Goal: Task Accomplishment & Management: Manage account settings

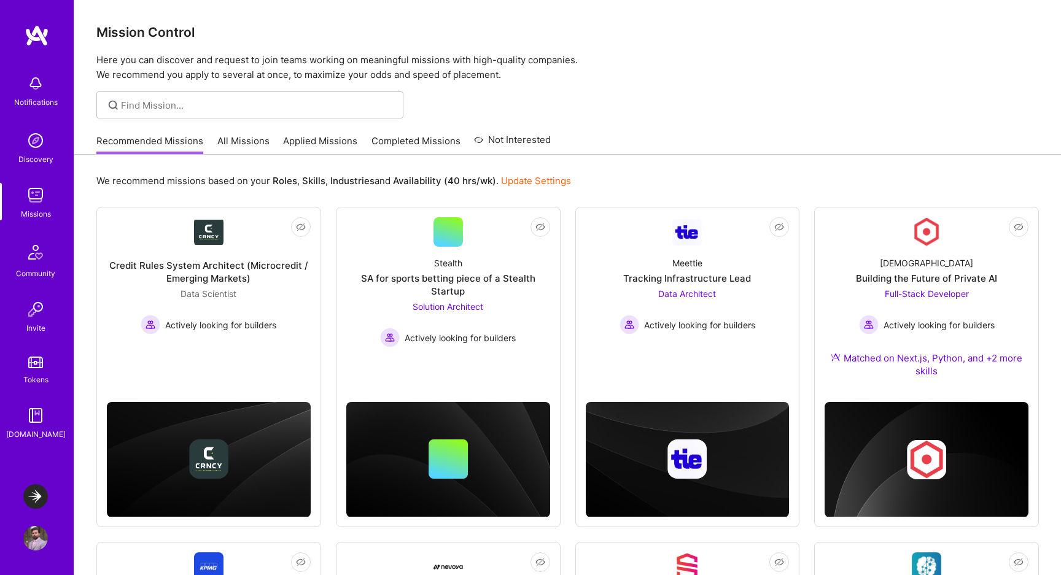
click at [33, 536] on img at bounding box center [35, 538] width 25 height 25
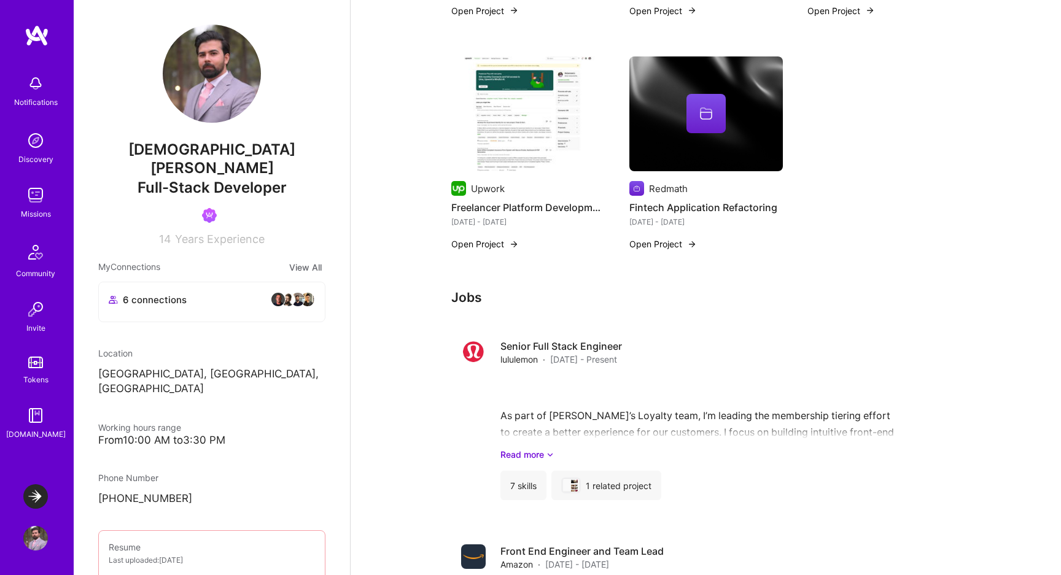
scroll to position [612, 0]
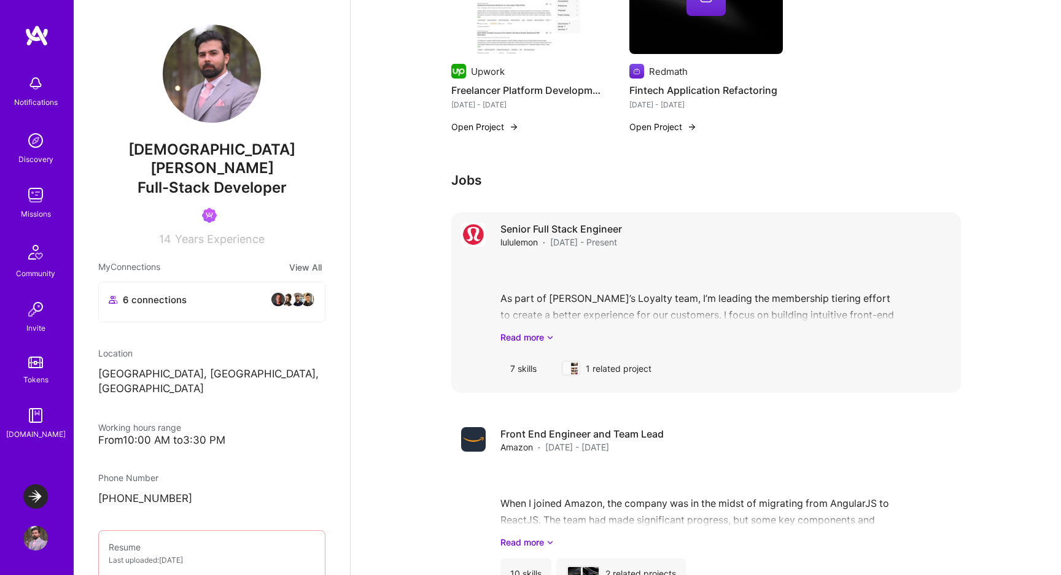
click at [564, 326] on div "As part of Lululemon’s Loyalty team, I’m leading the membership tiering effort …" at bounding box center [726, 301] width 451 height 85
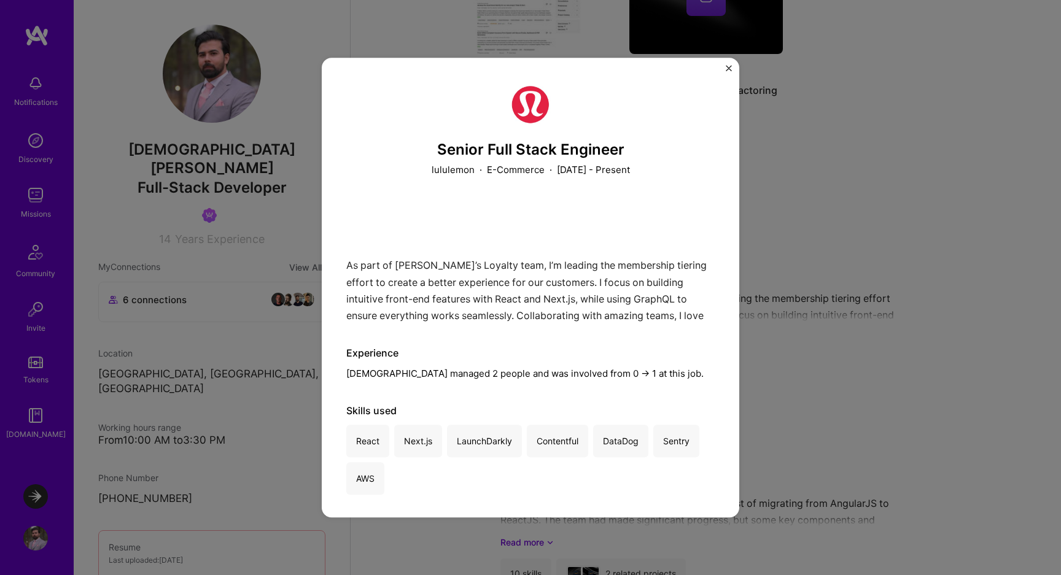
click at [728, 65] on div "Senior Full Stack Engineer lululemon · E-Commerce · August 2024 - Present As pa…" at bounding box center [531, 288] width 418 height 461
click at [727, 68] on img "Close" at bounding box center [729, 68] width 6 height 6
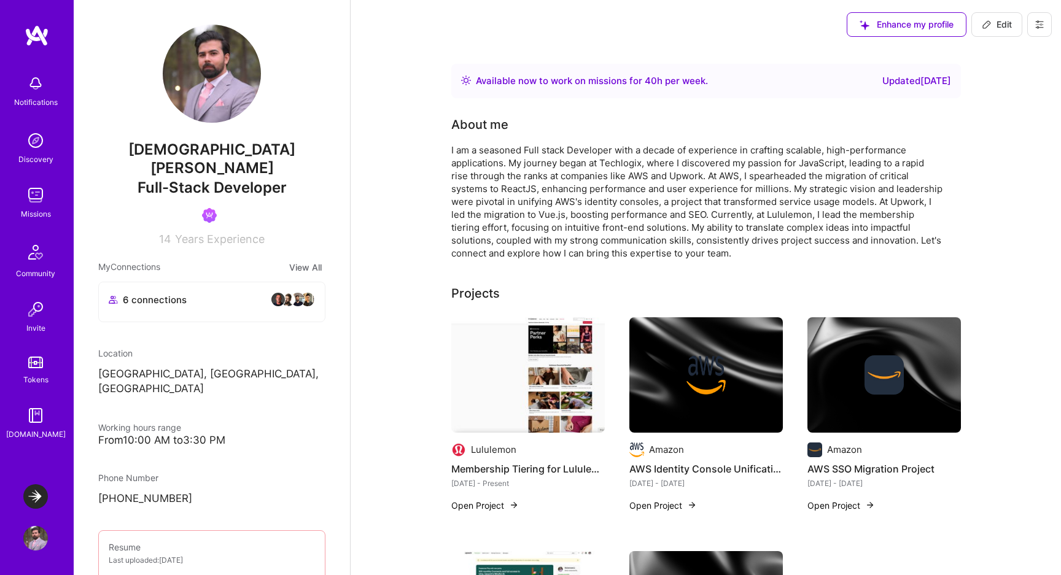
click at [1042, 25] on icon at bounding box center [1039, 25] width 7 height 2
click at [997, 26] on span "Edit" at bounding box center [997, 24] width 30 height 12
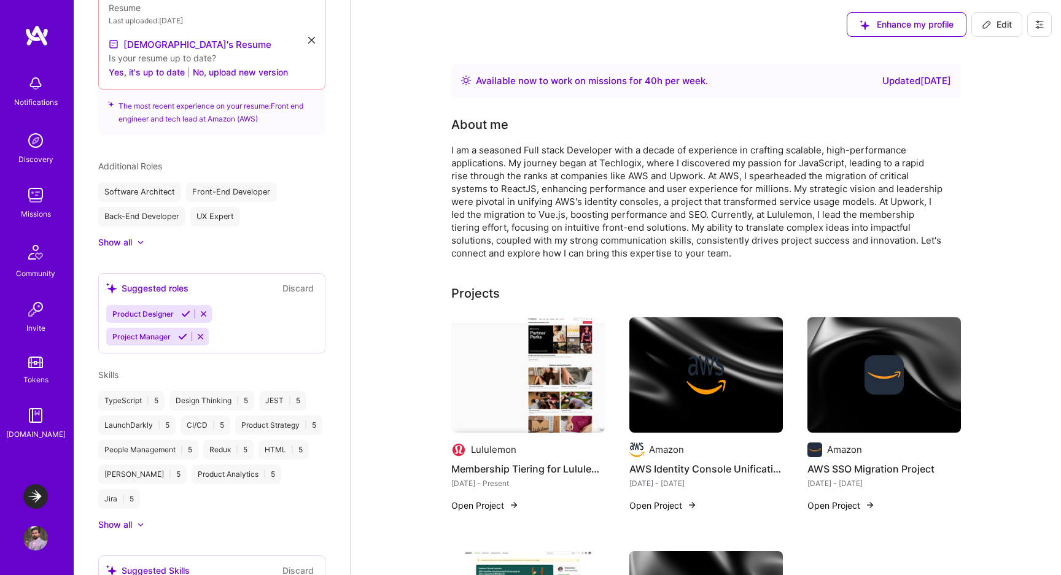
select select "CA"
select select "Right Now"
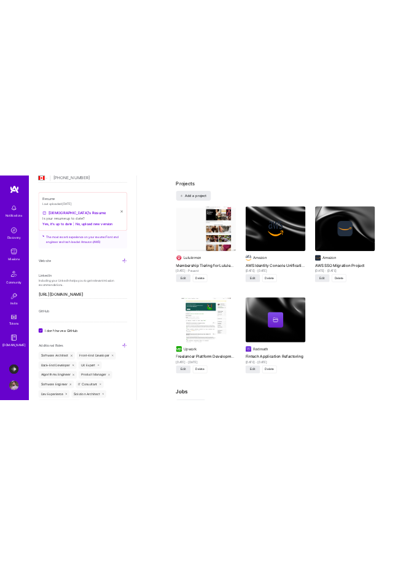
scroll to position [671, 0]
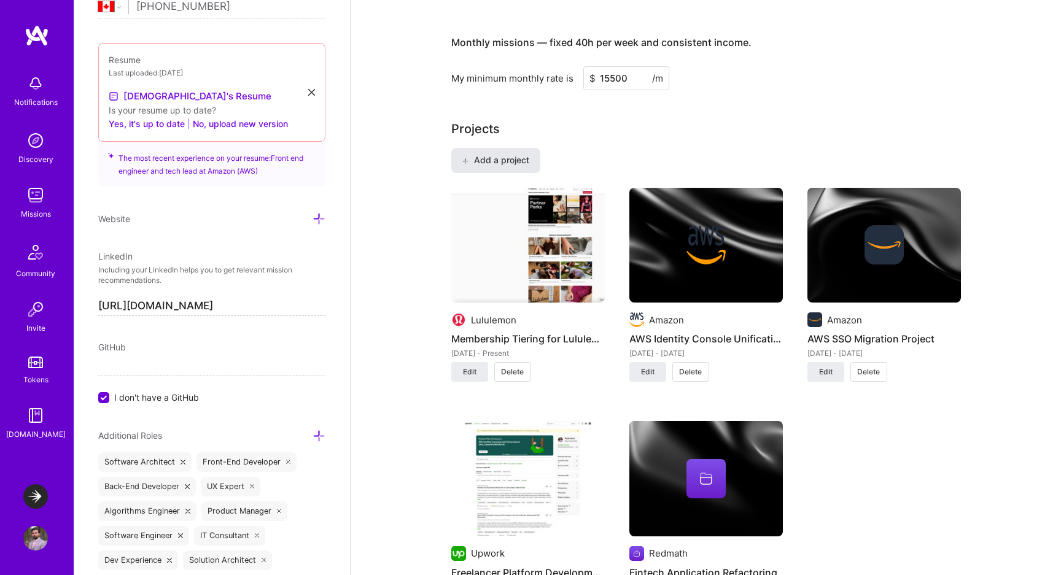
click at [500, 166] on span "Add a project" at bounding box center [495, 160] width 67 height 12
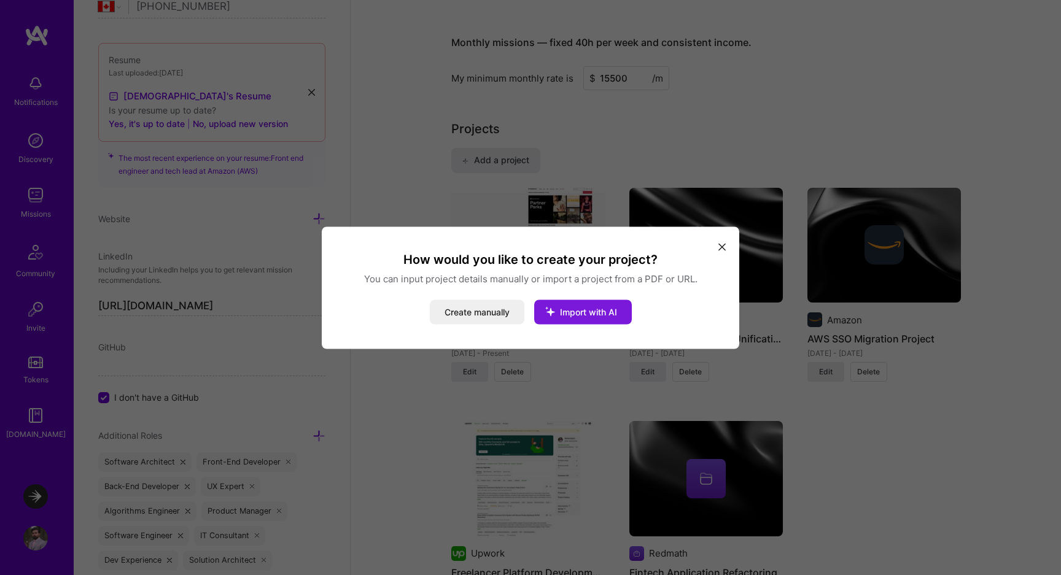
click at [581, 319] on button "Import with AI" at bounding box center [583, 312] width 98 height 25
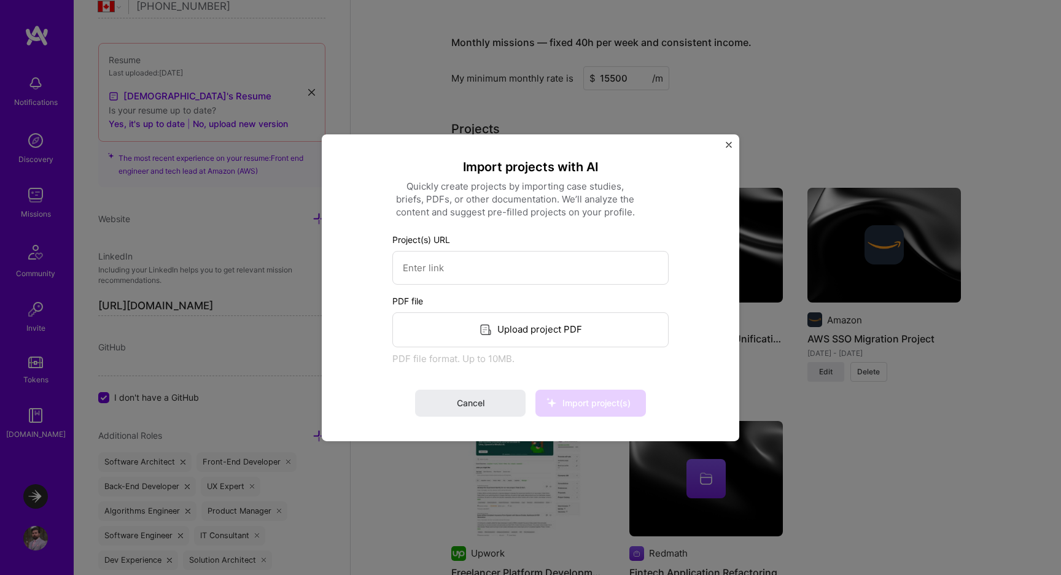
click at [528, 328] on div "Upload project PDF" at bounding box center [530, 329] width 276 height 35
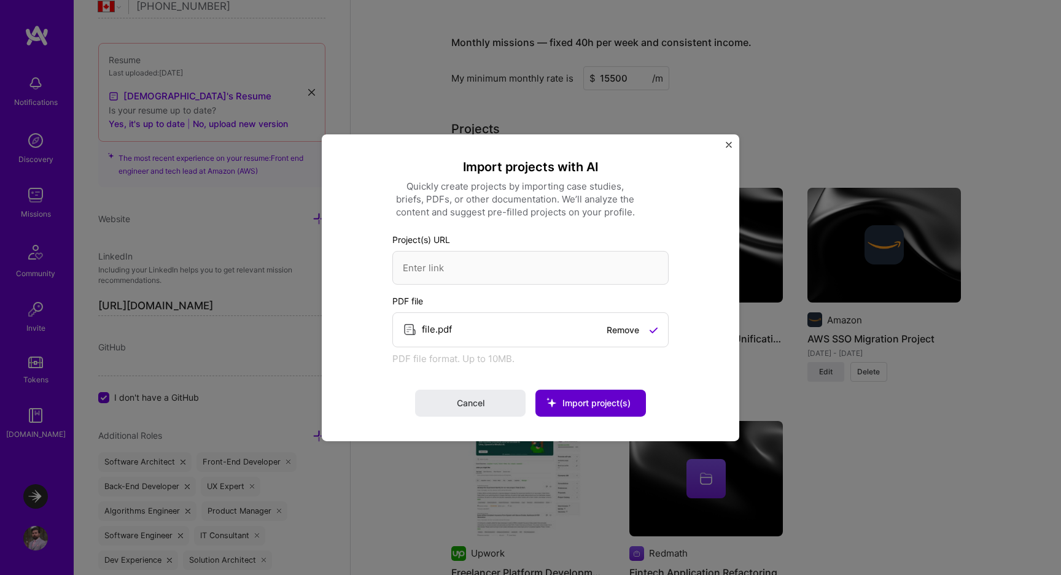
click at [591, 402] on span "Import project(s)" at bounding box center [597, 403] width 68 height 10
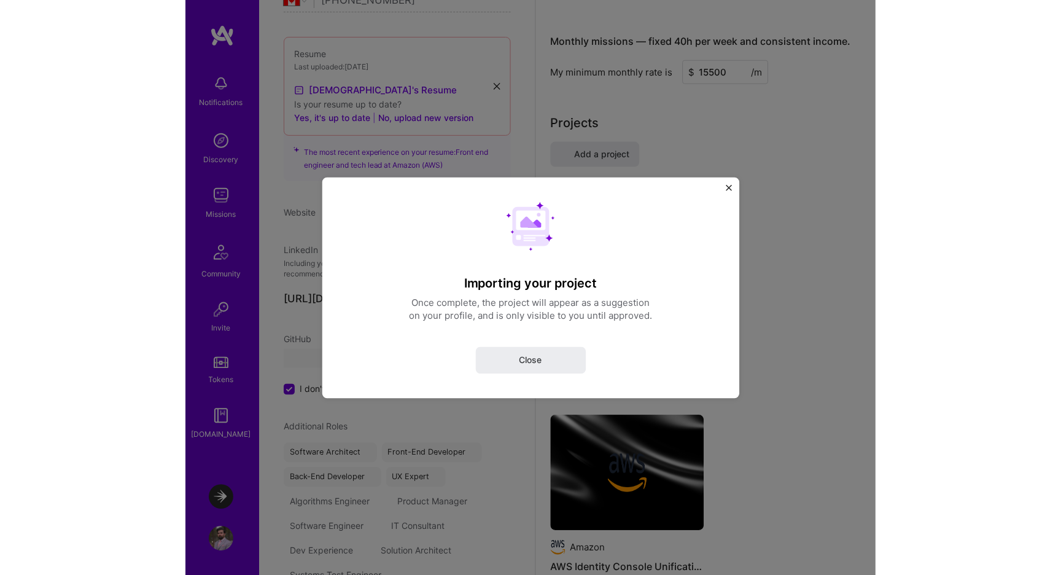
scroll to position [0, 0]
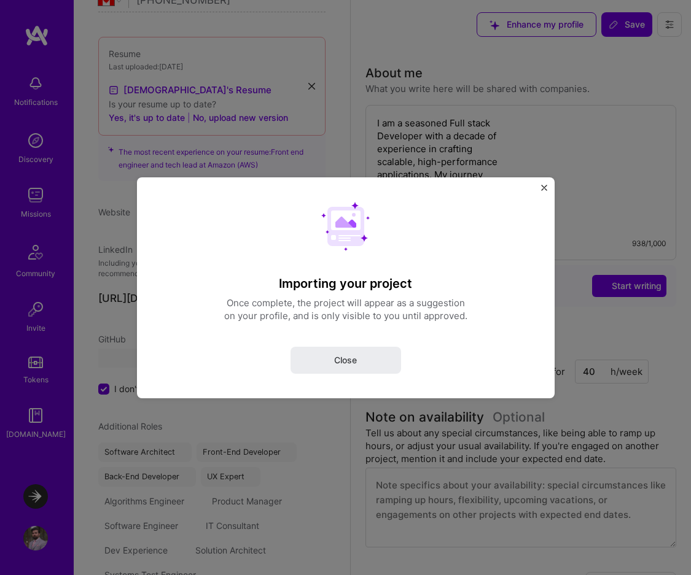
select select "CA"
select select "Right Now"
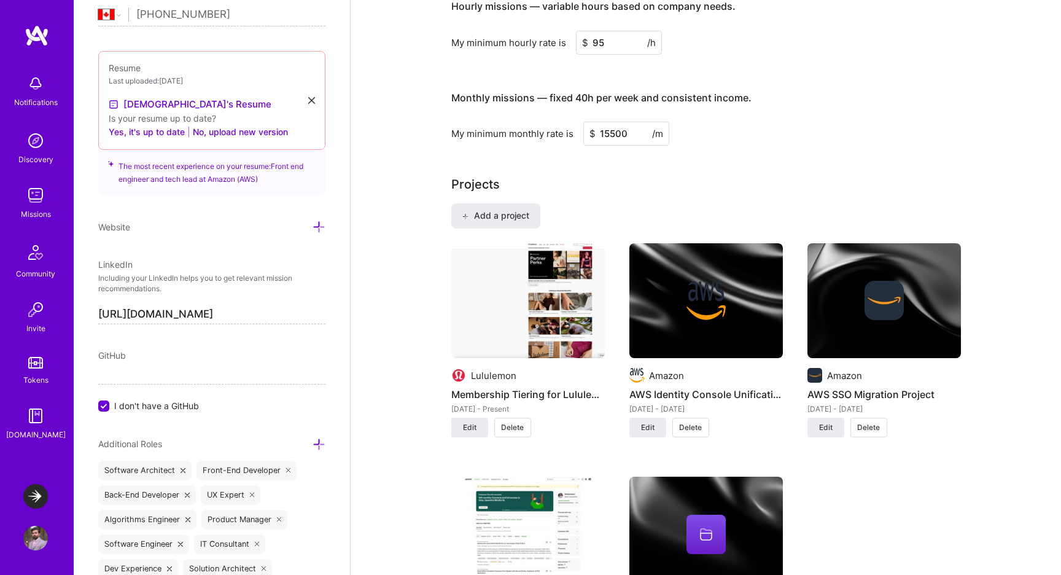
scroll to position [693, 0]
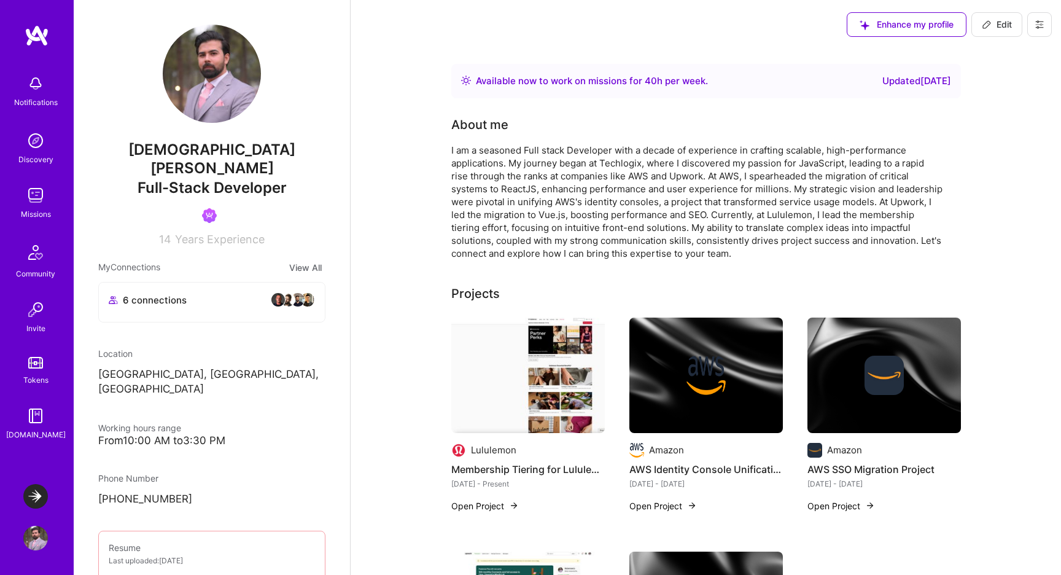
click at [1004, 27] on span "Edit" at bounding box center [997, 24] width 30 height 12
select select "CA"
select select "Right Now"
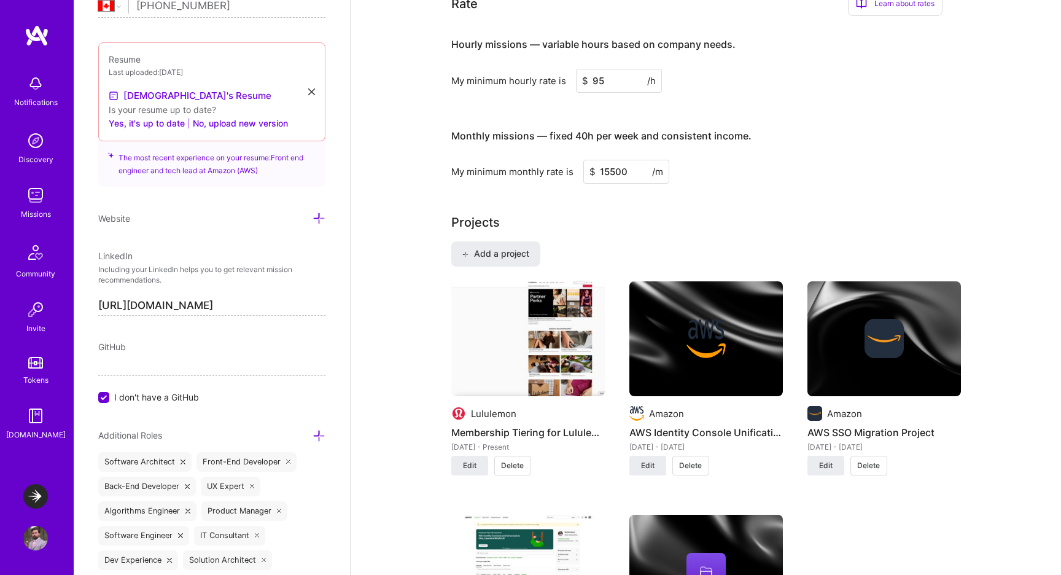
scroll to position [611, 0]
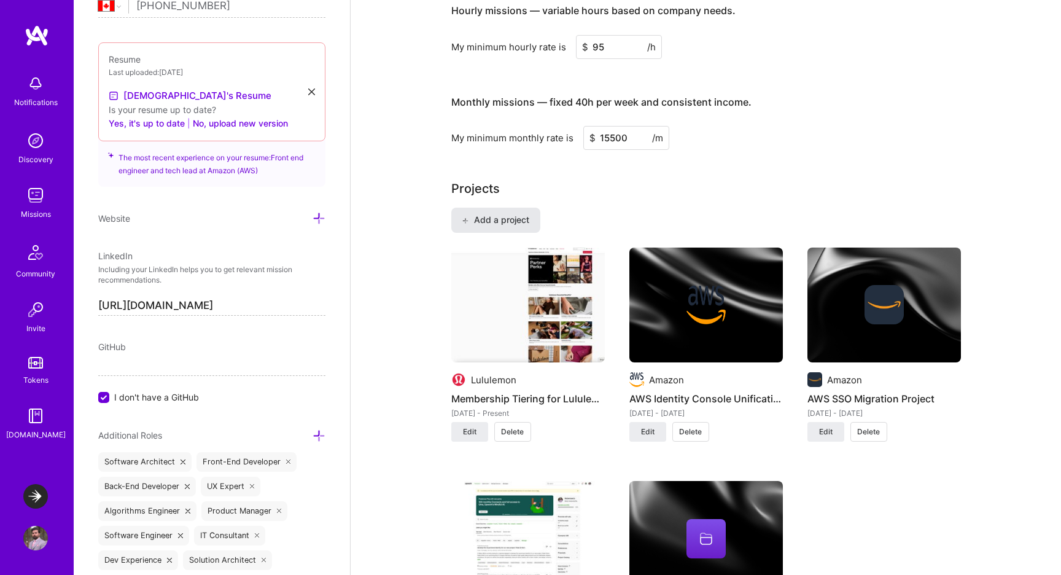
click at [515, 219] on span "Add a project" at bounding box center [495, 220] width 67 height 12
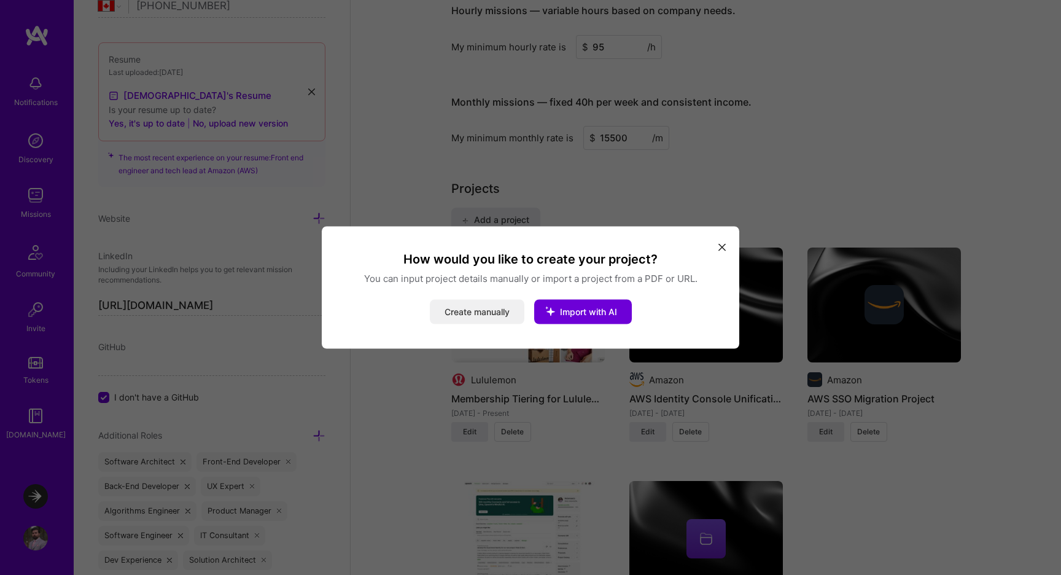
click at [491, 314] on button "Create manually" at bounding box center [477, 312] width 95 height 25
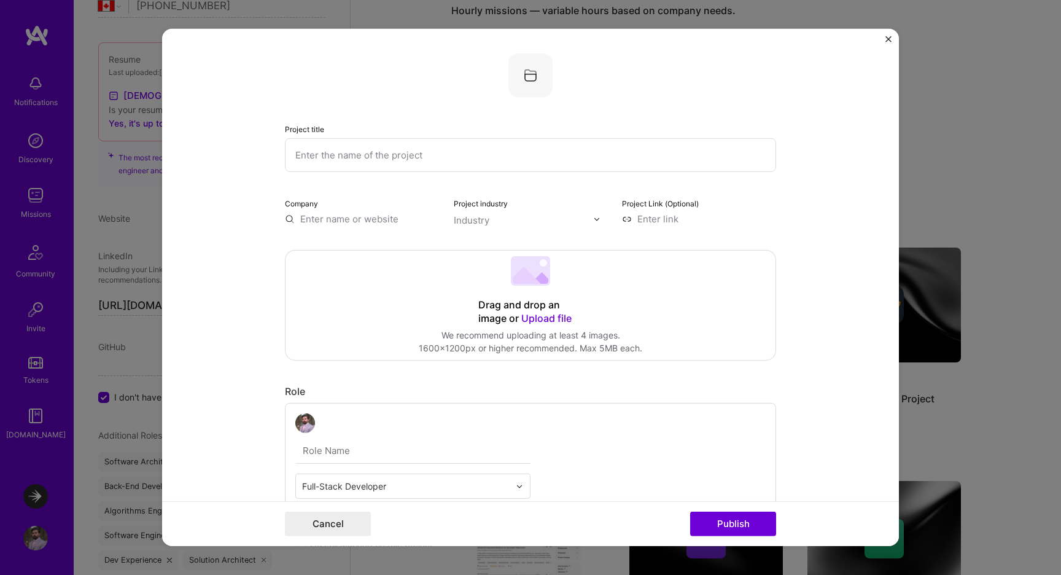
click at [369, 162] on input "text" at bounding box center [530, 155] width 491 height 34
type input "Experiments at Launchdarkly"
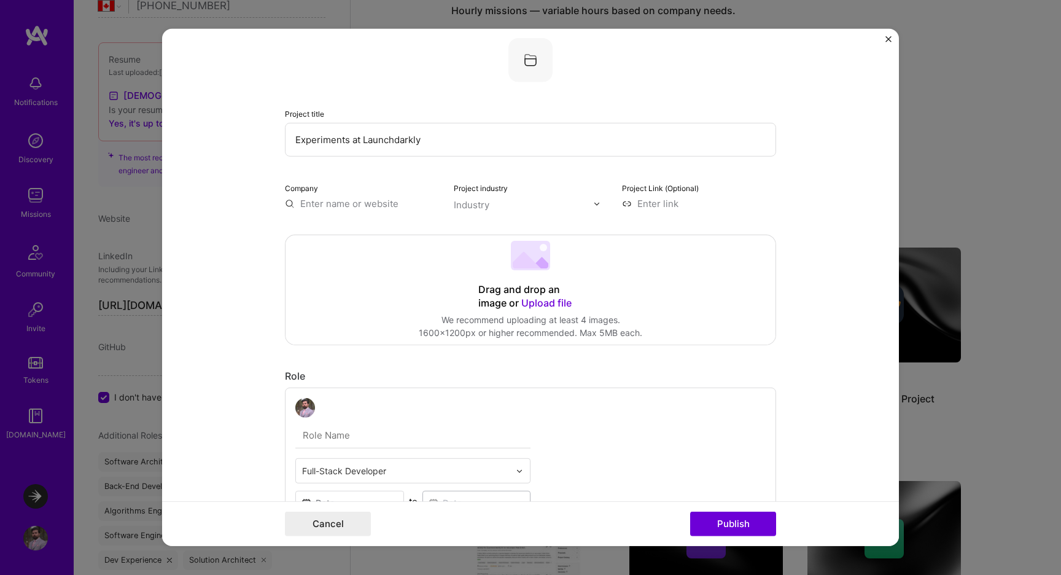
click at [347, 208] on input "text" at bounding box center [362, 203] width 154 height 13
click at [349, 226] on span "LaunchDarkly" at bounding box center [351, 228] width 59 height 13
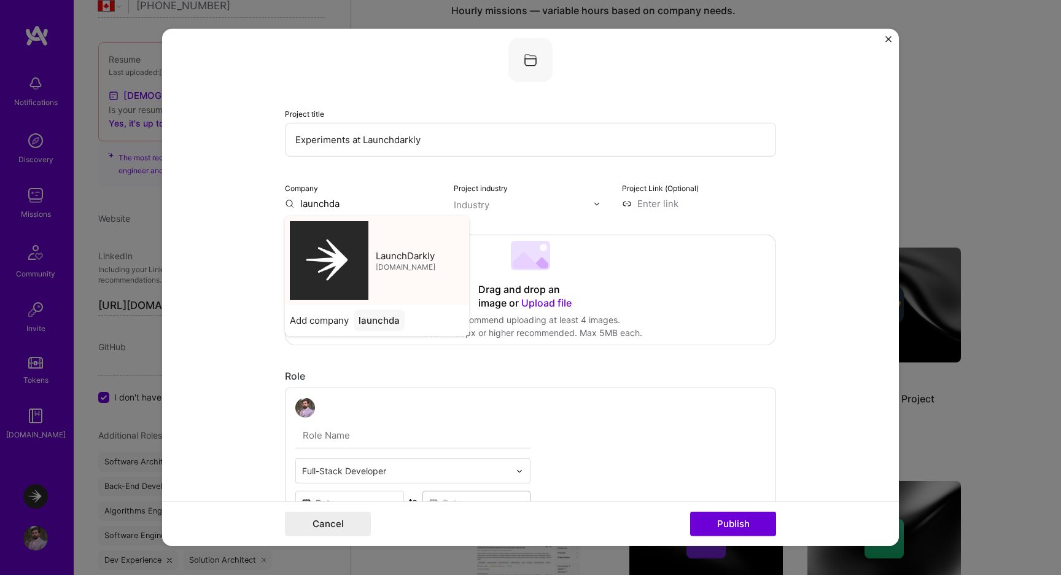
type input "LaunchDarkly"
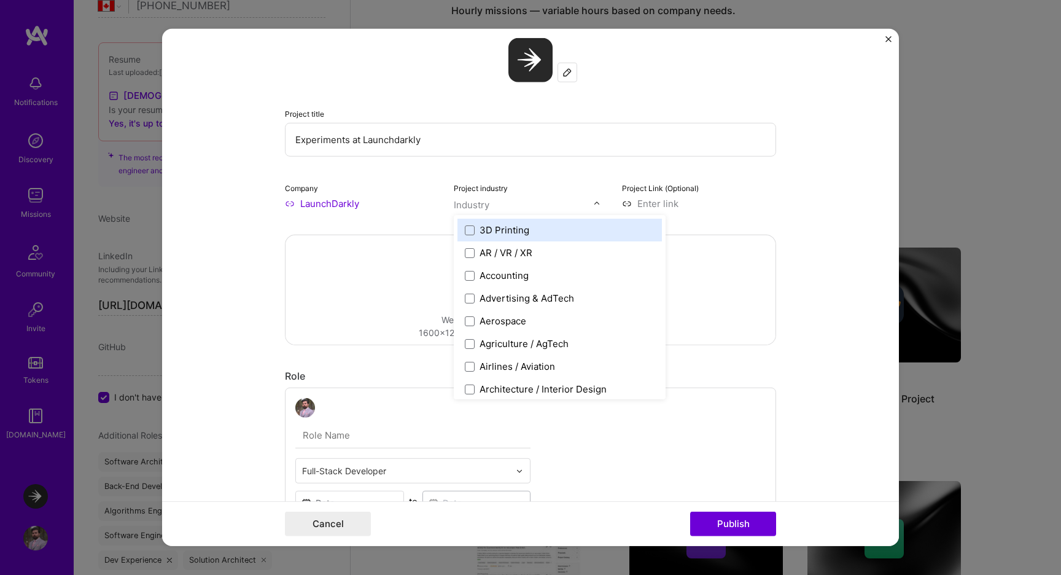
click at [530, 202] on input "text" at bounding box center [524, 204] width 140 height 13
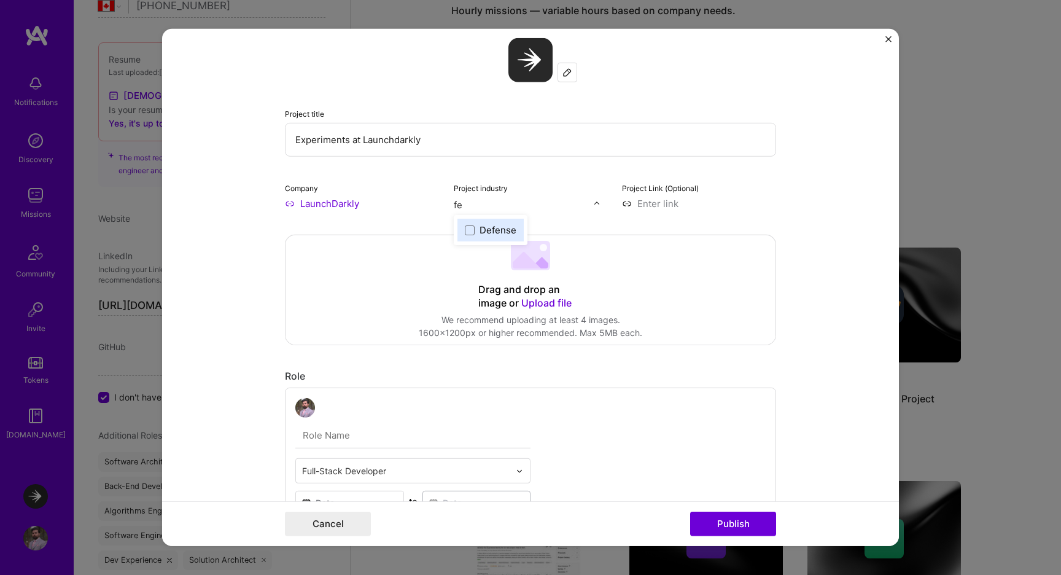
type input "fea"
paste input "[URL][DOMAIN_NAME]"
type input "[URL][DOMAIN_NAME]"
click at [648, 207] on input at bounding box center [699, 203] width 154 height 13
paste input "[URL][DOMAIN_NAME]"
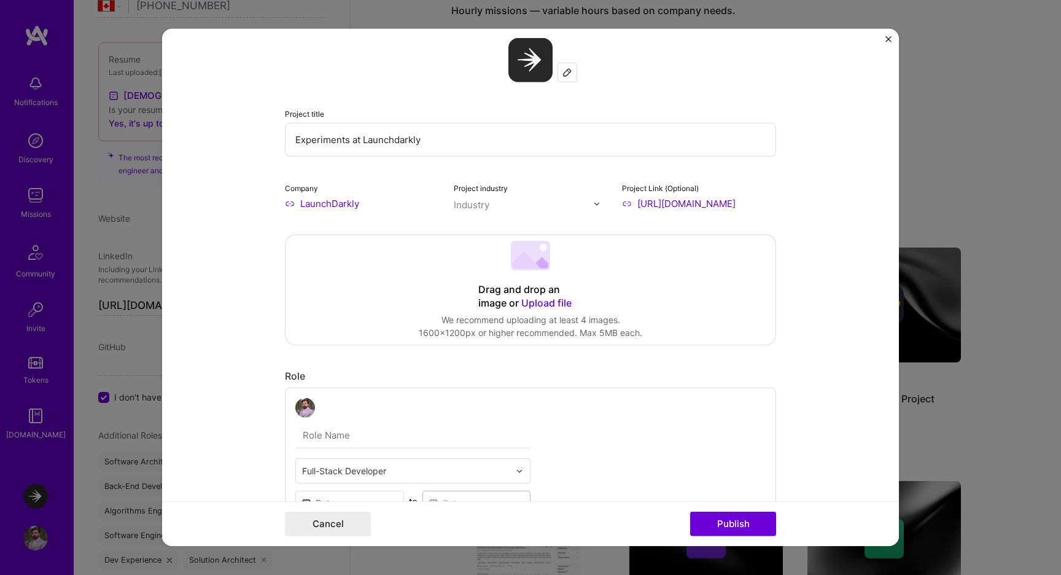
type input "[URL][DOMAIN_NAME]"
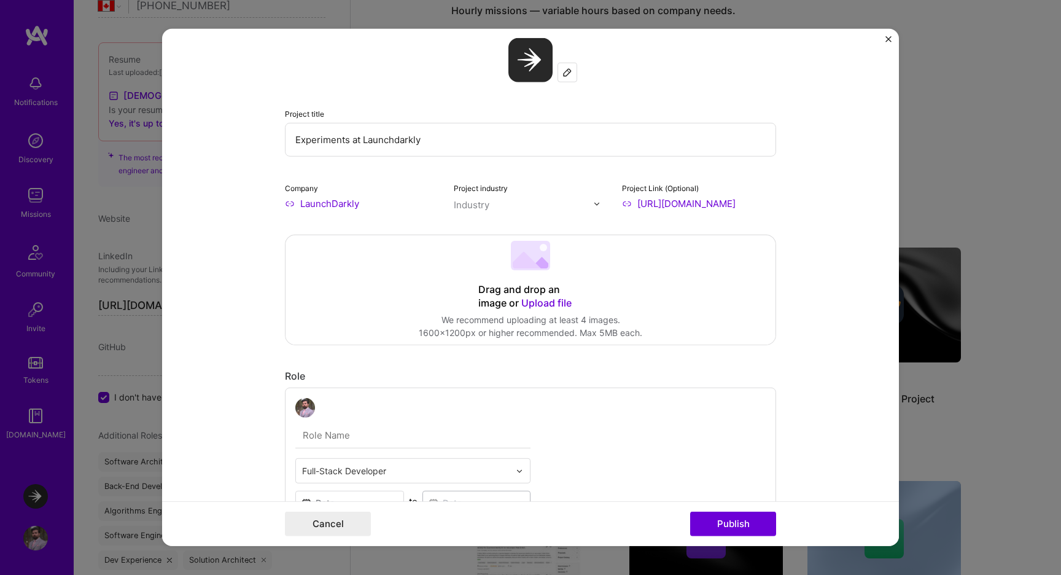
click at [808, 220] on form "Project title Experiments at Launchdarkly Company LaunchDarkly Project industry…" at bounding box center [530, 287] width 737 height 517
click at [808, 252] on form "Project title Experiments at Launchdarkly Company LaunchDarkly Project industry…" at bounding box center [530, 287] width 737 height 517
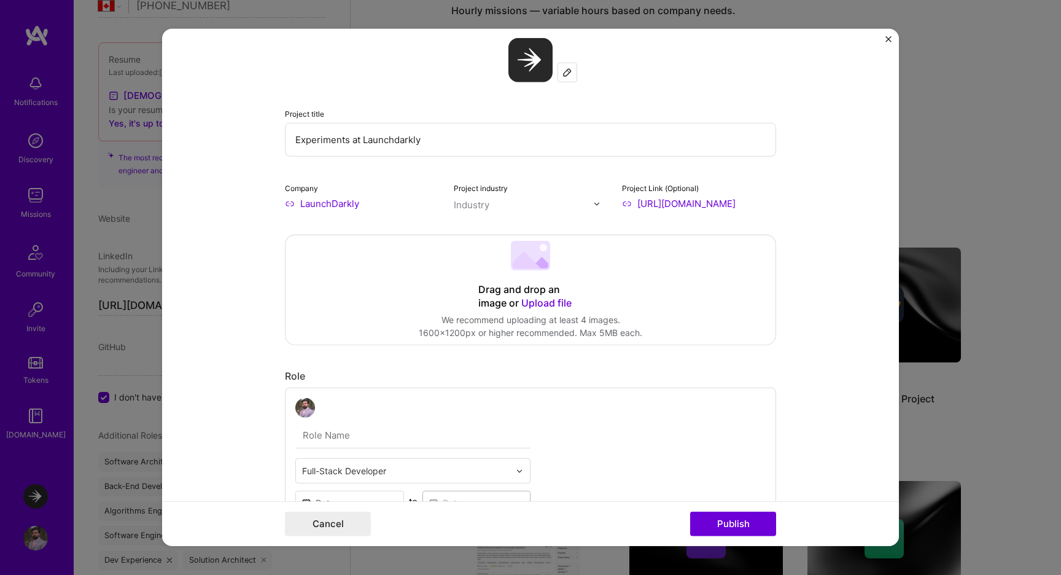
click at [814, 294] on form "Project title Experiments at Launchdarkly Company LaunchDarkly Project industry…" at bounding box center [530, 287] width 737 height 517
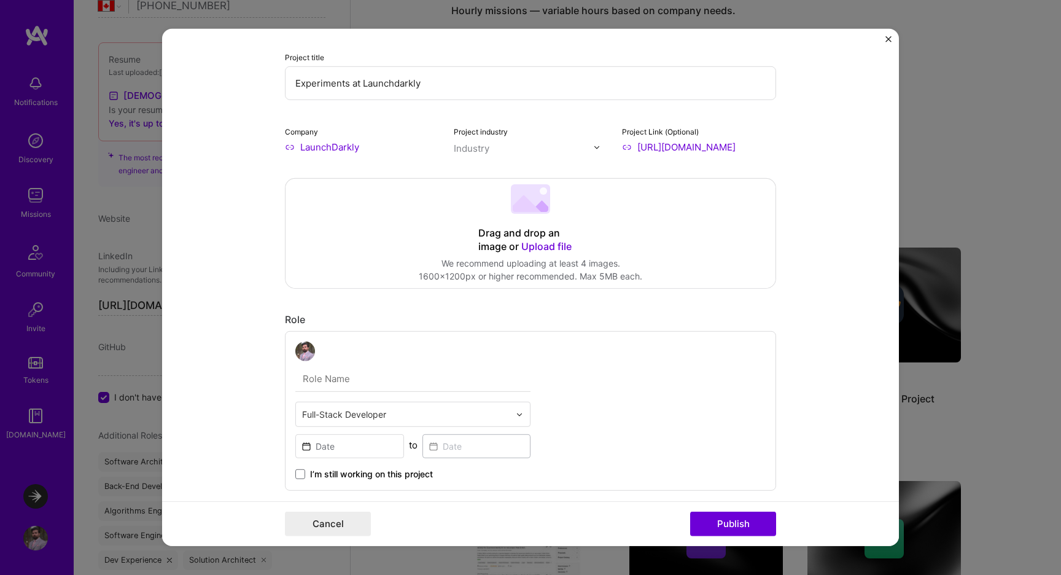
scroll to position [44, 0]
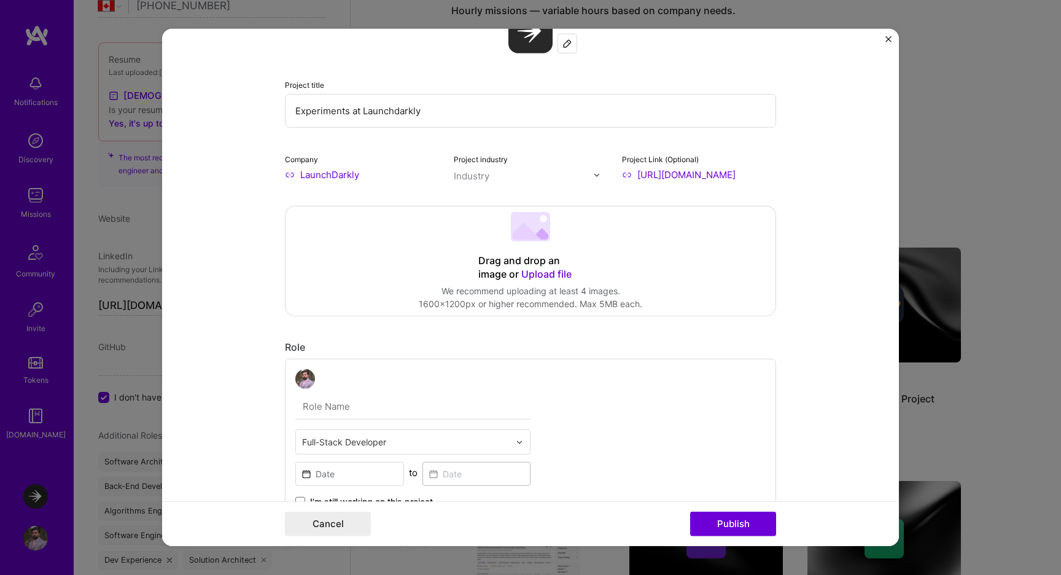
click at [548, 273] on span "Upload file" at bounding box center [546, 274] width 50 height 12
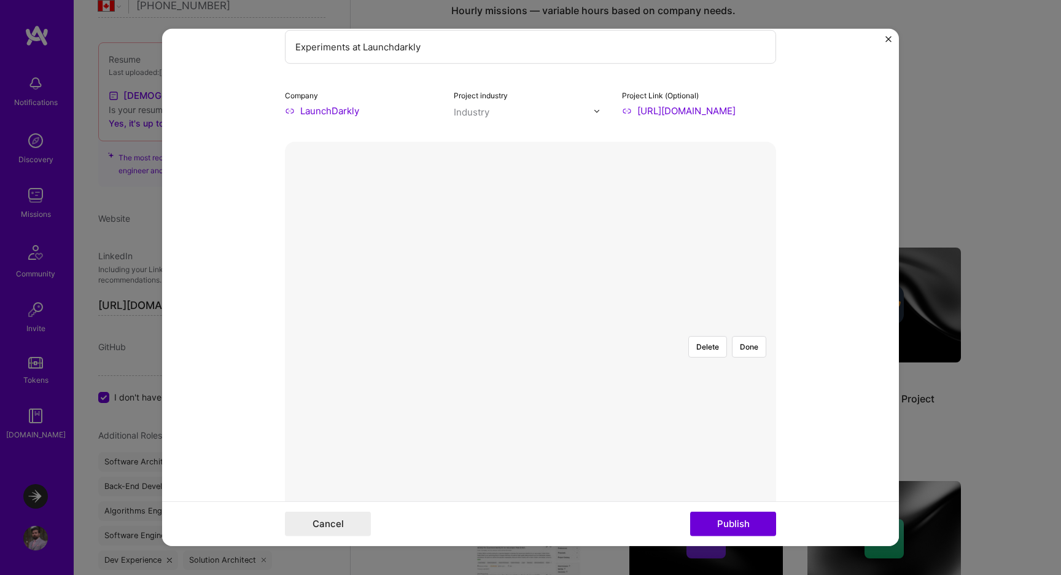
scroll to position [200, 0]
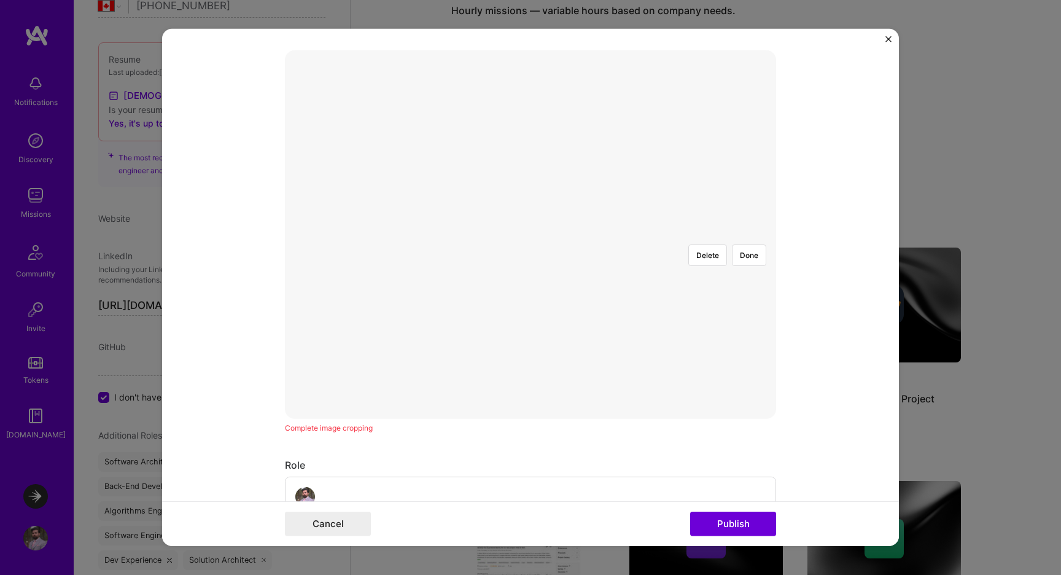
click at [601, 327] on div at bounding box center [712, 371] width 362 height 272
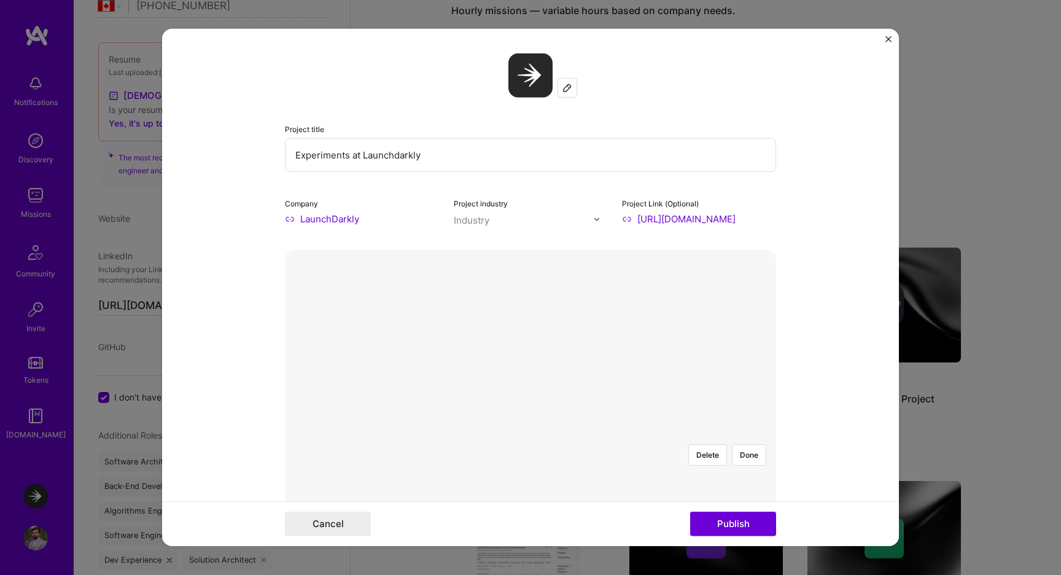
scroll to position [45, 0]
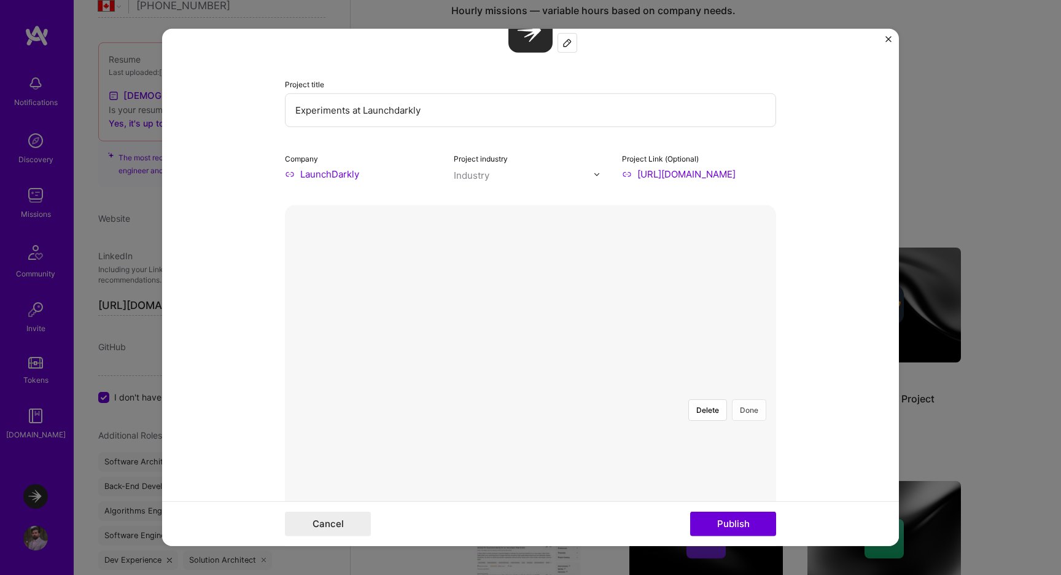
click at [750, 399] on button "Done" at bounding box center [749, 409] width 34 height 21
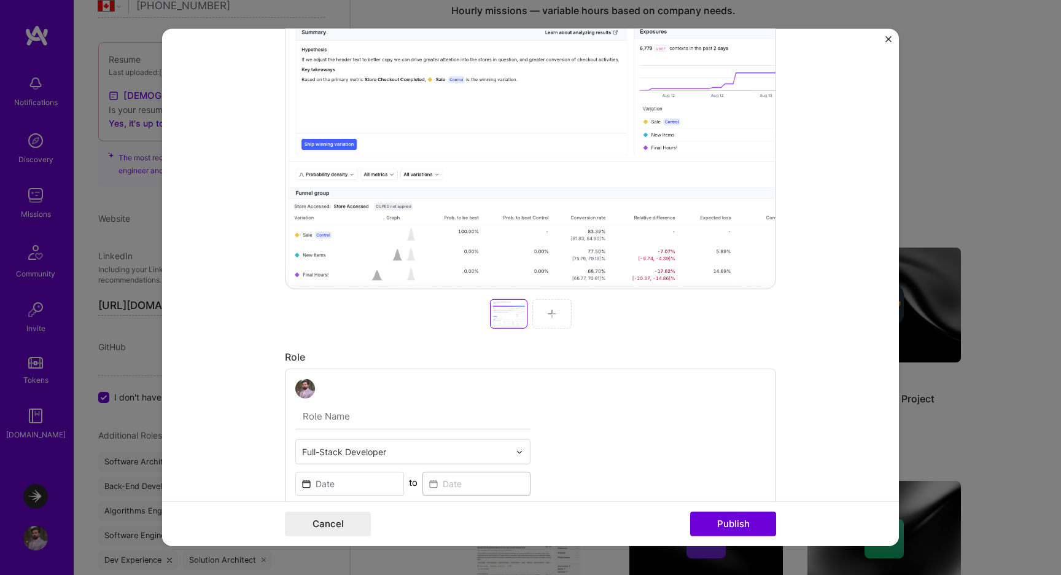
scroll to position [343, 0]
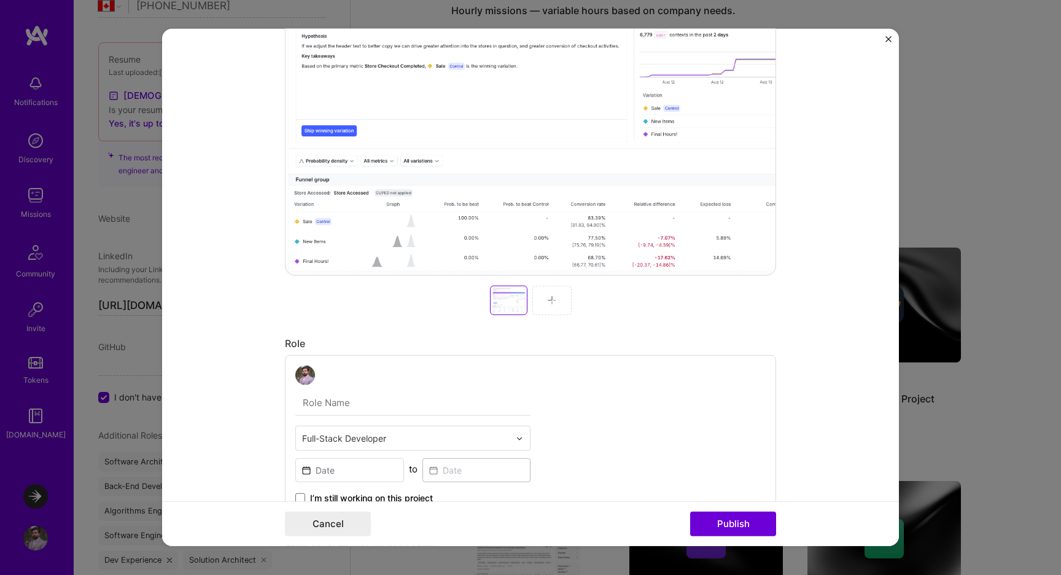
click at [568, 306] on div at bounding box center [551, 300] width 39 height 29
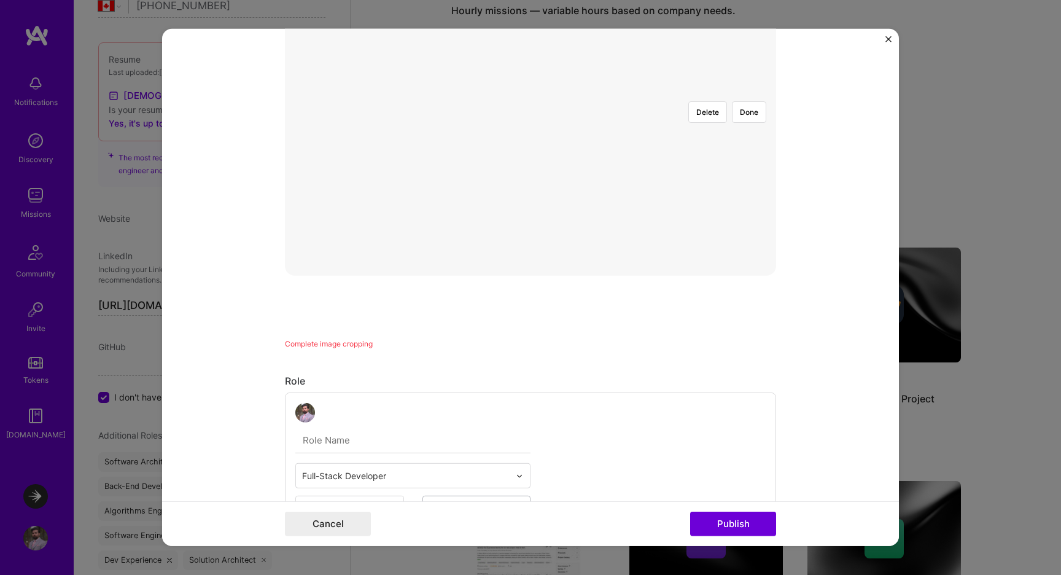
scroll to position [201, 0]
click at [693, 300] on div at bounding box center [834, 374] width 375 height 282
click at [755, 243] on button "Done" at bounding box center [749, 253] width 34 height 21
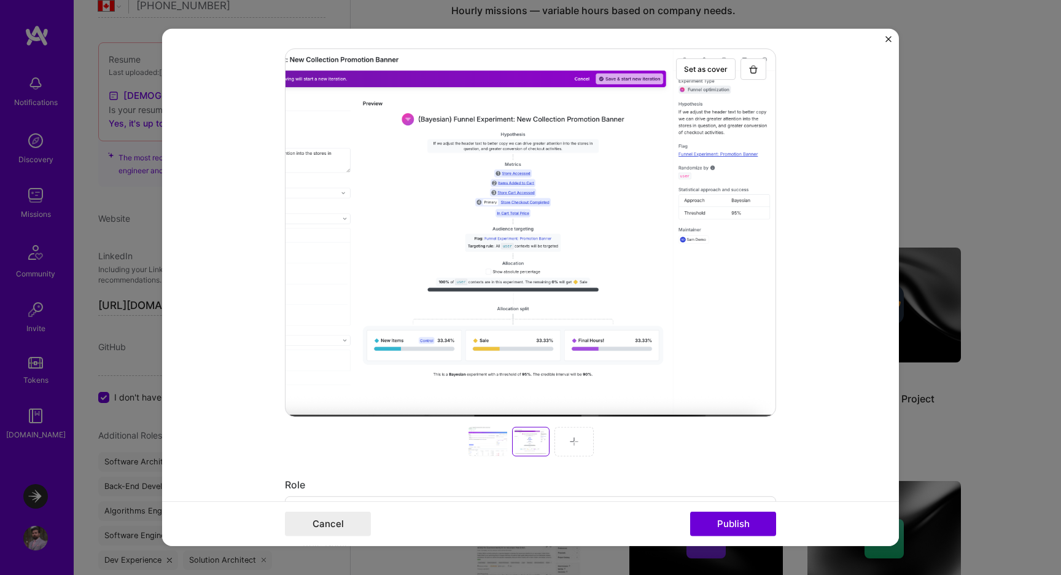
click at [582, 442] on div at bounding box center [574, 441] width 39 height 29
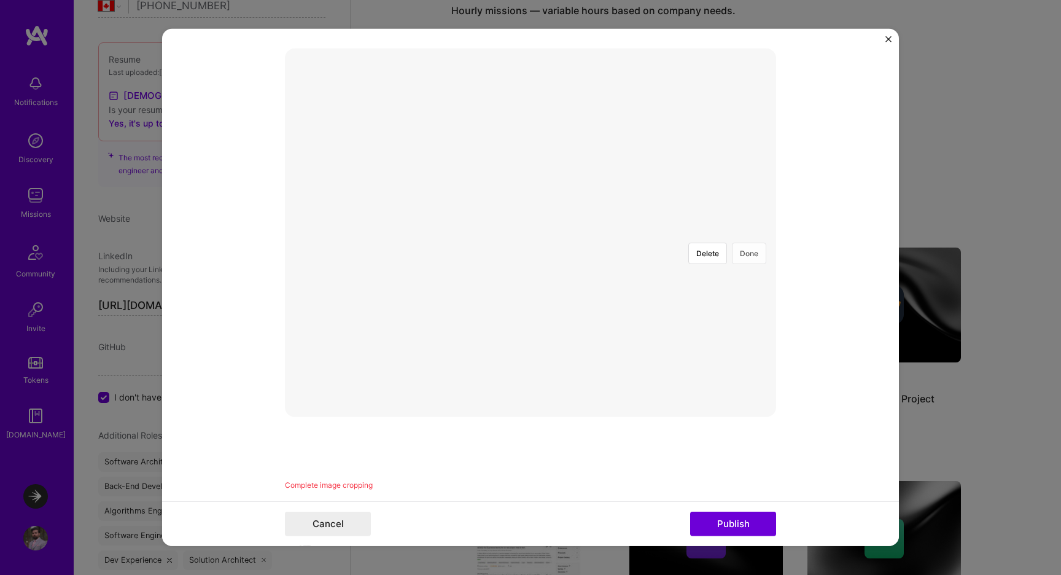
click at [752, 243] on button "Done" at bounding box center [749, 253] width 34 height 21
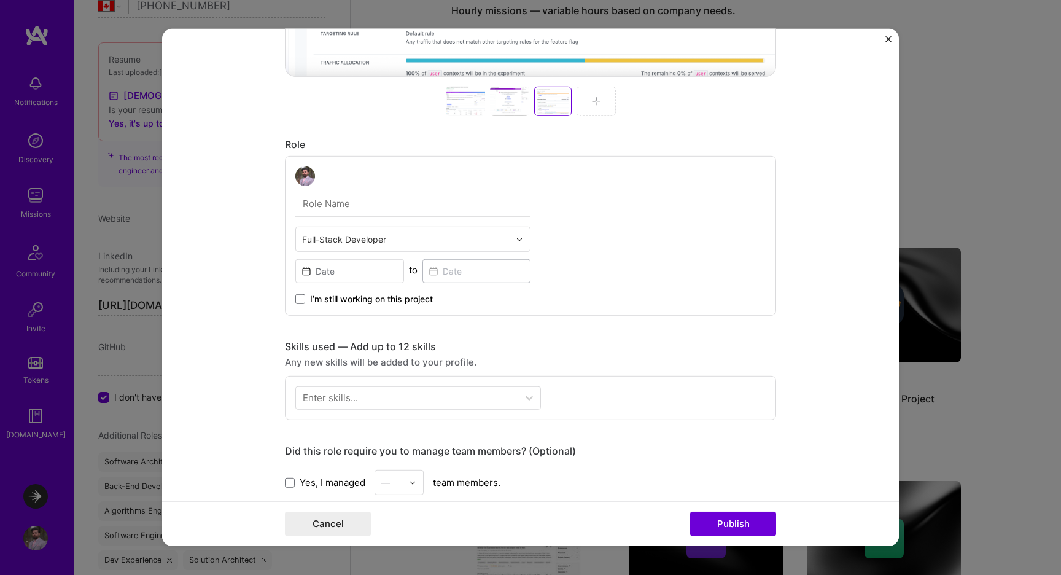
scroll to position [569, 0]
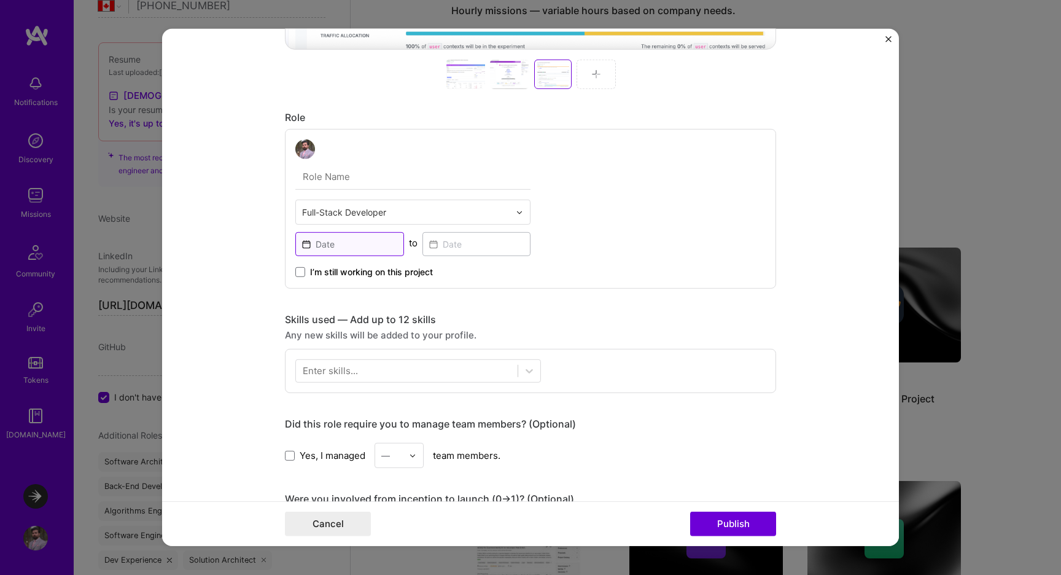
click at [367, 246] on input at bounding box center [349, 244] width 109 height 24
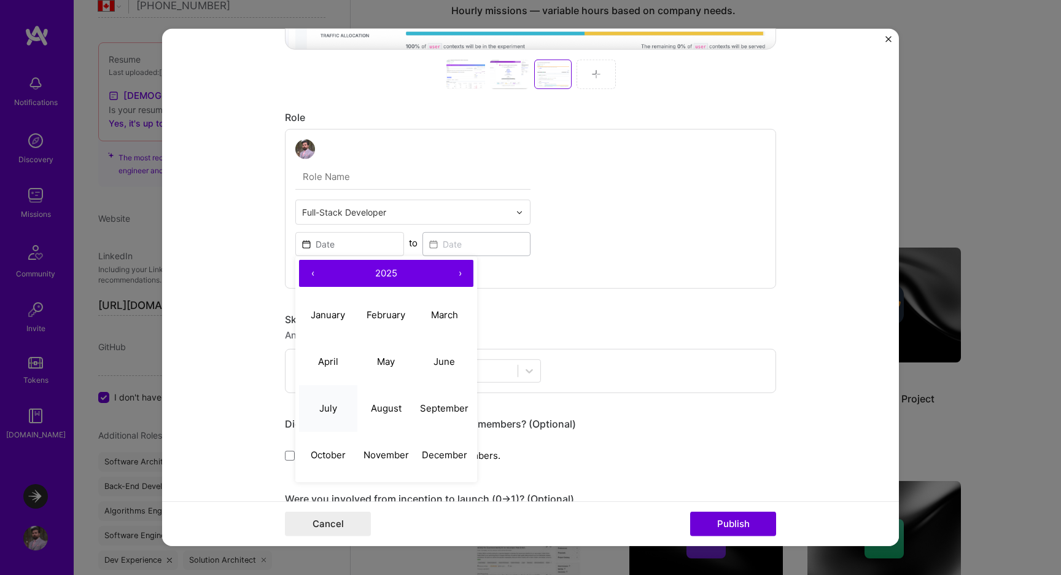
click at [334, 404] on abbr "July" at bounding box center [328, 408] width 18 height 12
type input "[DATE]"
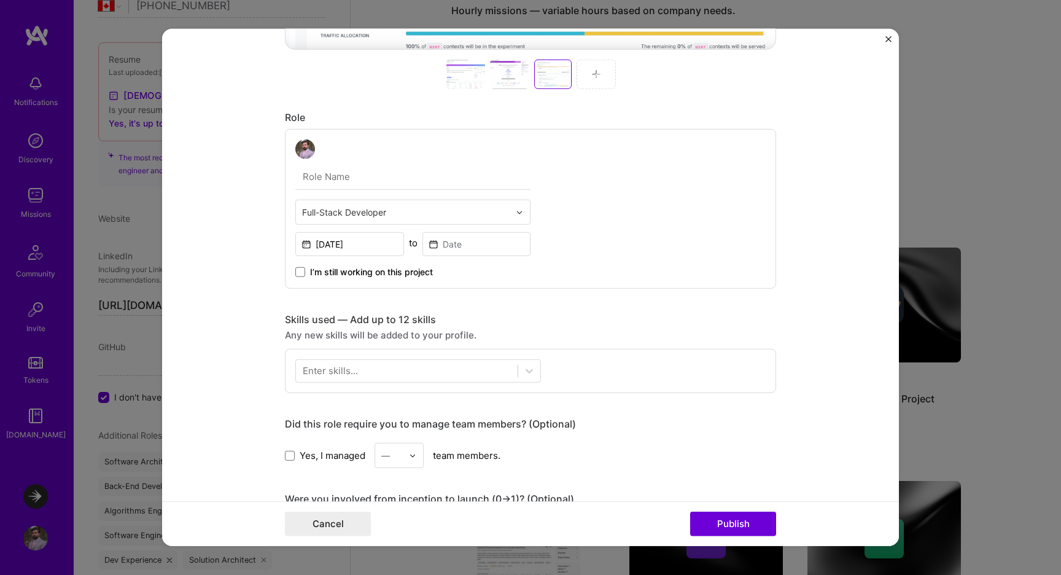
click at [388, 275] on span "I’m still working on this project" at bounding box center [371, 272] width 123 height 12
click at [0, 0] on input "I’m still working on this project" at bounding box center [0, 0] width 0 height 0
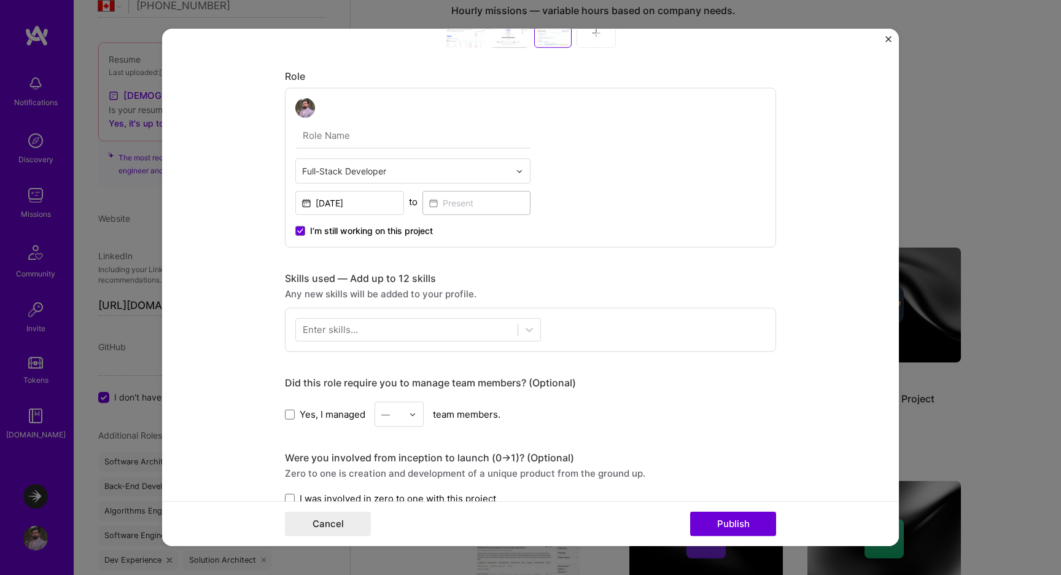
scroll to position [625, 0]
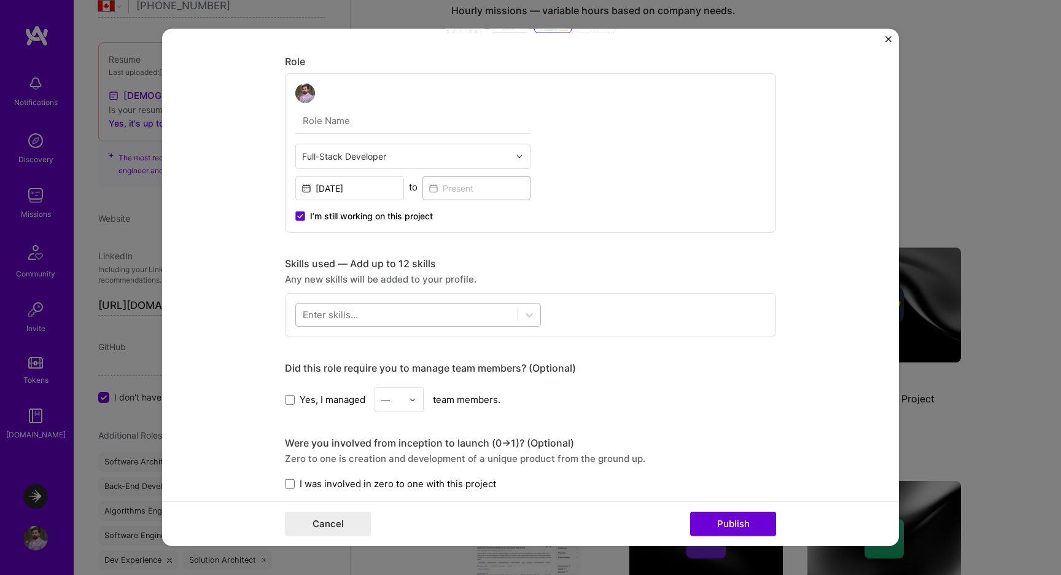
click at [459, 308] on div at bounding box center [407, 315] width 222 height 20
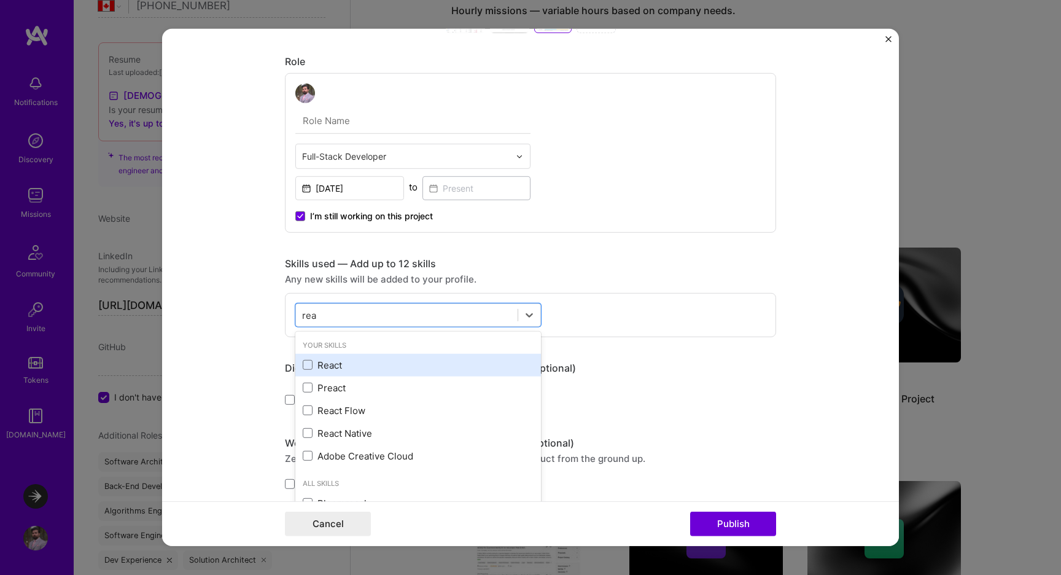
click at [328, 363] on div "React" at bounding box center [418, 365] width 231 height 13
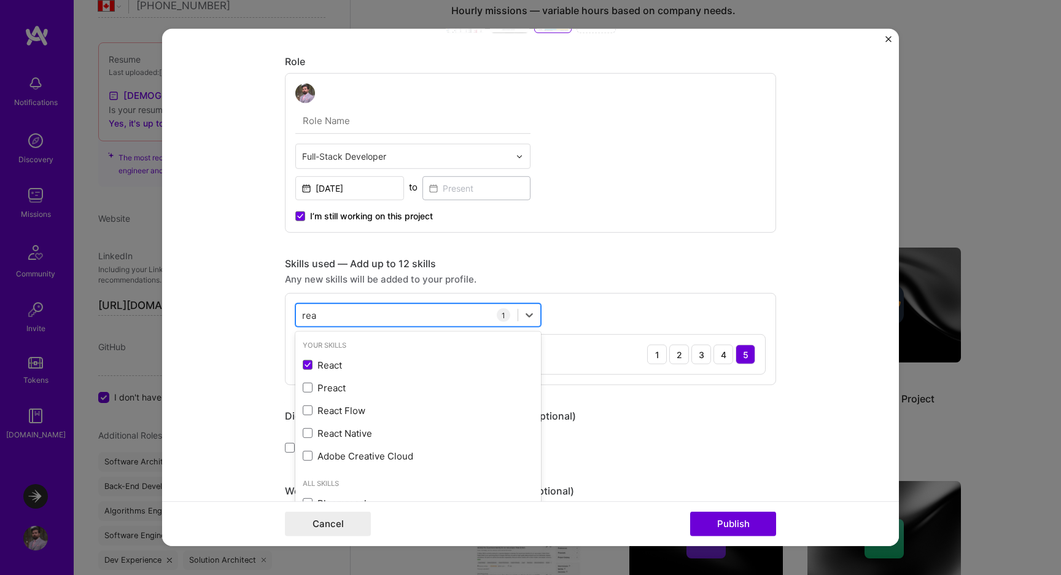
click at [332, 314] on div "[PERSON_NAME]" at bounding box center [407, 315] width 222 height 20
type input "r"
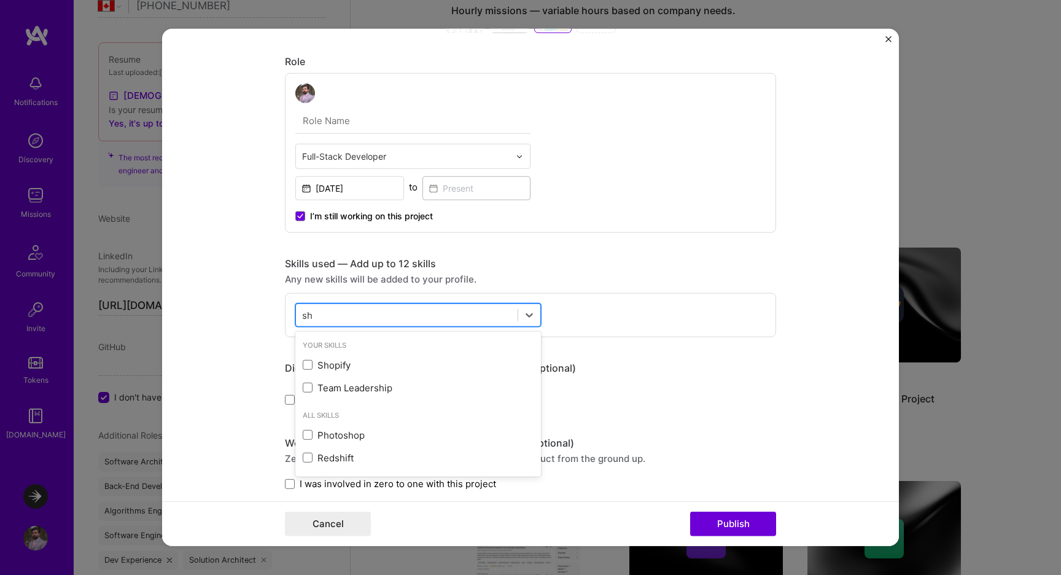
type input "s"
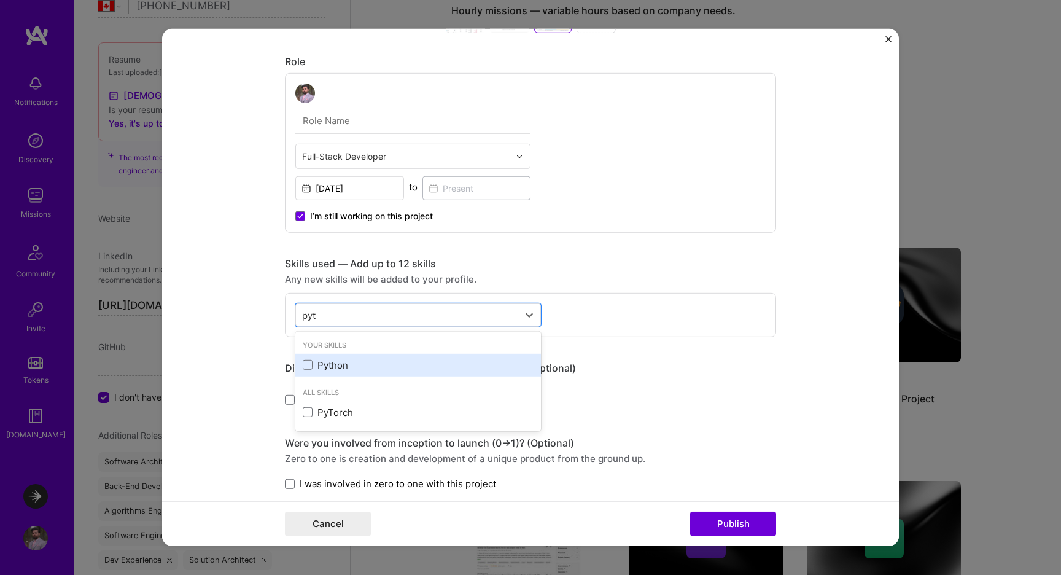
click at [335, 361] on div "Python" at bounding box center [418, 365] width 231 height 13
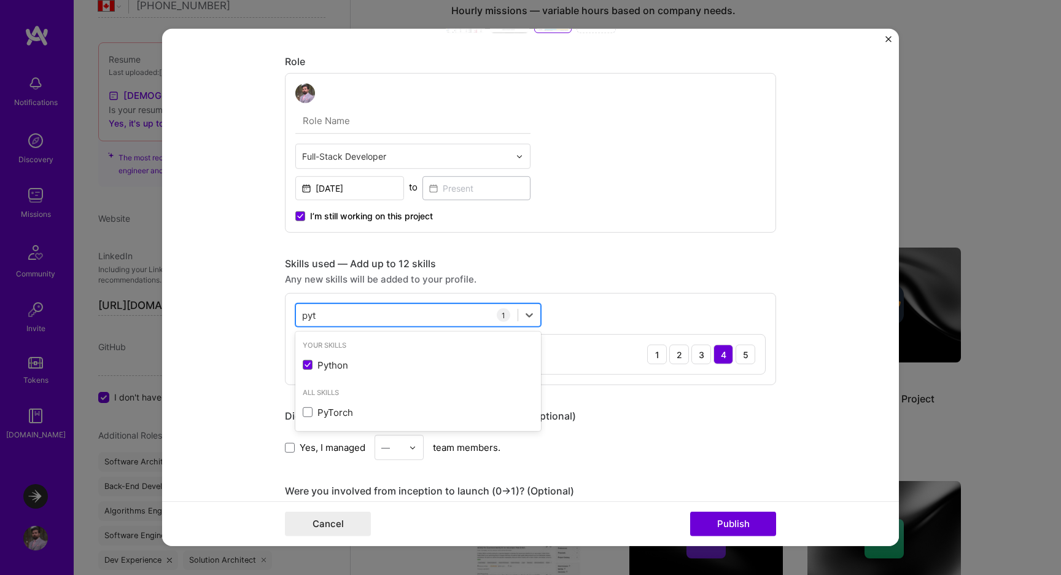
click at [336, 315] on div "pyt pyt" at bounding box center [407, 315] width 222 height 20
type input "p"
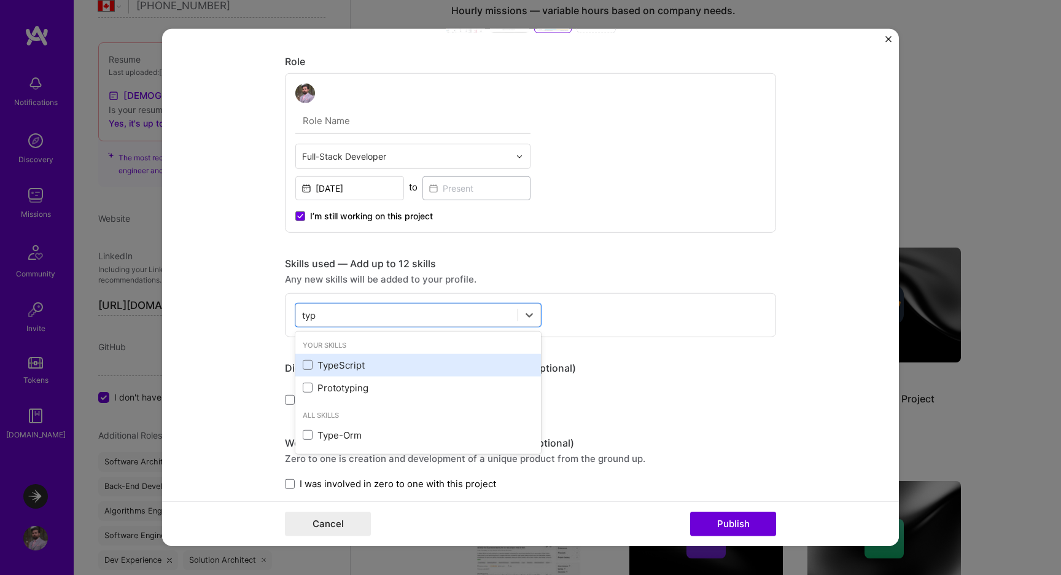
click at [345, 366] on div "TypeScript" at bounding box center [418, 365] width 231 height 13
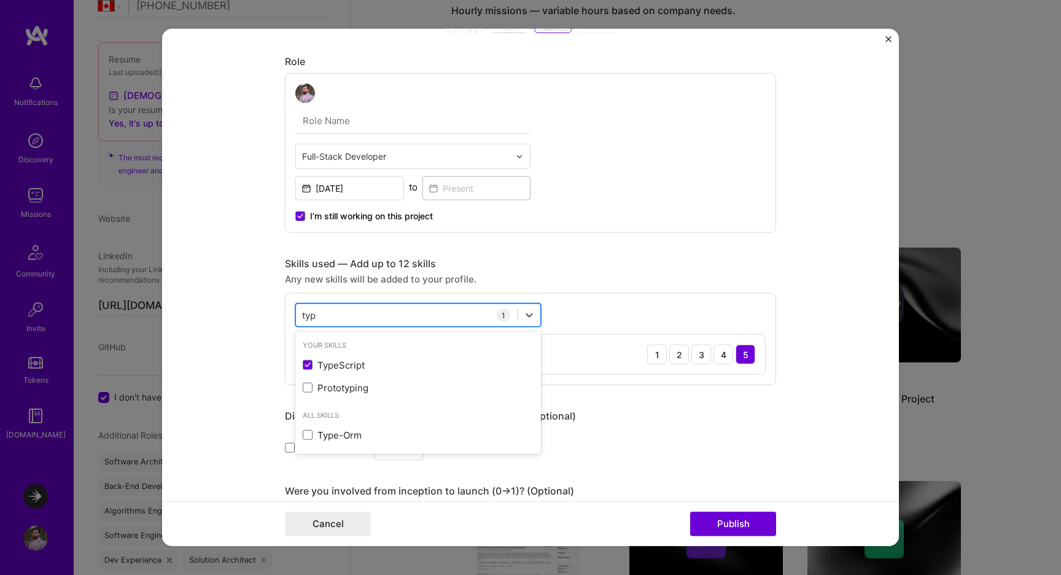
click at [356, 315] on div "typ typ" at bounding box center [407, 315] width 222 height 20
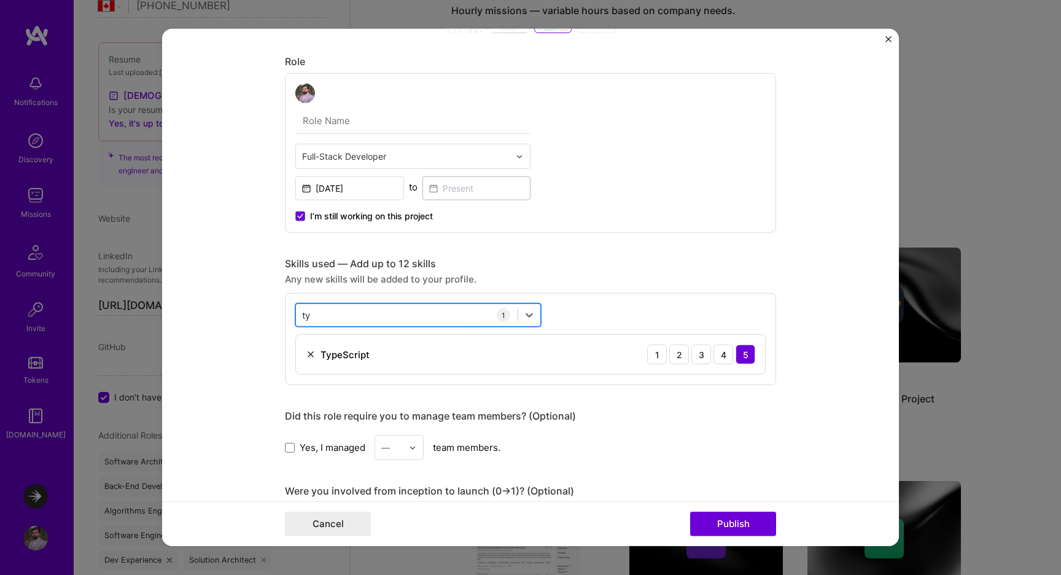
type input "t"
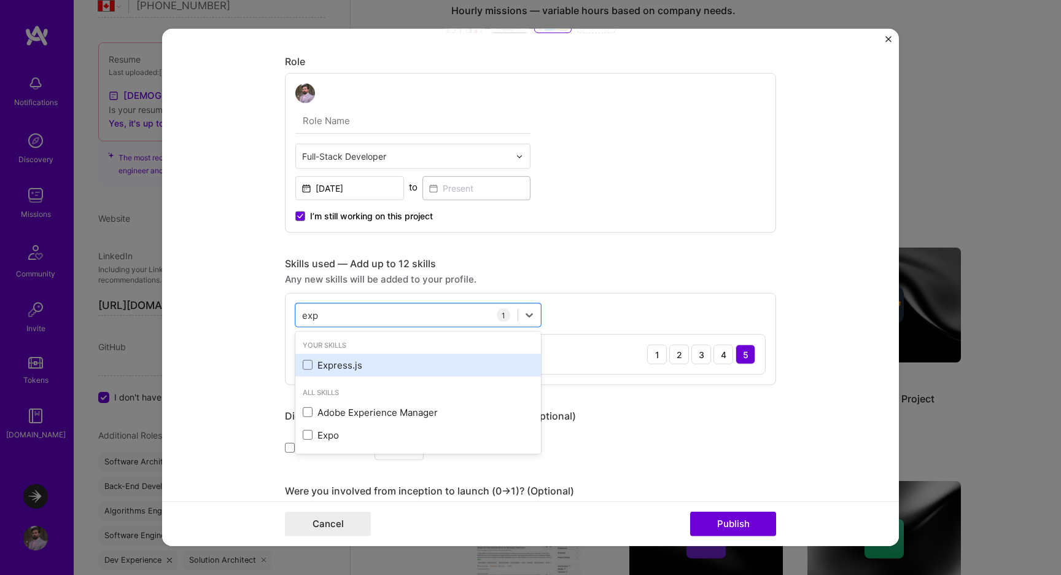
click at [332, 363] on div "Express.js" at bounding box center [418, 365] width 231 height 13
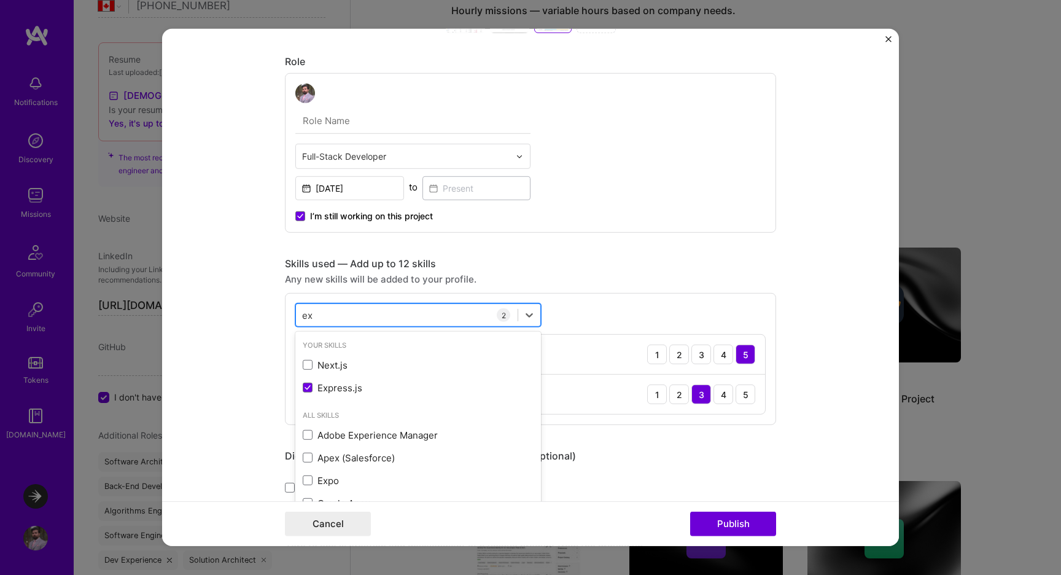
type input "e"
click at [316, 369] on div "Go" at bounding box center [418, 365] width 231 height 13
type input "g"
click at [733, 276] on div "Any new skills will be added to your profile." at bounding box center [530, 279] width 491 height 13
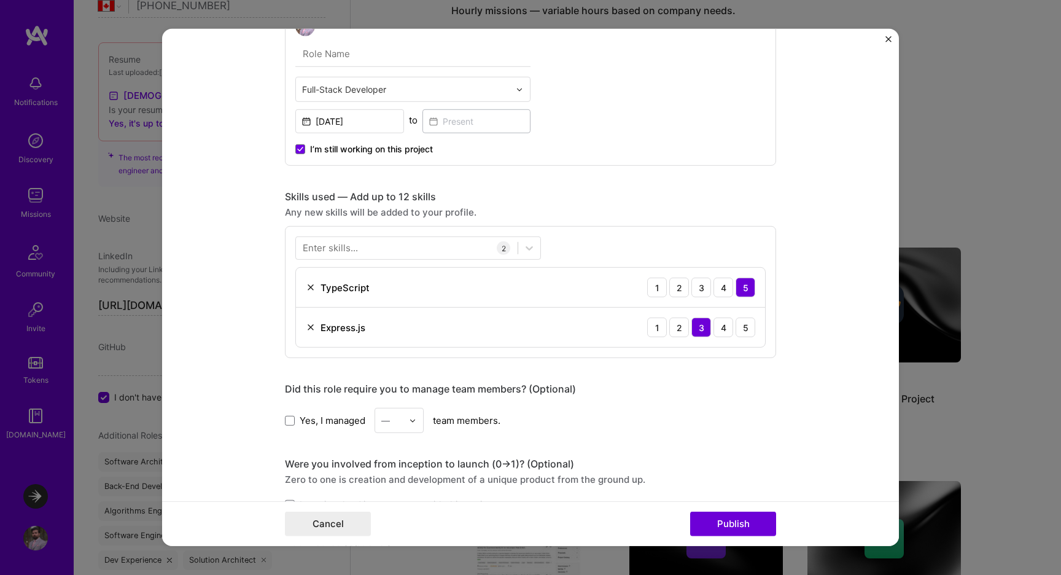
scroll to position [693, 0]
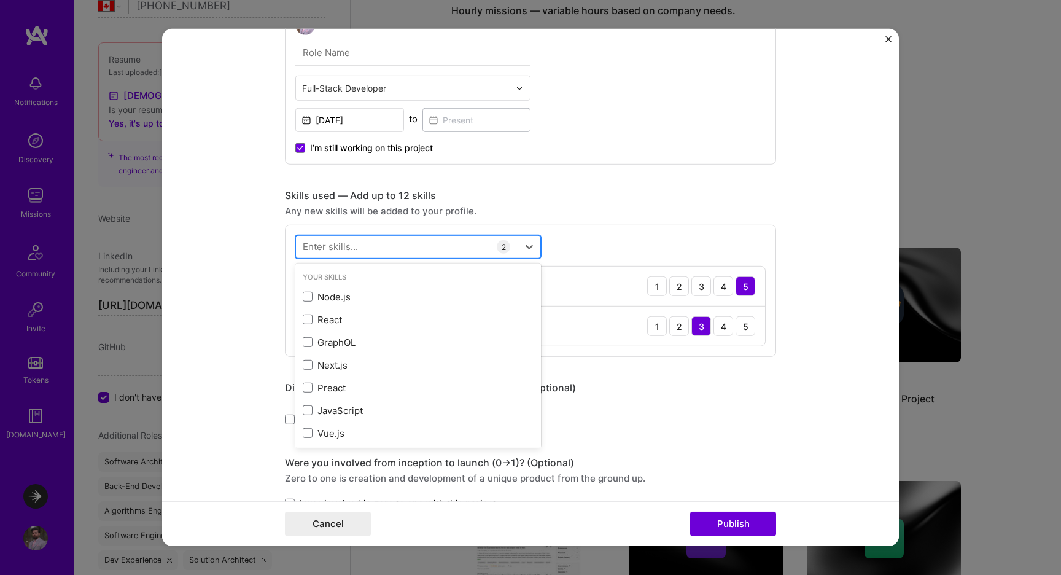
click at [429, 246] on div at bounding box center [407, 246] width 222 height 20
click at [391, 297] on div "Node.js" at bounding box center [418, 297] width 231 height 13
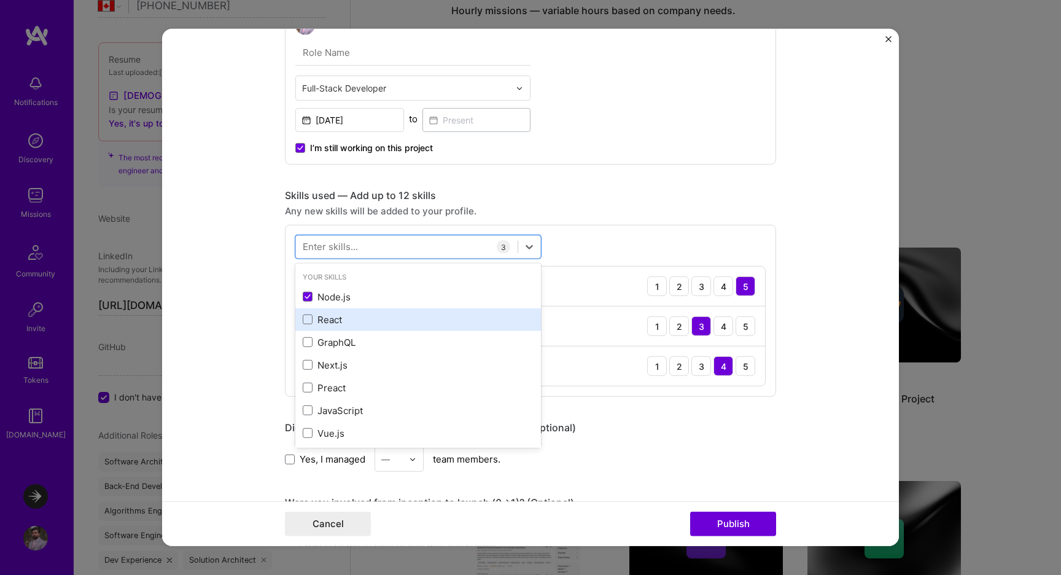
click at [369, 317] on div "React" at bounding box center [418, 319] width 231 height 13
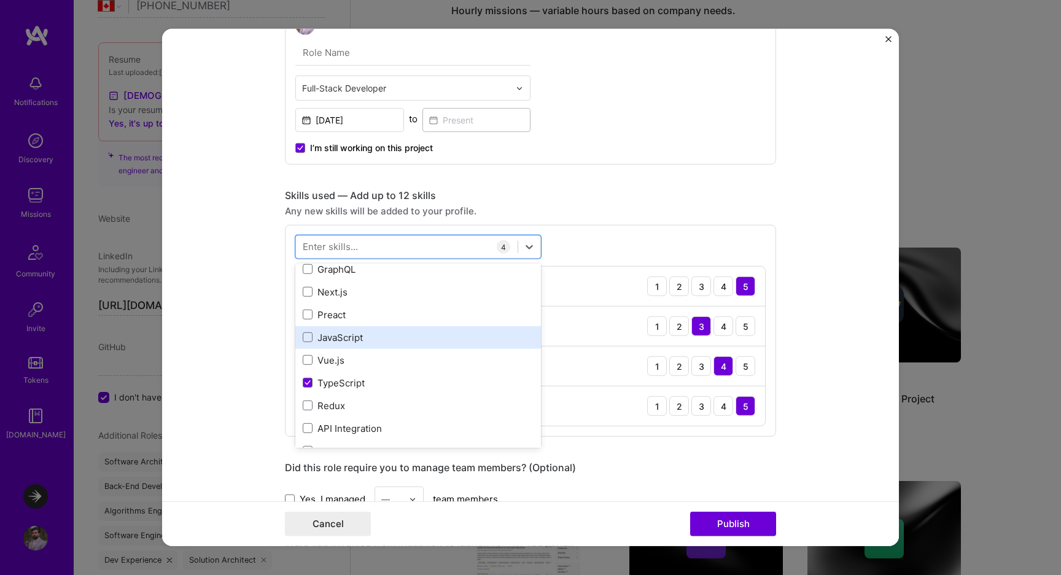
click at [364, 339] on div "JavaScript" at bounding box center [418, 337] width 231 height 13
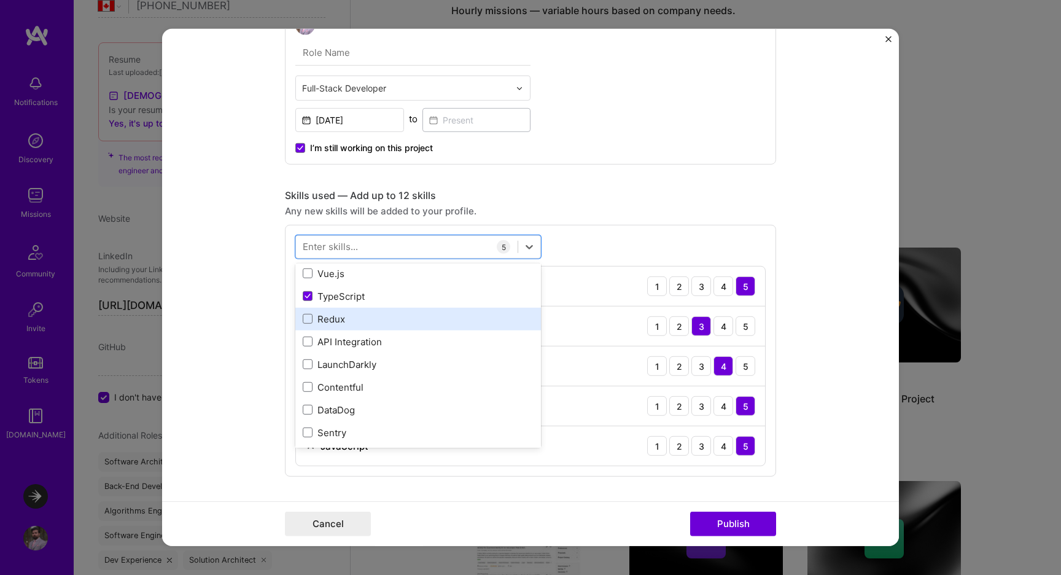
scroll to position [160, 0]
click at [361, 320] on div "Redux" at bounding box center [418, 318] width 231 height 13
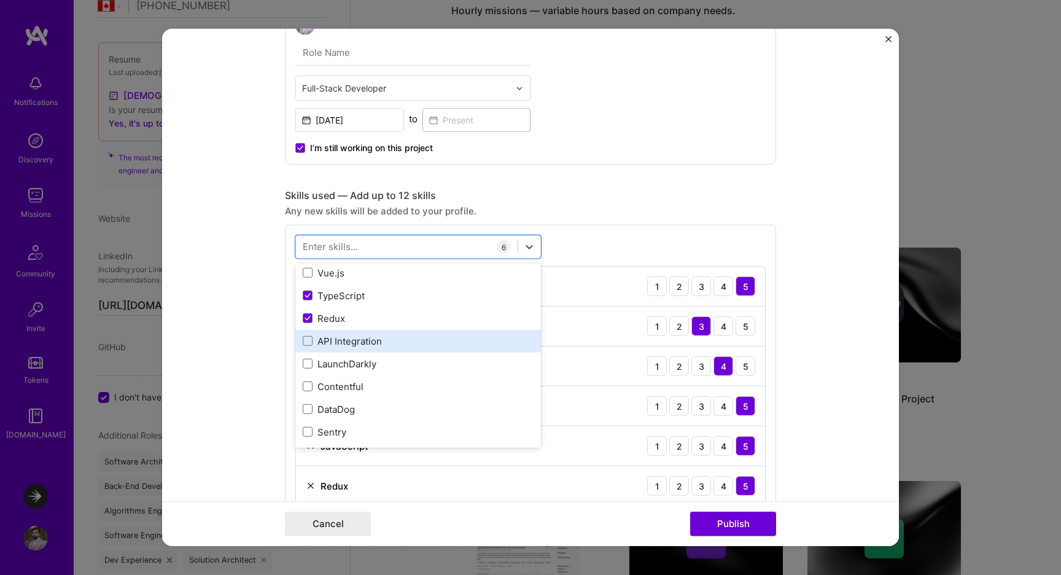
click at [359, 346] on div "API Integration" at bounding box center [418, 341] width 231 height 13
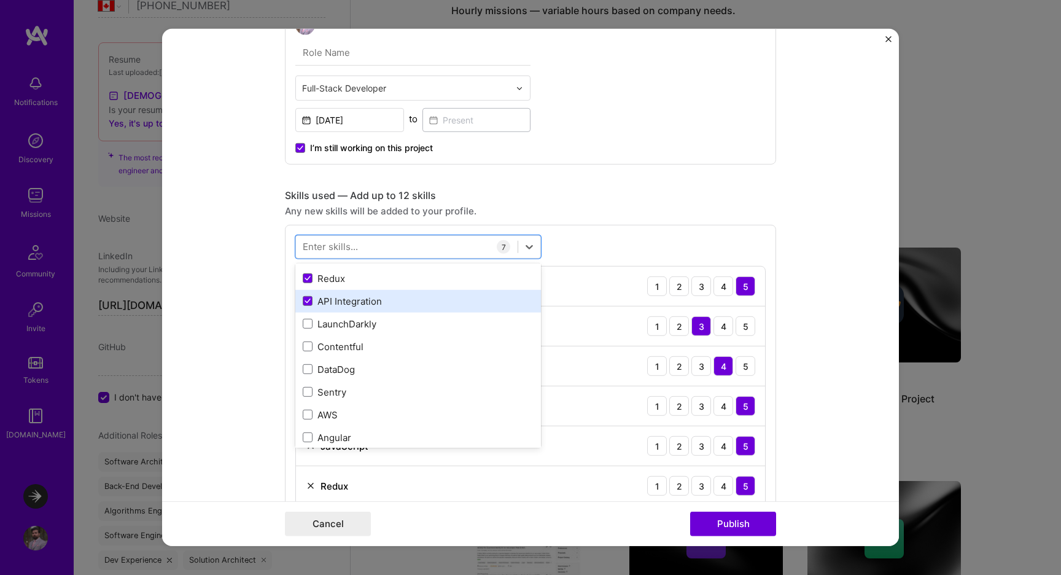
scroll to position [207, 0]
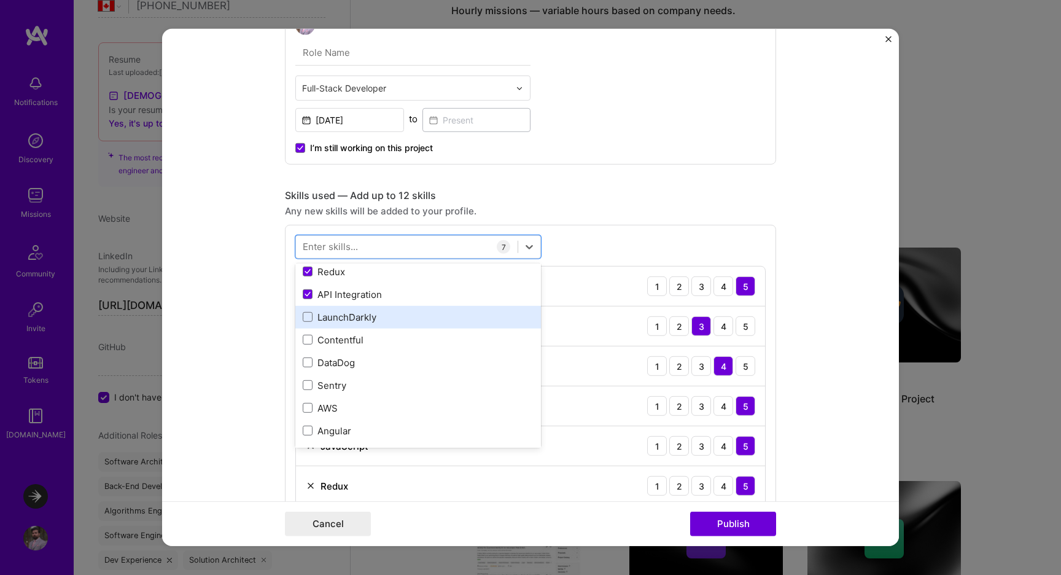
click at [369, 320] on div "LaunchDarkly" at bounding box center [418, 317] width 231 height 13
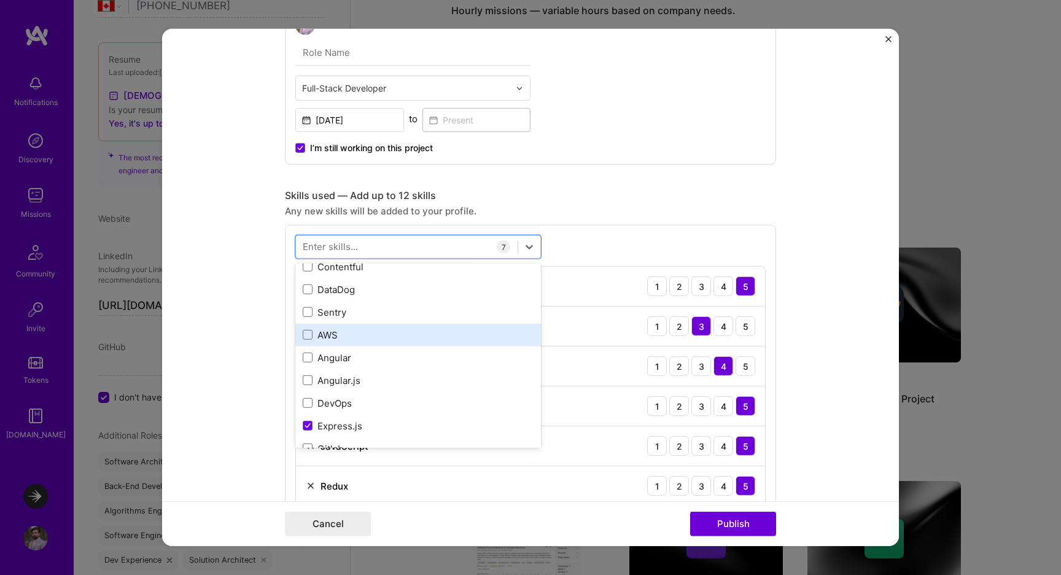
click at [379, 338] on div "AWS" at bounding box center [418, 335] width 231 height 13
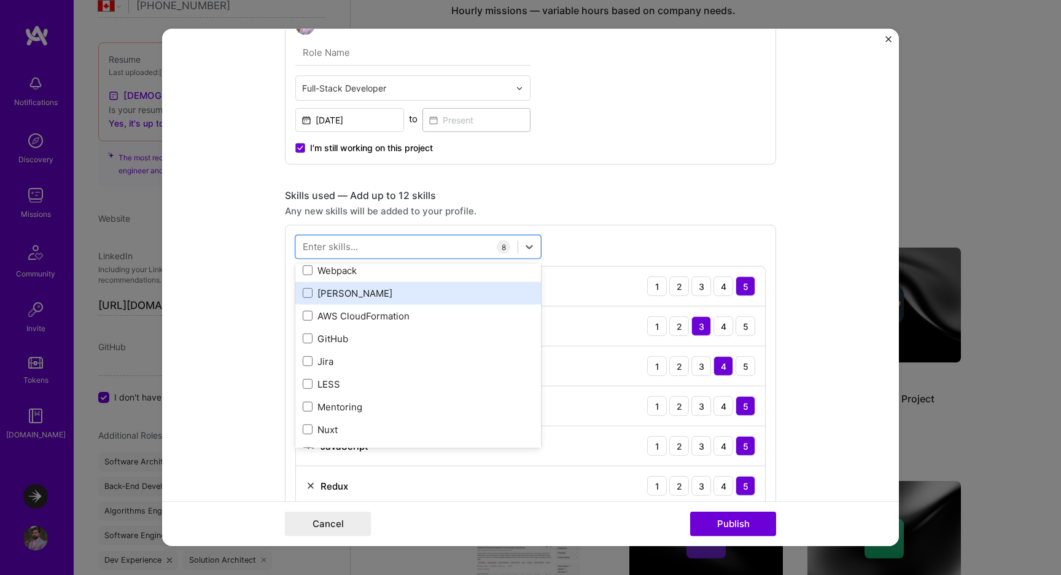
scroll to position [559, 0]
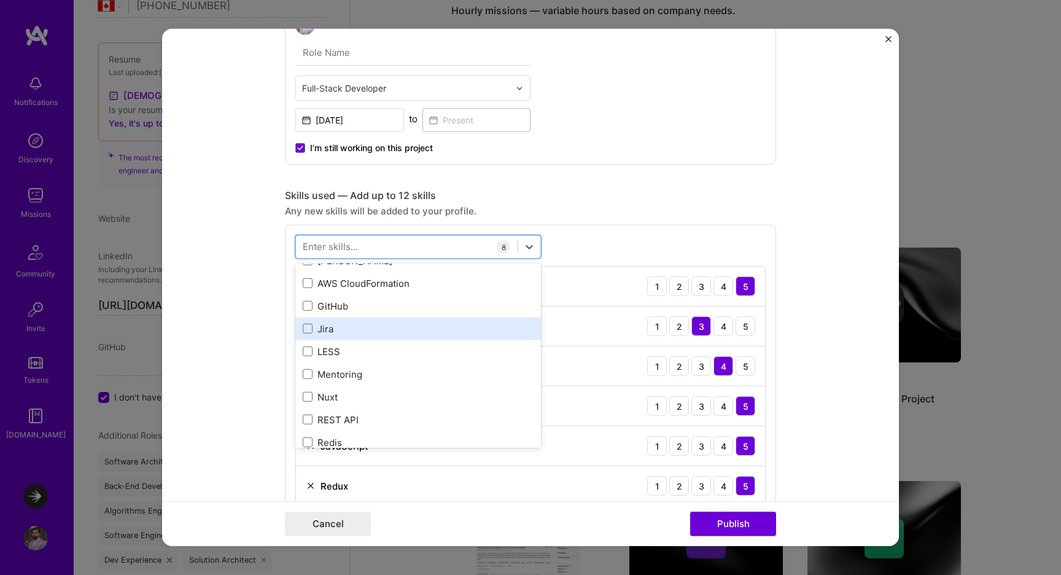
click at [379, 322] on div "Jira" at bounding box center [418, 328] width 231 height 13
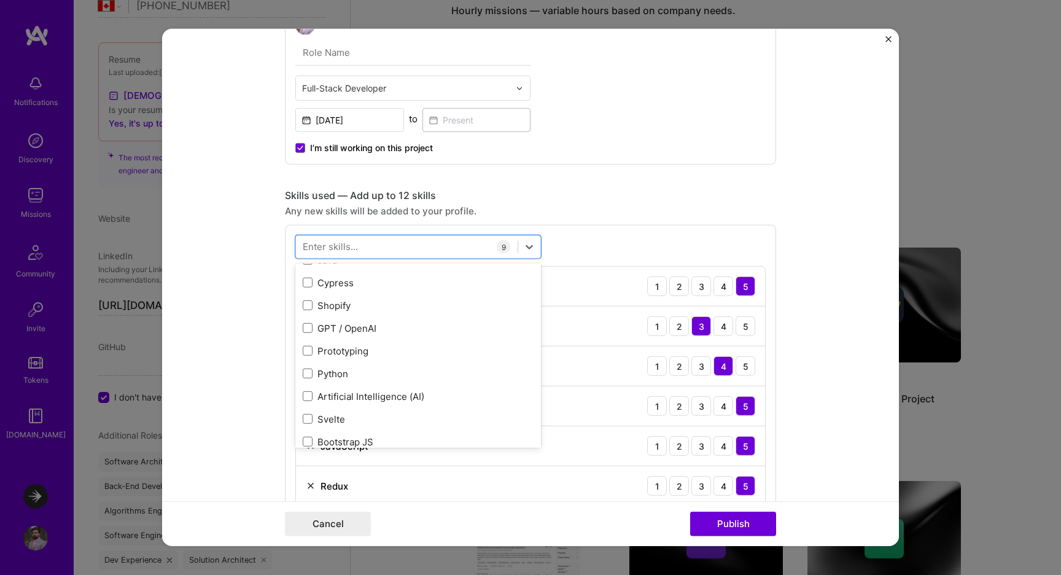
scroll to position [999, 0]
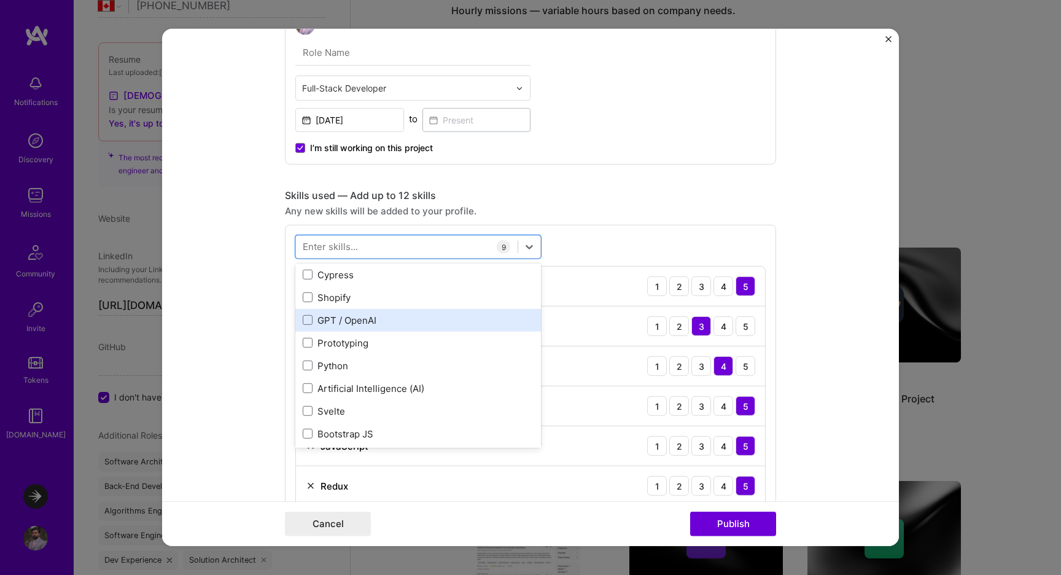
click at [378, 320] on div "GPT / OpenAI" at bounding box center [418, 320] width 231 height 13
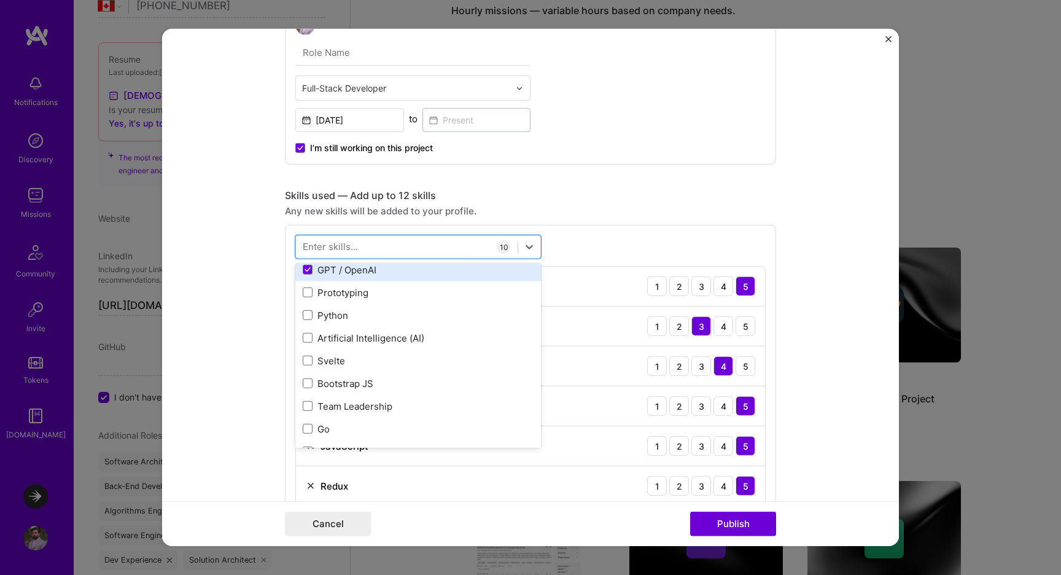
scroll to position [1066, 0]
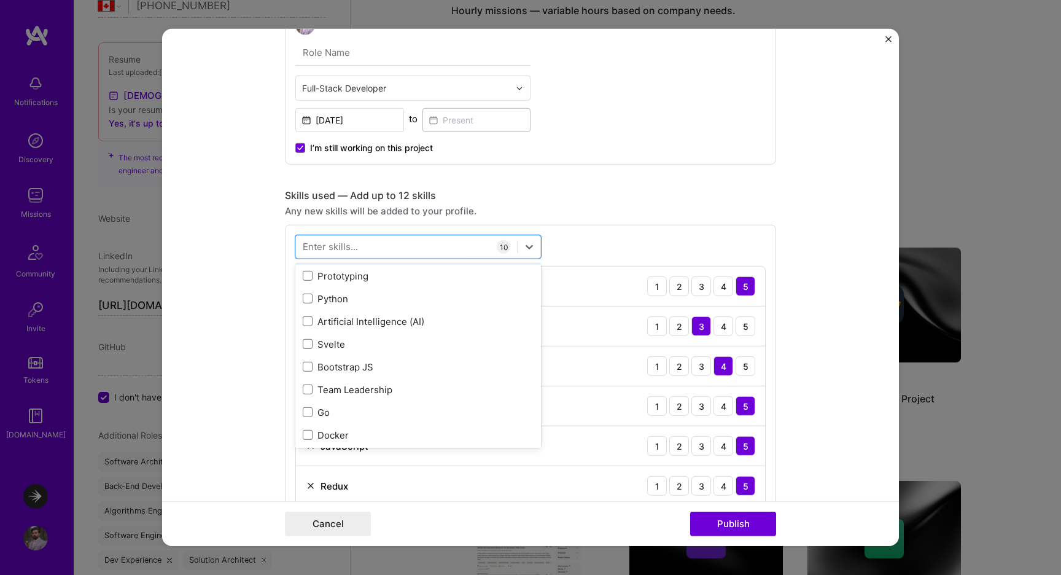
click at [378, 320] on div "Artificial Intelligence (AI)" at bounding box center [418, 321] width 231 height 13
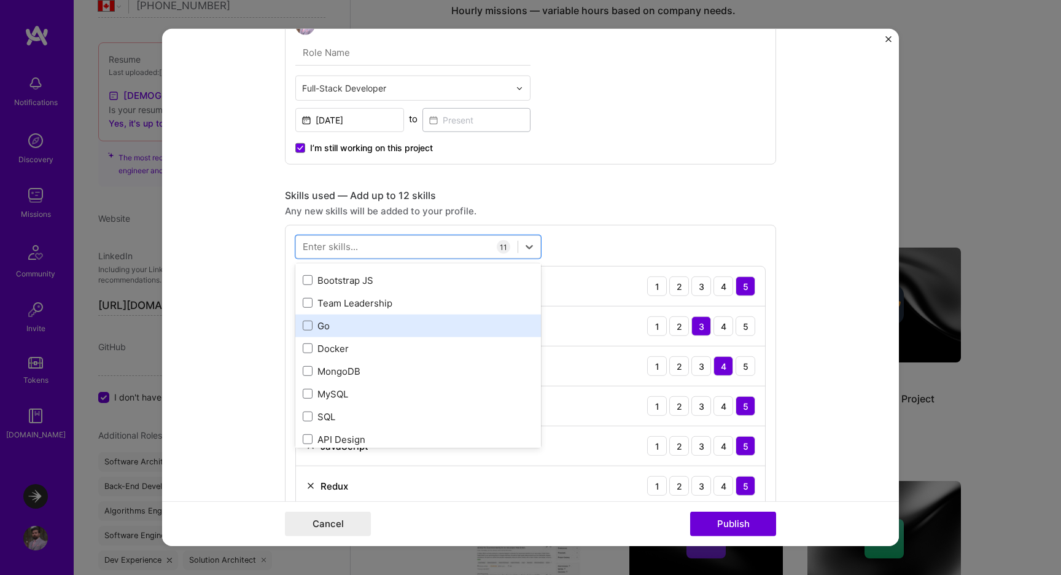
click at [378, 320] on div "Go" at bounding box center [418, 325] width 231 height 13
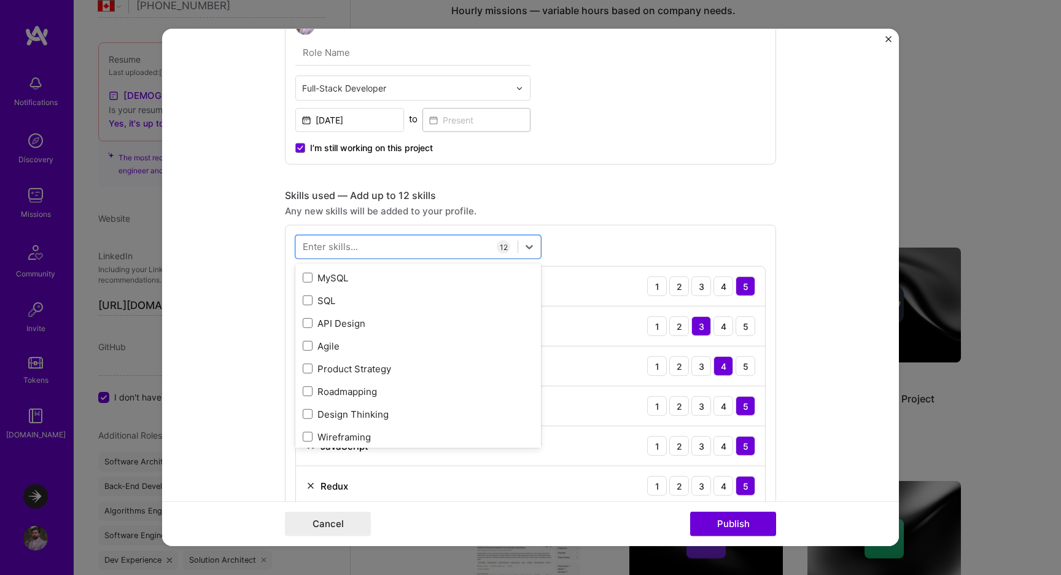
click at [655, 217] on div "Any new skills will be added to your profile." at bounding box center [530, 211] width 491 height 13
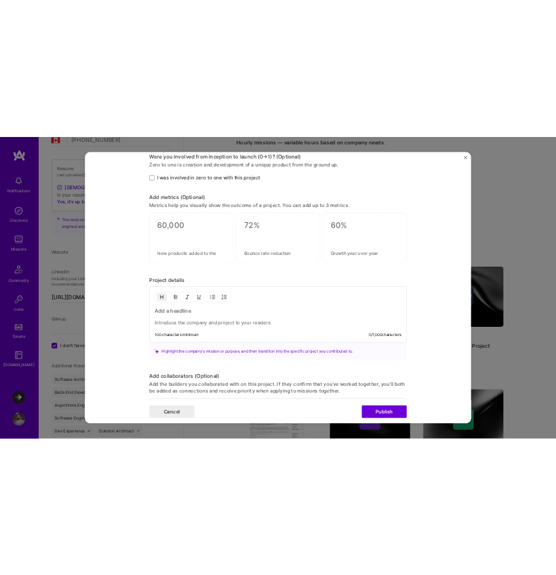
scroll to position [1529, 0]
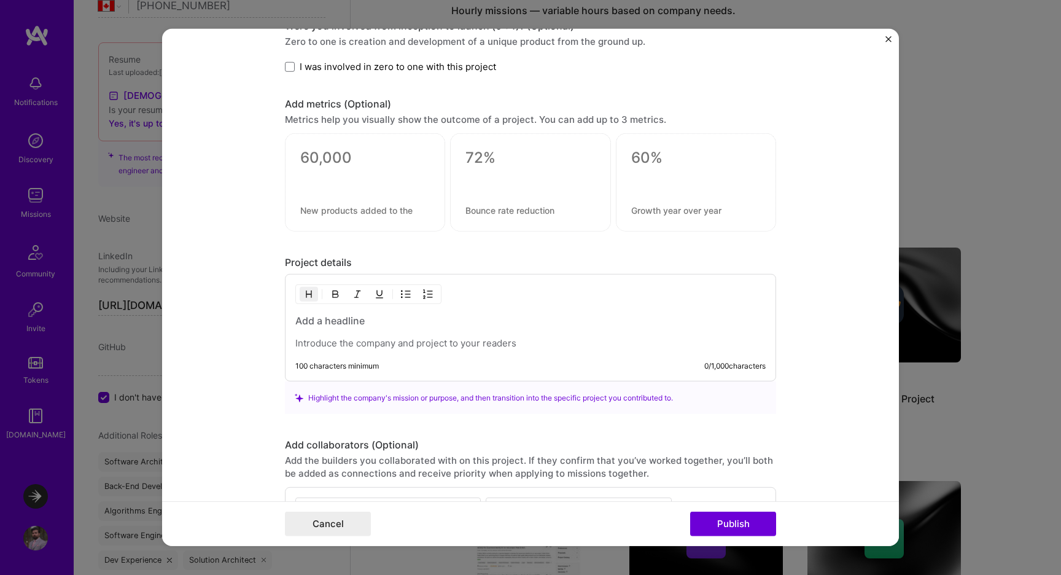
click at [426, 347] on p at bounding box center [530, 343] width 470 height 12
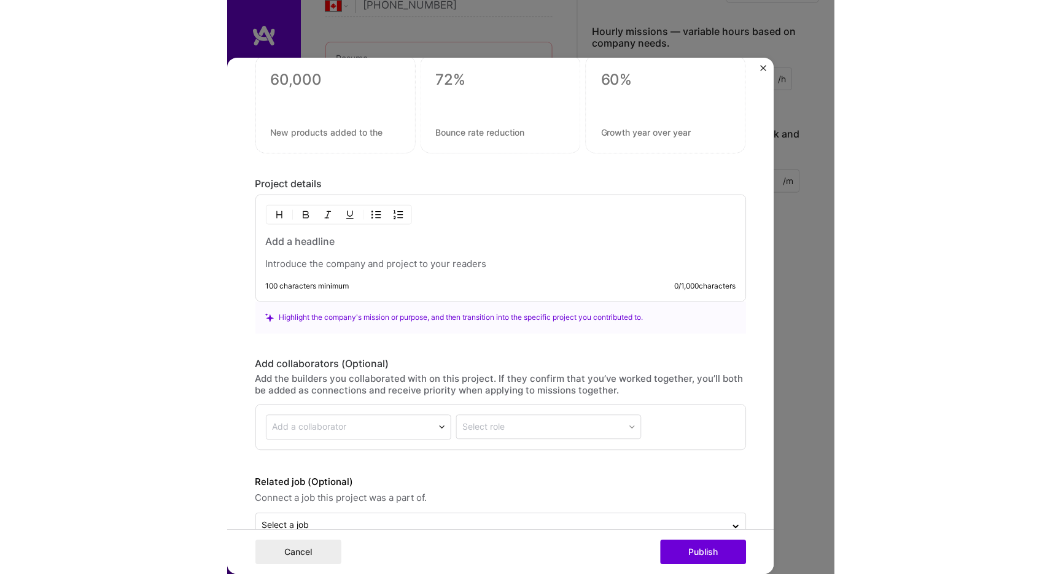
scroll to position [1654, 0]
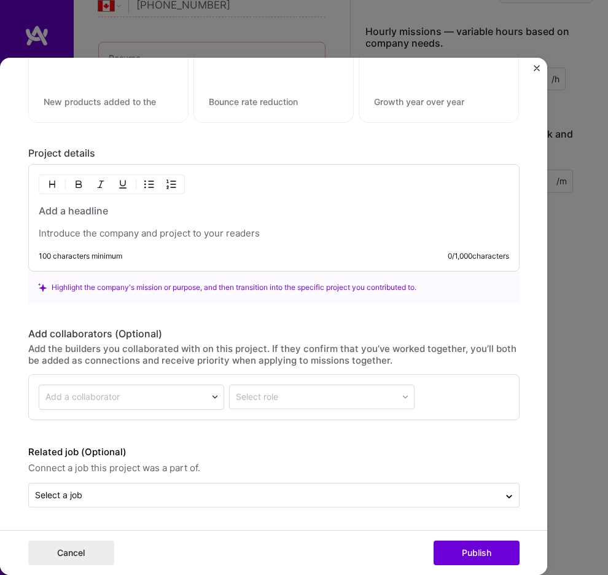
click at [93, 209] on h3 at bounding box center [274, 211] width 470 height 14
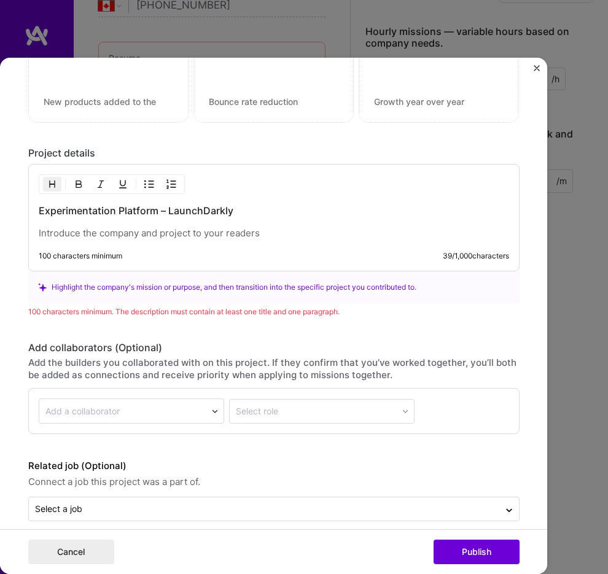
click at [96, 360] on div "Add the builders you collaborated with on this project. If they confirm that yo…" at bounding box center [273, 369] width 491 height 24
click at [101, 241] on div "Experimentation Platform – LaunchDarkly 100 characters minimum 39 / 1,000 chara…" at bounding box center [273, 217] width 491 height 107
click at [95, 236] on p at bounding box center [274, 233] width 470 height 12
click at [130, 233] on p at bounding box center [274, 233] width 470 height 12
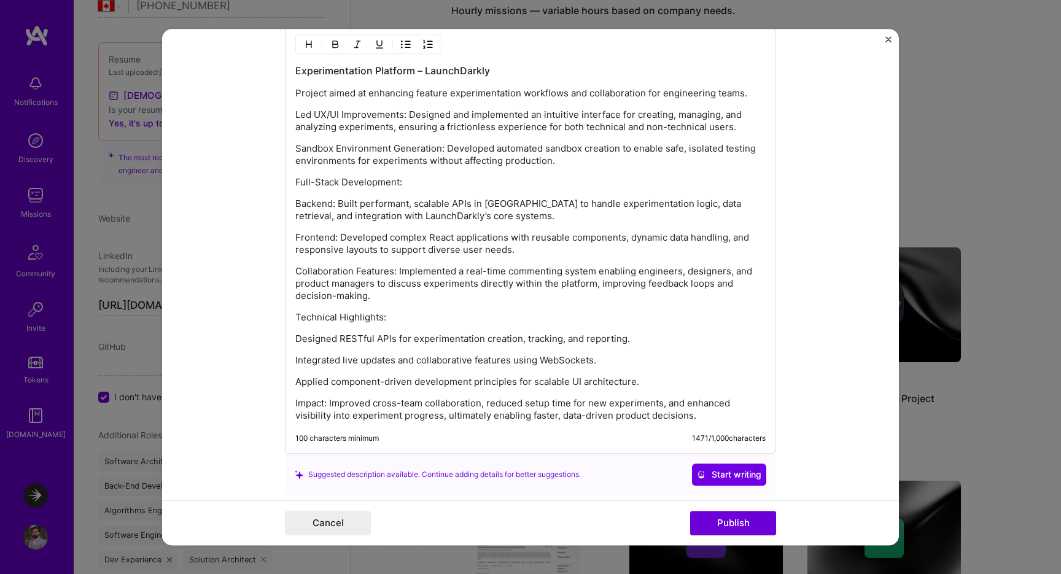
scroll to position [1797, 0]
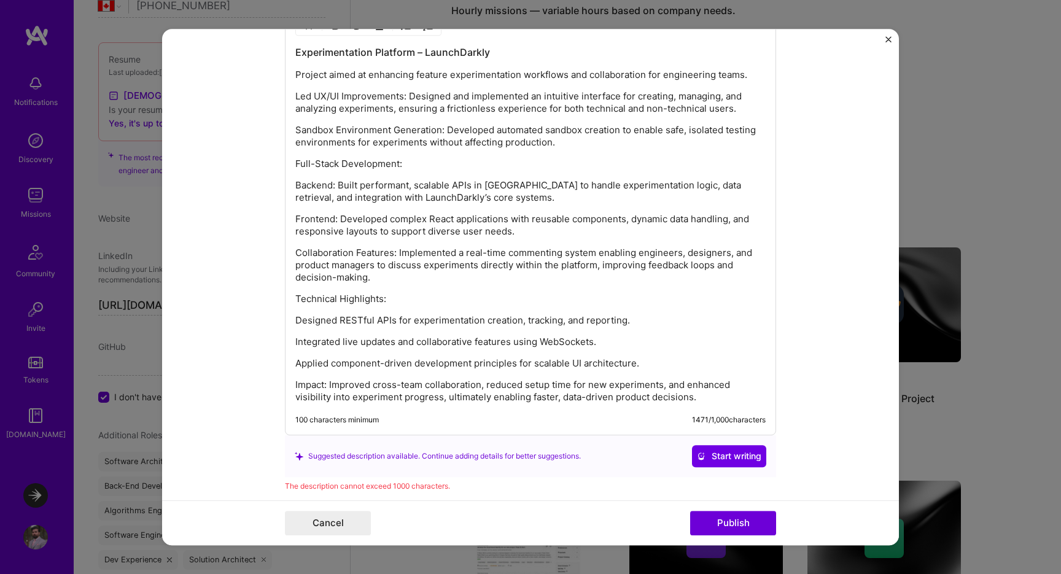
click at [302, 305] on p "Technical Highlights:" at bounding box center [530, 299] width 470 height 12
drag, startPoint x: 302, startPoint y: 305, endPoint x: 647, endPoint y: 376, distance: 352.0
click at [647, 376] on div "Experimentation Platform – LaunchDarkly Project aimed at enhancing feature expe…" at bounding box center [530, 224] width 470 height 358
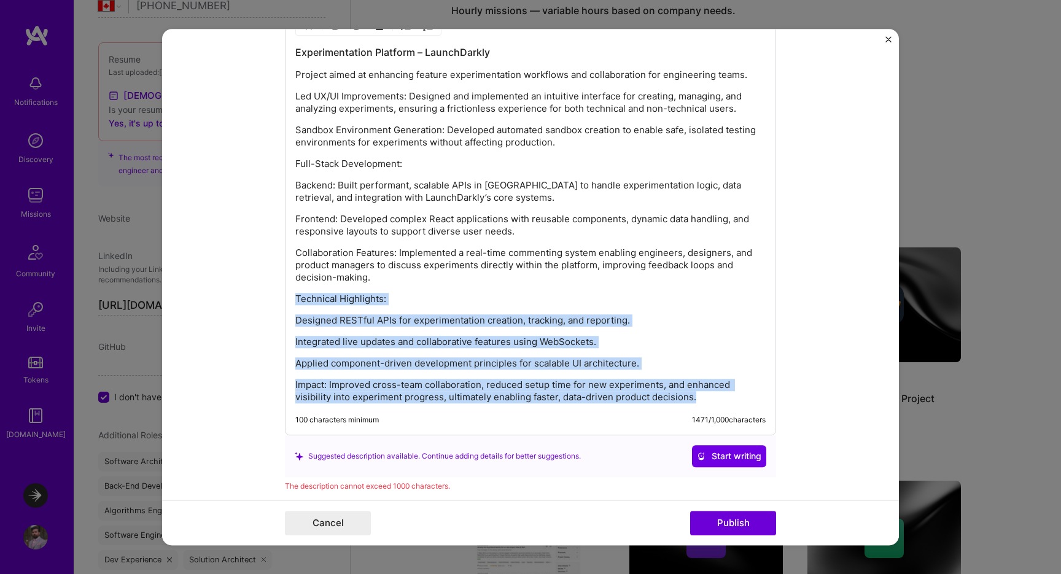
drag, startPoint x: 708, startPoint y: 398, endPoint x: 285, endPoint y: 297, distance: 435.0
click at [285, 297] on div "Experimentation Platform – LaunchDarkly Project aimed at enhancing feature expe…" at bounding box center [530, 221] width 491 height 430
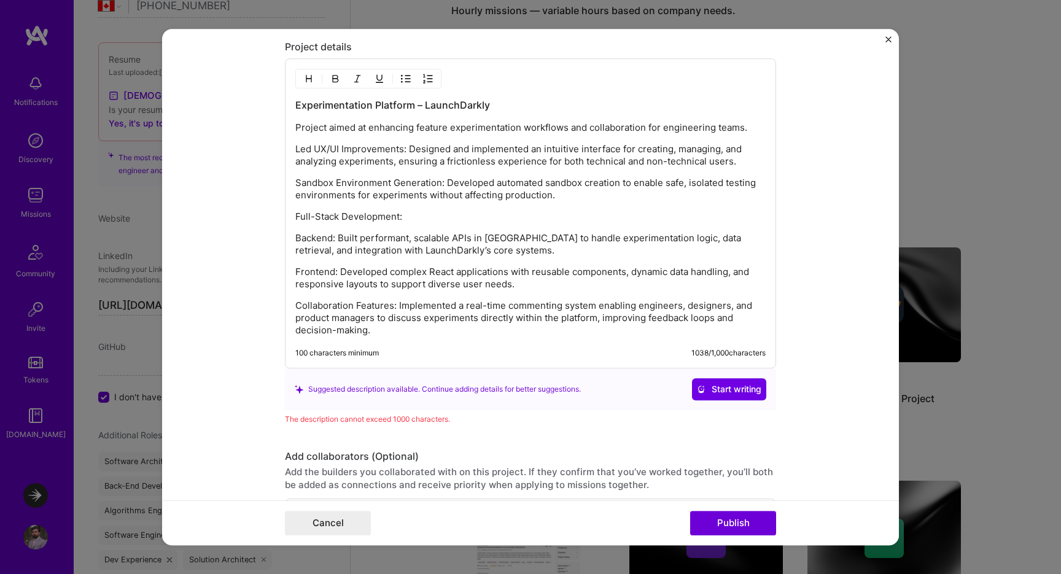
scroll to position [1733, 0]
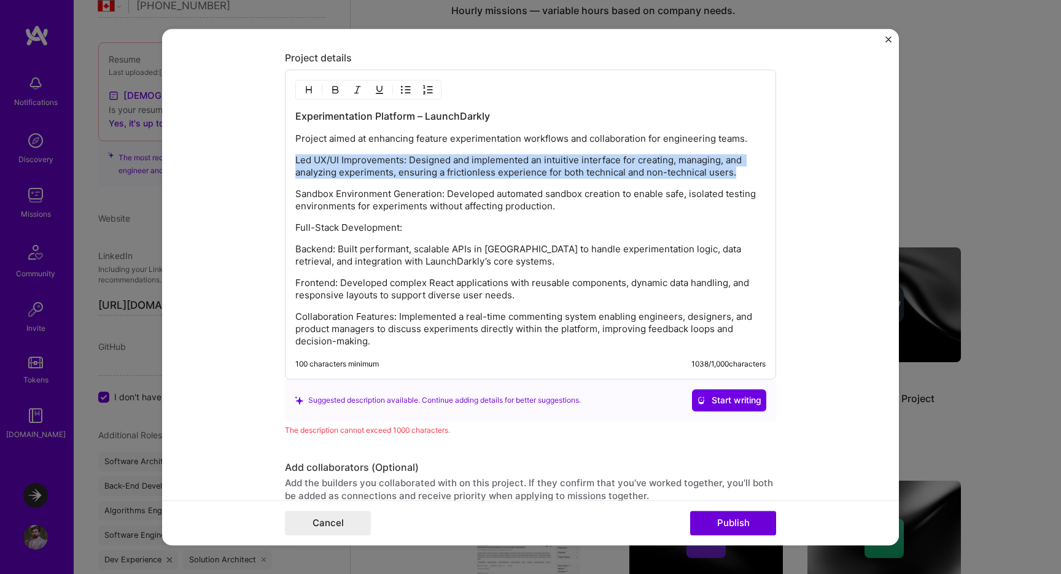
drag, startPoint x: 742, startPoint y: 174, endPoint x: 259, endPoint y: 149, distance: 483.4
click at [259, 149] on form "Project title Experiments at Launchdarkly Company LaunchDarkly Project industry…" at bounding box center [530, 287] width 737 height 517
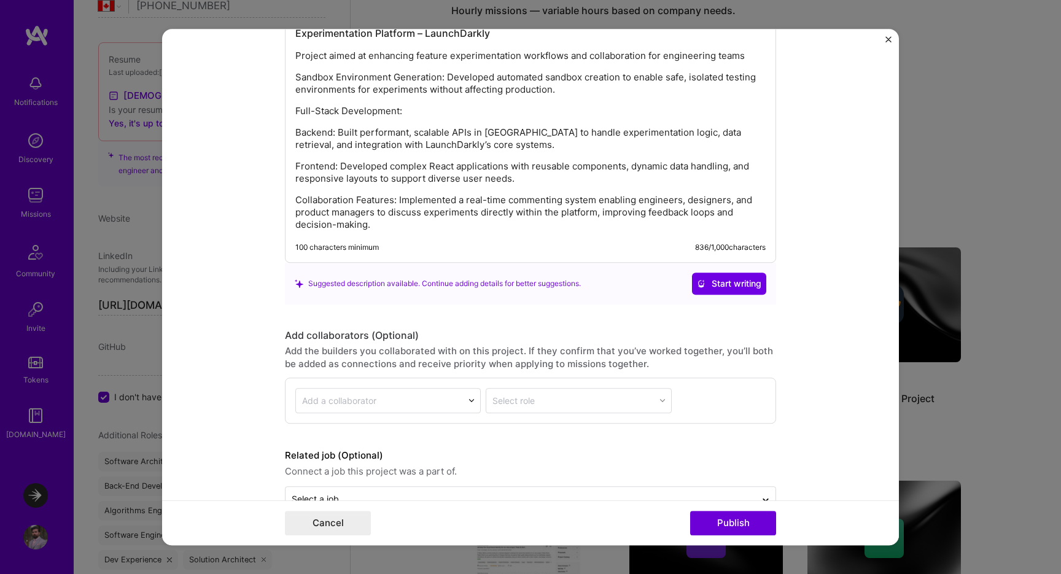
scroll to position [1850, 0]
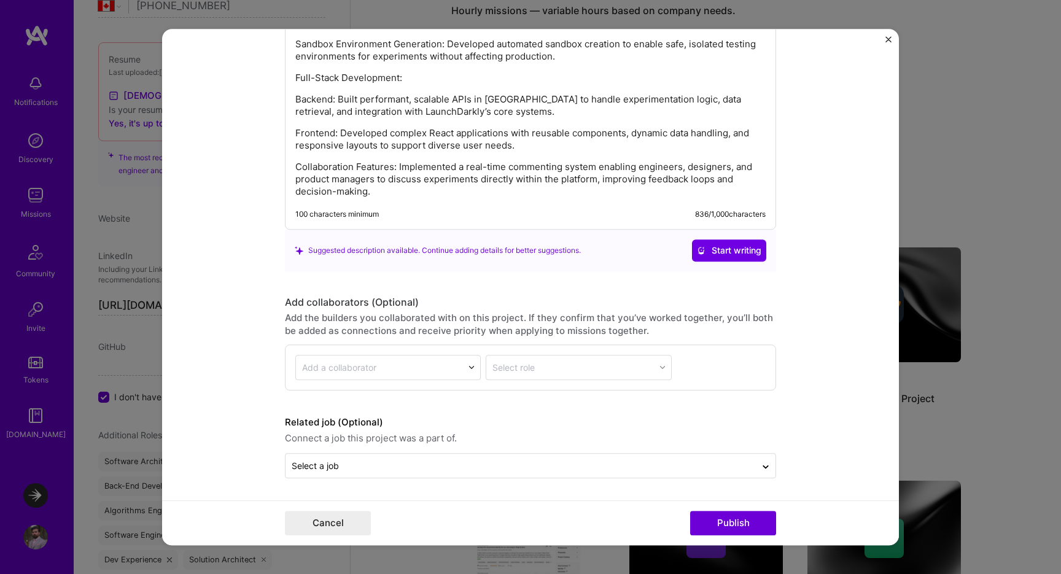
click at [445, 361] on input "text" at bounding box center [379, 367] width 155 height 13
click at [537, 421] on label "Related job (Optional)" at bounding box center [530, 422] width 491 height 15
click at [453, 466] on input "text" at bounding box center [521, 465] width 458 height 13
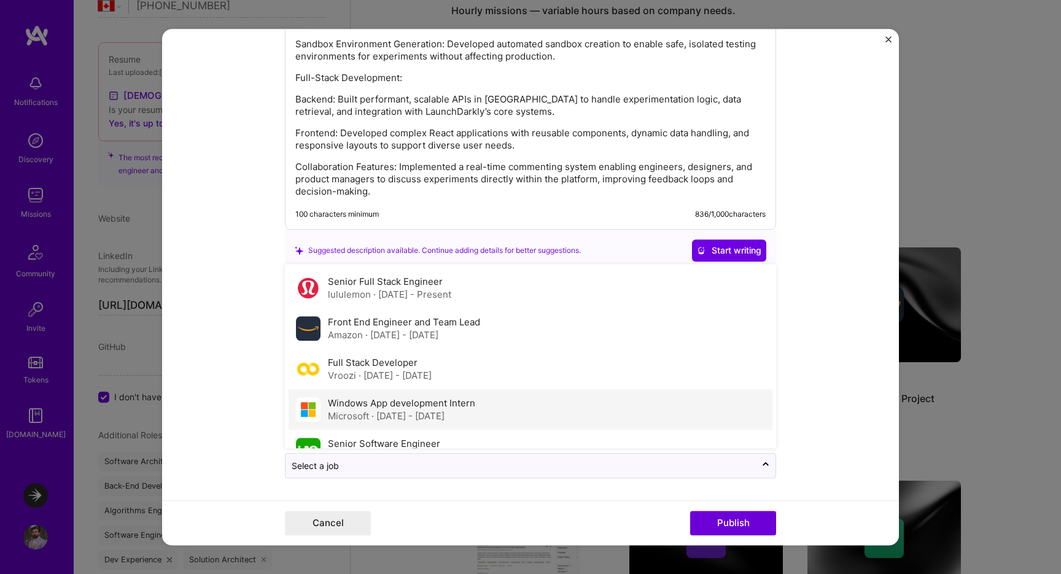
scroll to position [66, 0]
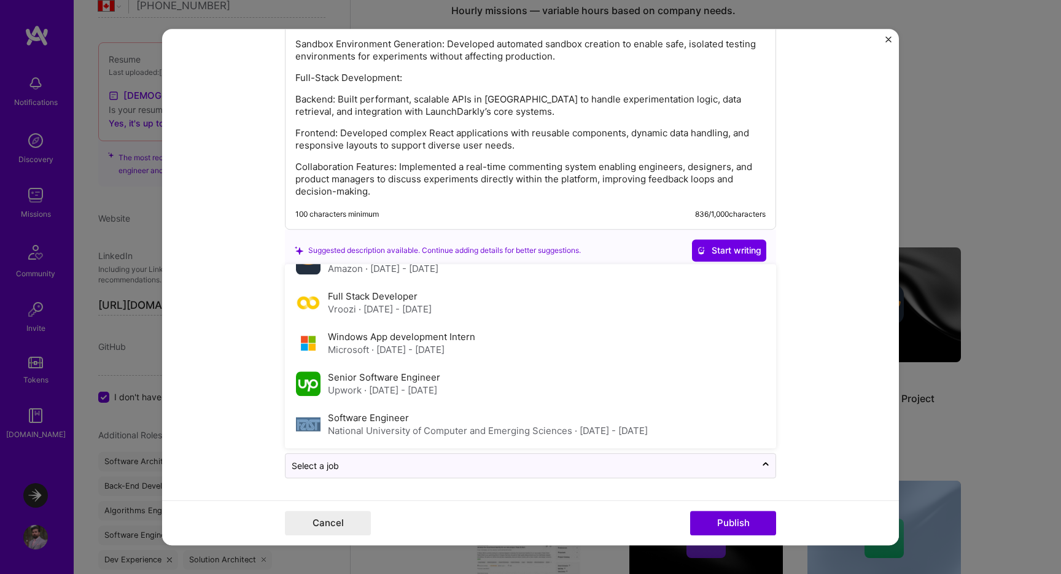
click at [827, 317] on form "Project title Experiments at Launchdarkly Company LaunchDarkly Project industry…" at bounding box center [530, 287] width 737 height 517
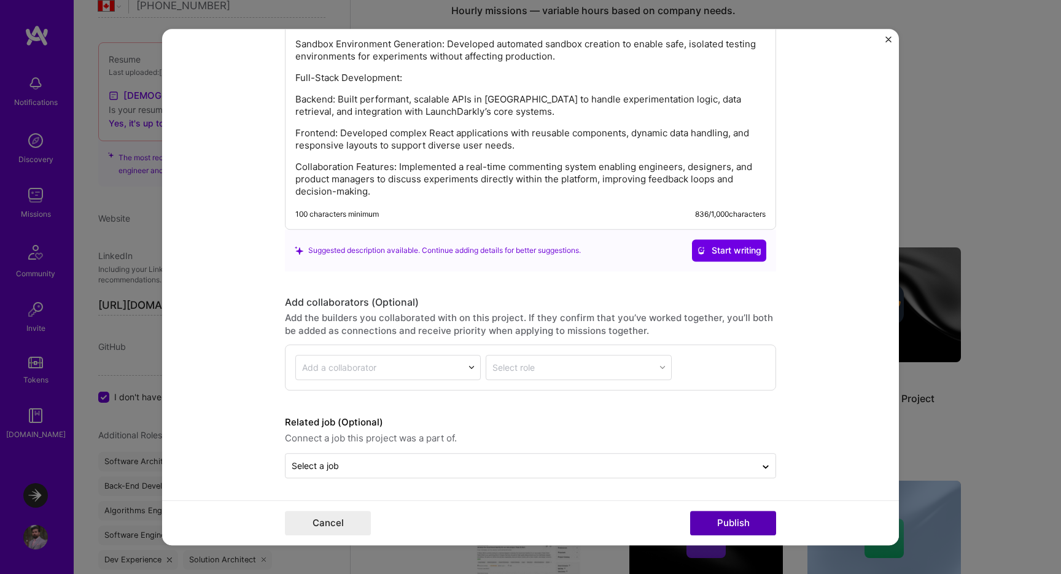
click at [734, 522] on button "Publish" at bounding box center [733, 523] width 86 height 25
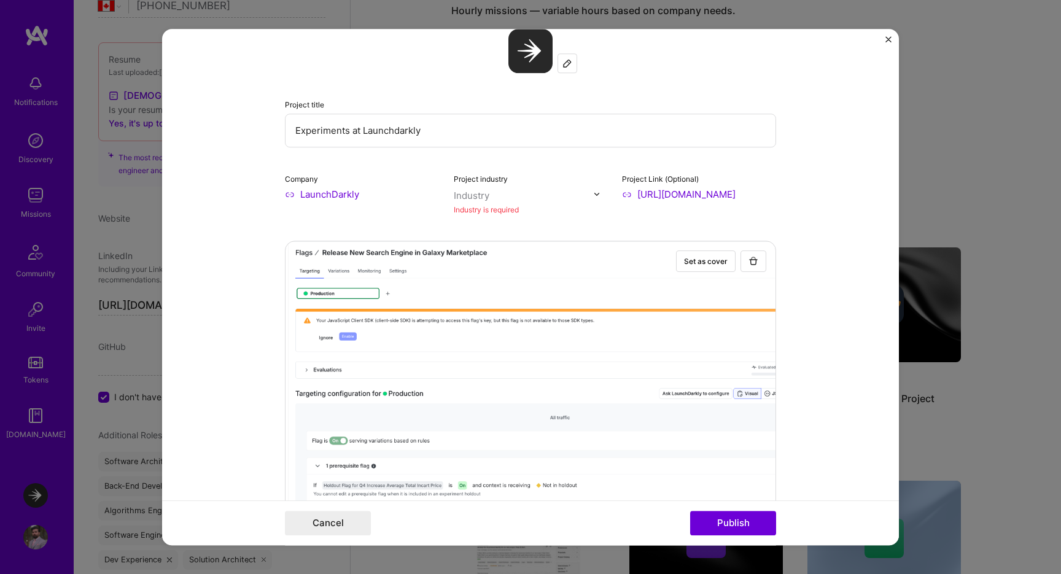
scroll to position [0, 0]
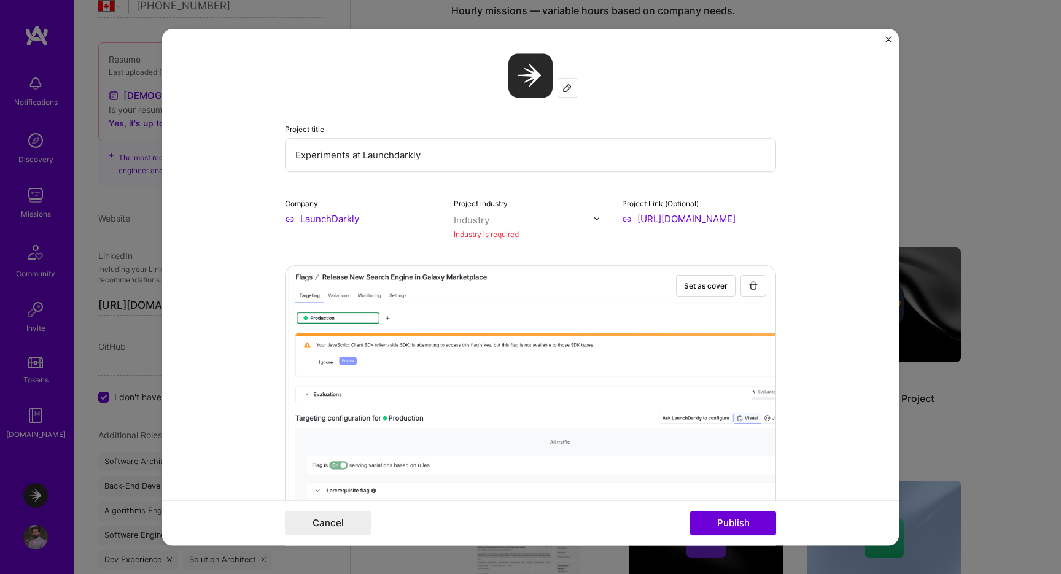
click at [849, 244] on form "Project title Experiments at Launchdarkly Company LaunchDarkly Project industry…" at bounding box center [530, 287] width 737 height 517
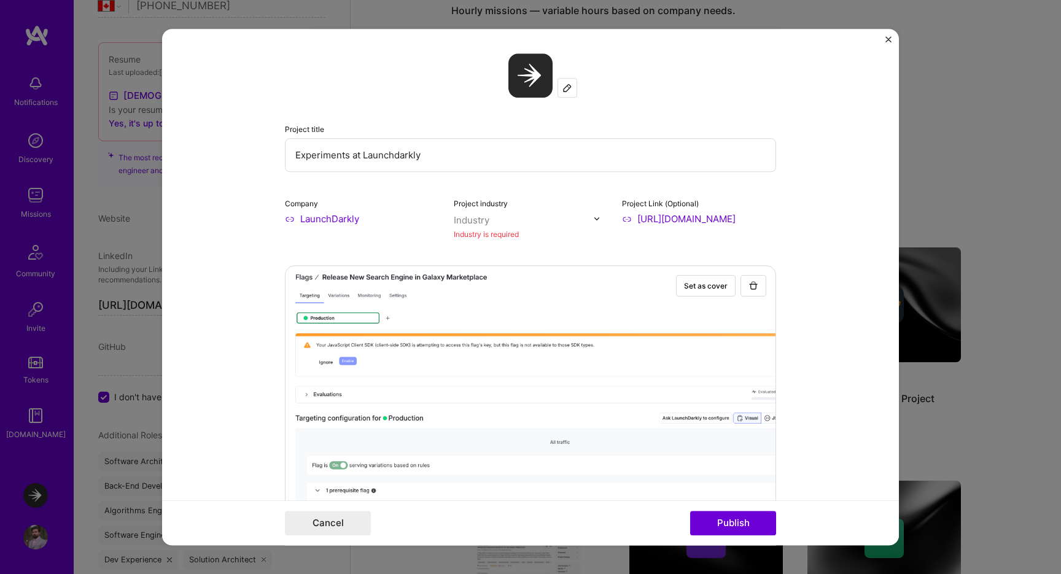
click at [507, 216] on input "text" at bounding box center [524, 220] width 140 height 13
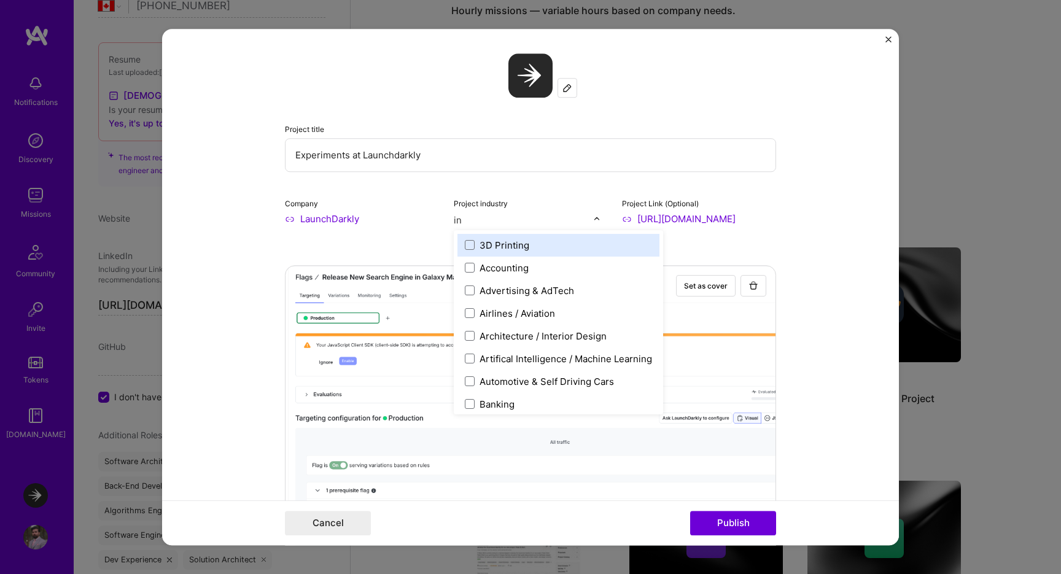
type input "i"
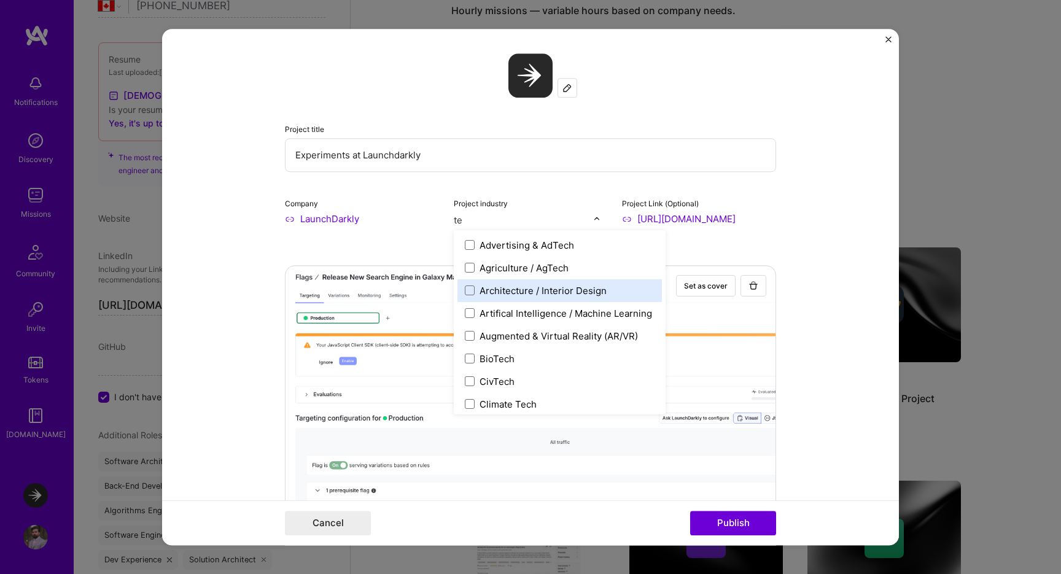
type input "tec"
click at [586, 297] on div "Architecture / Interior Design" at bounding box center [543, 290] width 127 height 13
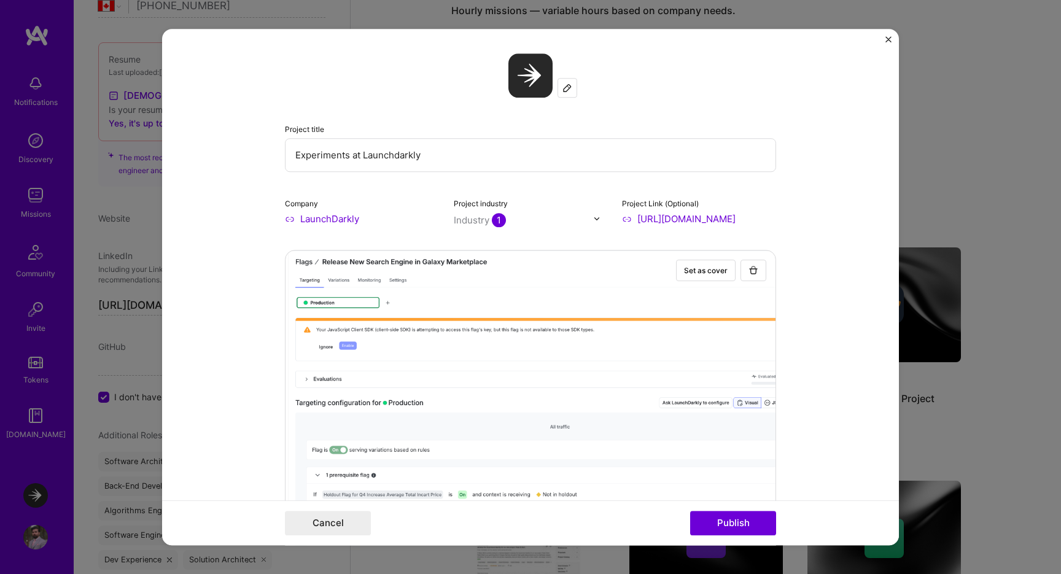
click at [833, 255] on form "Project title Experiments at Launchdarkly Company LaunchDarkly Project industry…" at bounding box center [530, 287] width 737 height 517
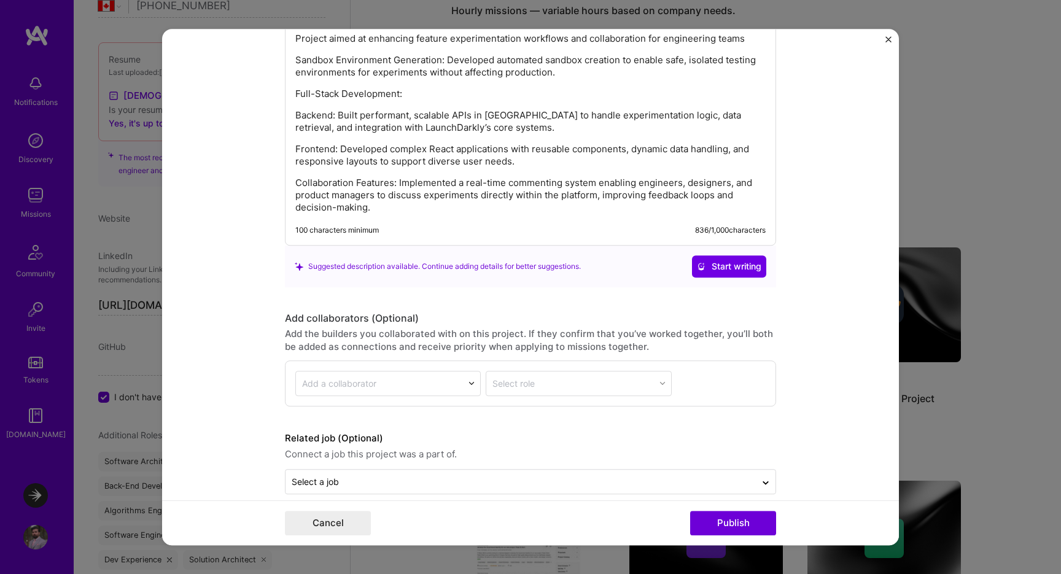
scroll to position [1850, 0]
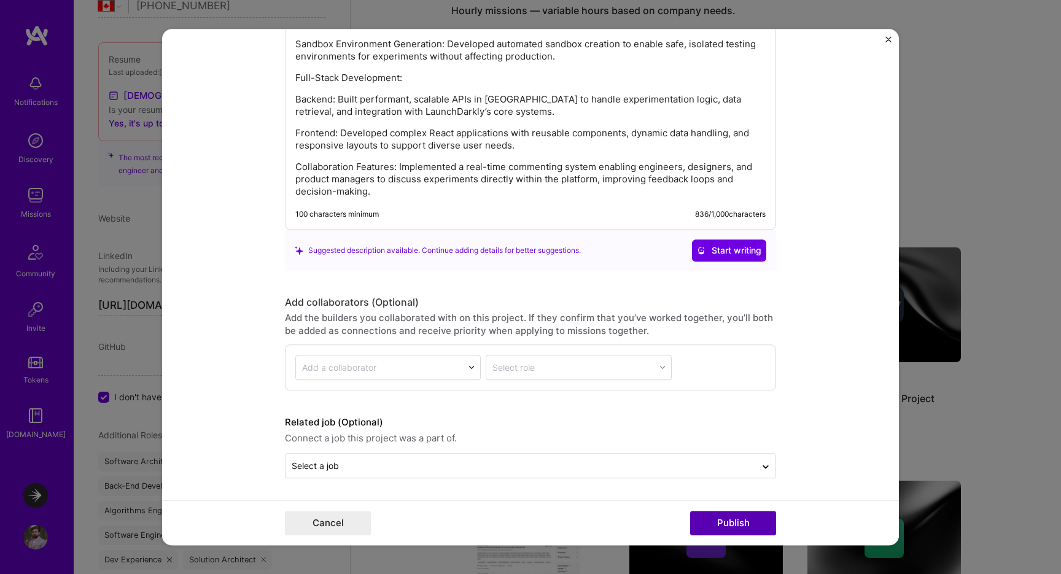
click at [741, 529] on button "Publish" at bounding box center [733, 523] width 86 height 25
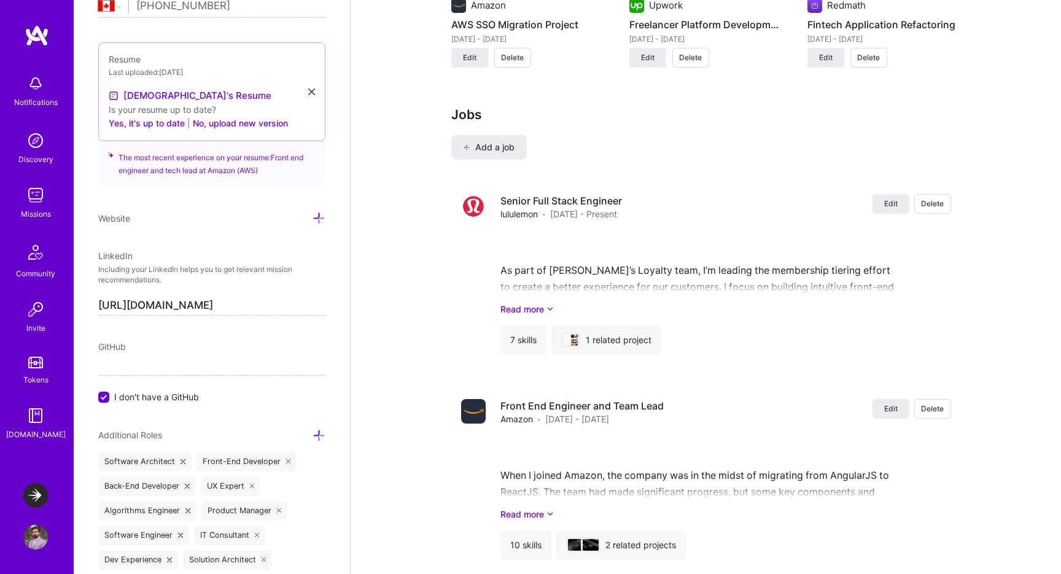
scroll to position [1178, 0]
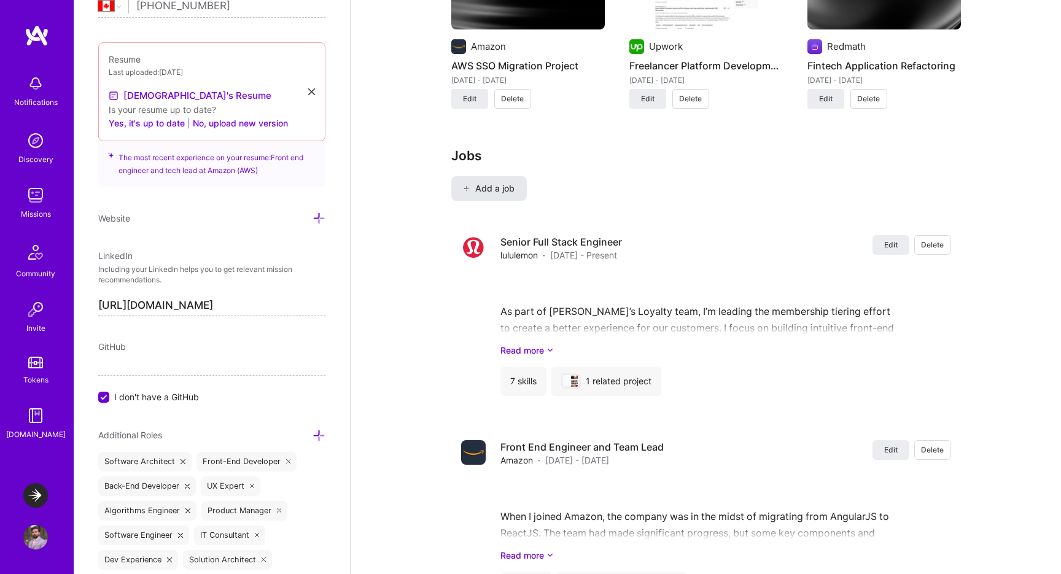
click at [487, 193] on span "Add a job" at bounding box center [489, 188] width 51 height 12
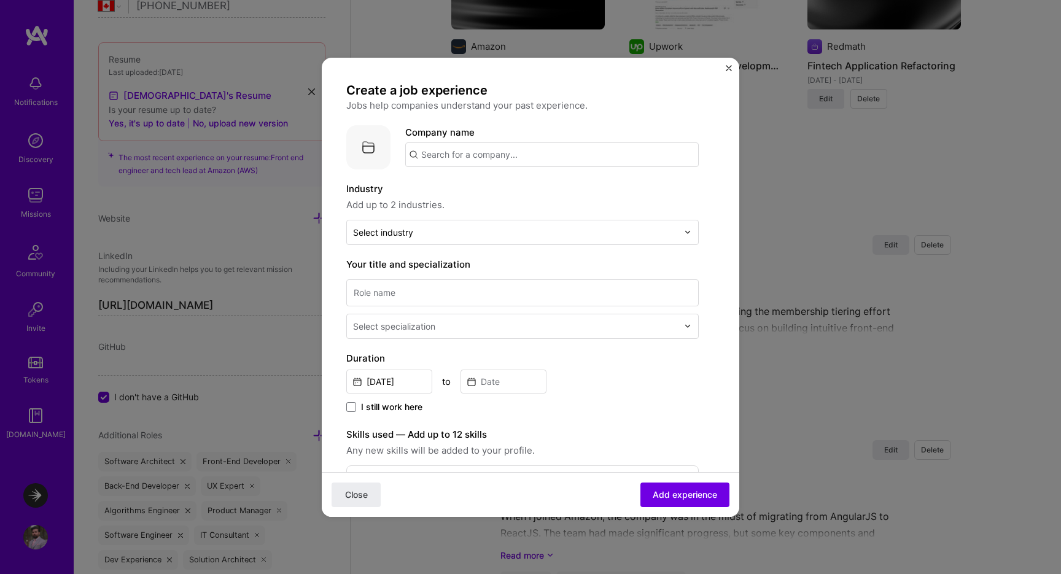
click at [466, 157] on input "text" at bounding box center [552, 154] width 294 height 25
click at [466, 189] on span "LaunchDarkly" at bounding box center [471, 185] width 59 height 13
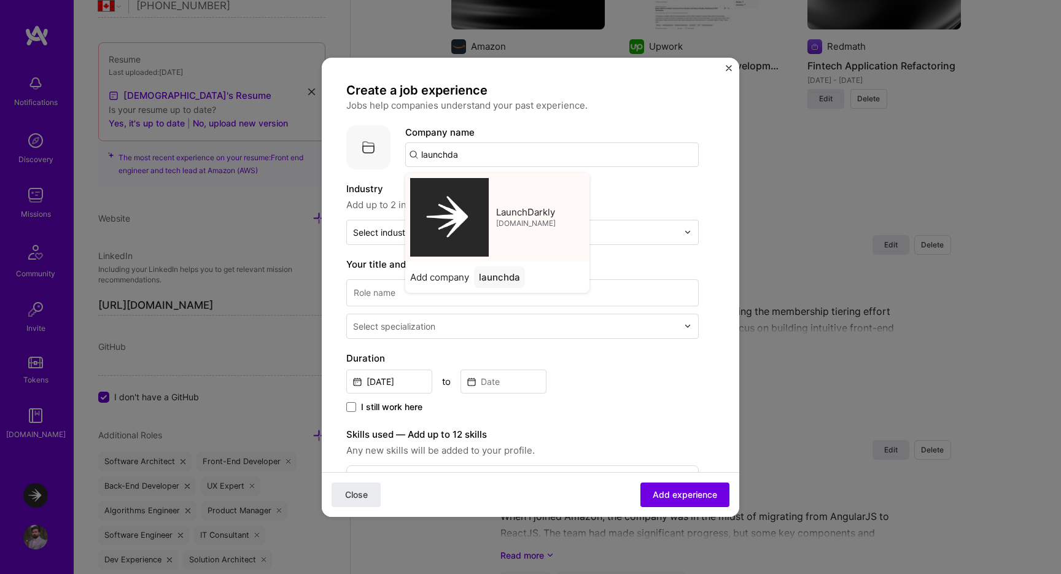
type input "LaunchDarkly"
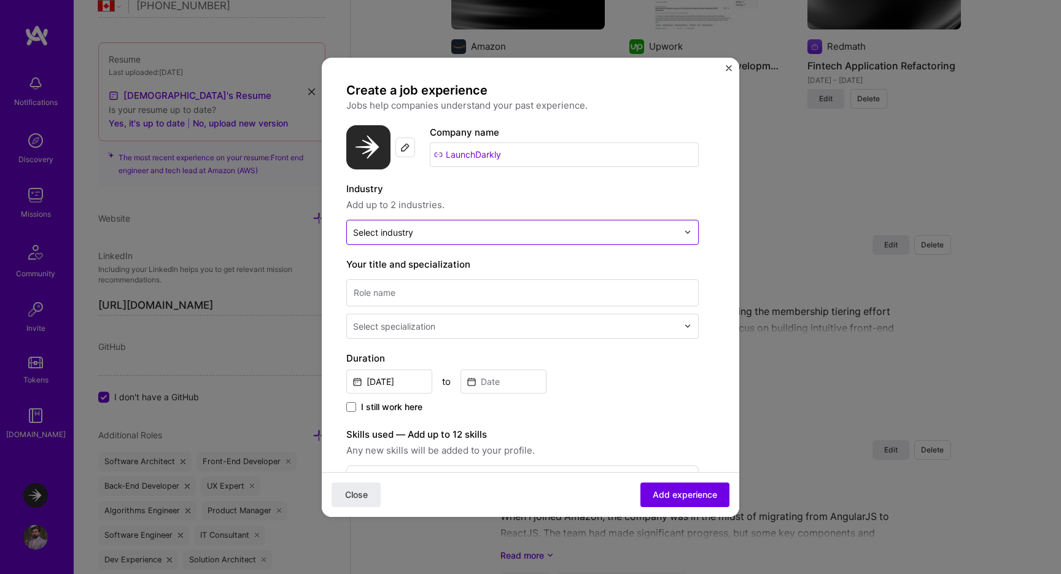
click at [429, 235] on input "text" at bounding box center [515, 232] width 325 height 13
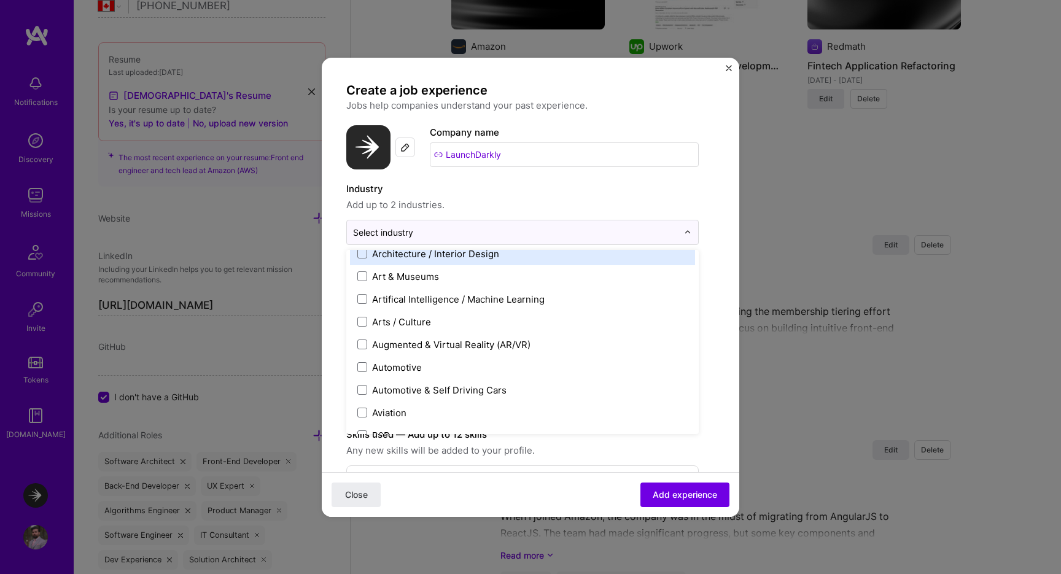
scroll to position [171, 0]
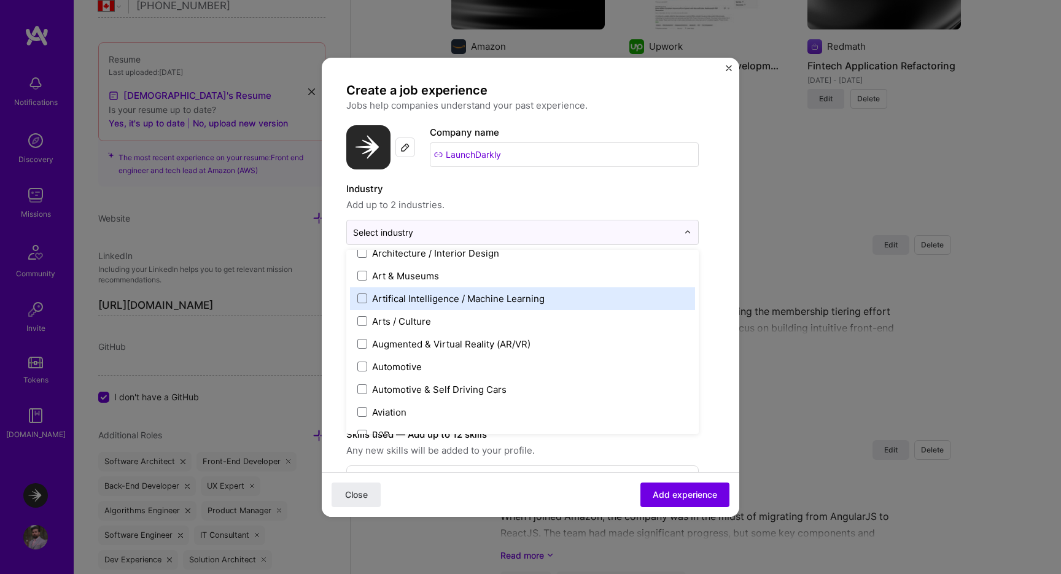
click at [435, 302] on div "Artifical Intelligence / Machine Learning" at bounding box center [458, 298] width 173 height 13
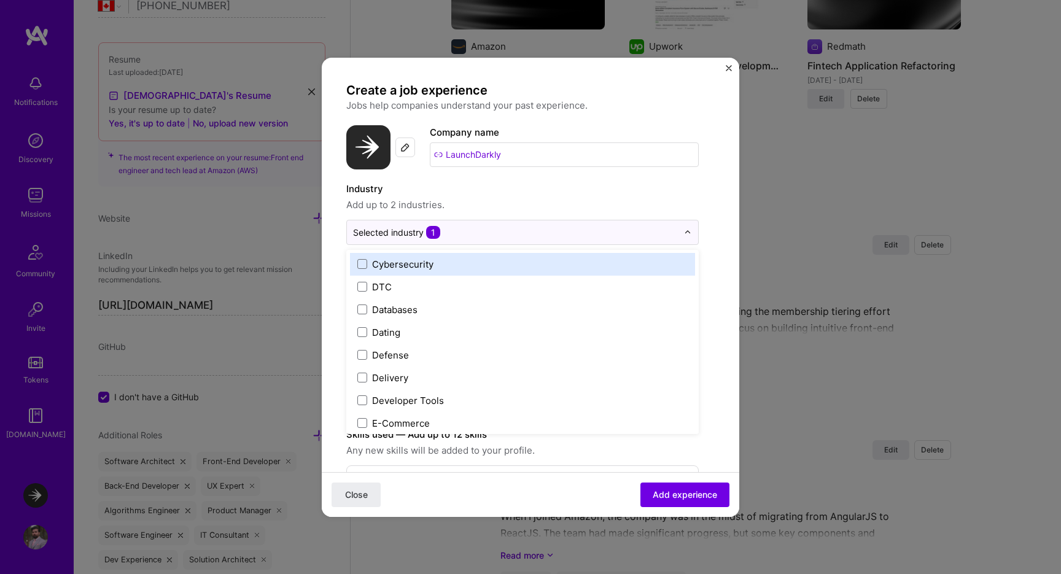
scroll to position [1074, 0]
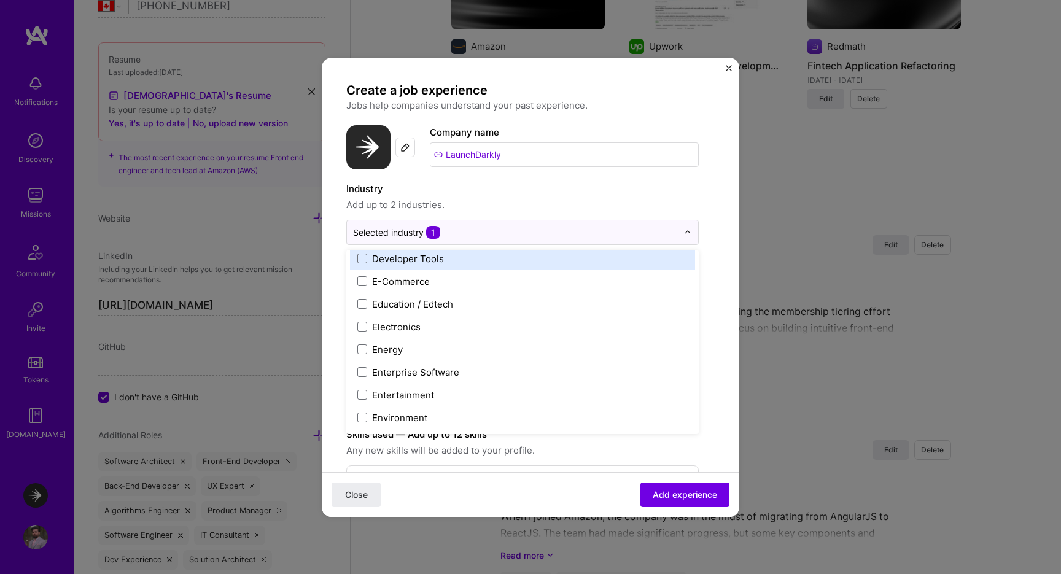
click at [432, 259] on div "Developer Tools" at bounding box center [408, 258] width 72 height 13
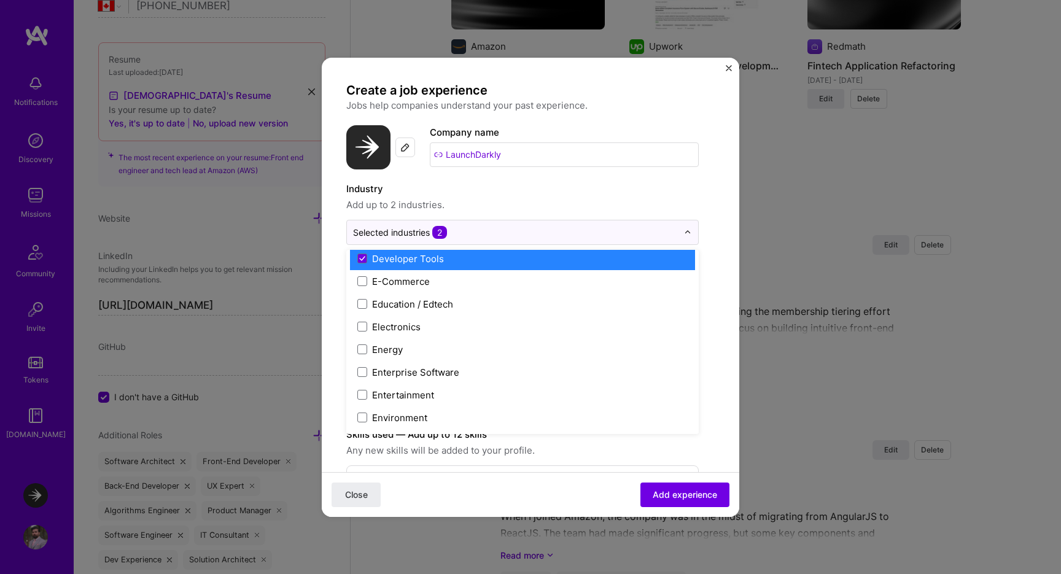
click at [703, 201] on div "Create a job experience Jobs help companies understand your past experience. Co…" at bounding box center [530, 451] width 369 height 739
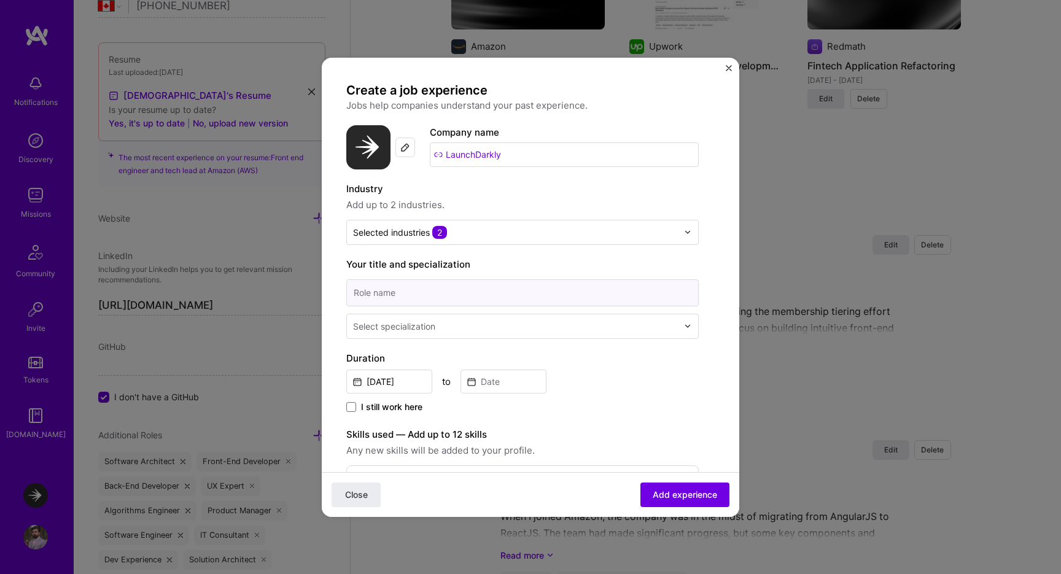
click at [466, 291] on input at bounding box center [522, 292] width 353 height 27
type input "Full stack developer"
click at [448, 327] on input "text" at bounding box center [516, 326] width 327 height 13
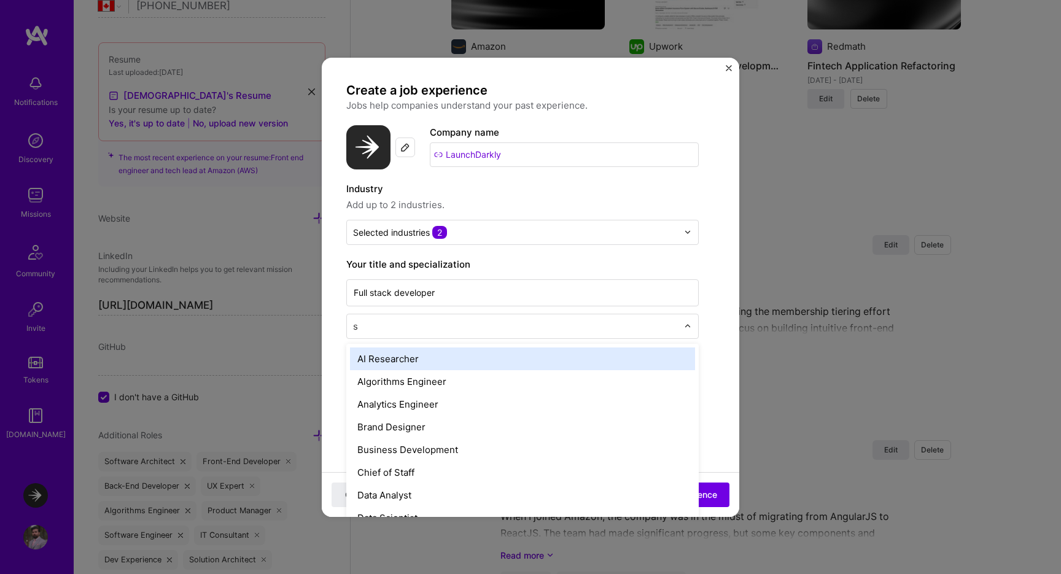
type input "so"
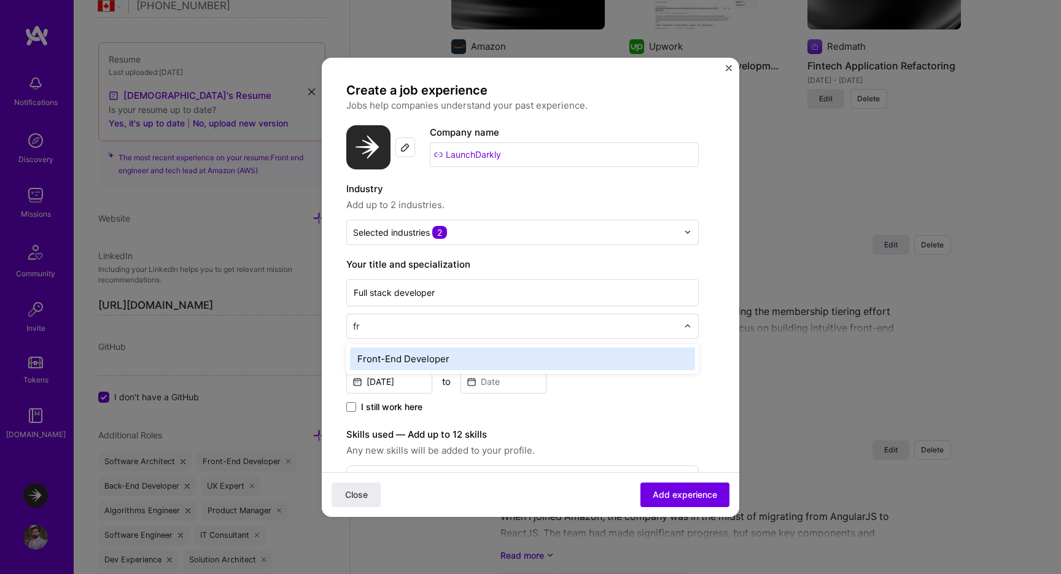
type input "f"
type input "full"
click at [413, 361] on div "Full-Stack Developer" at bounding box center [522, 359] width 345 height 23
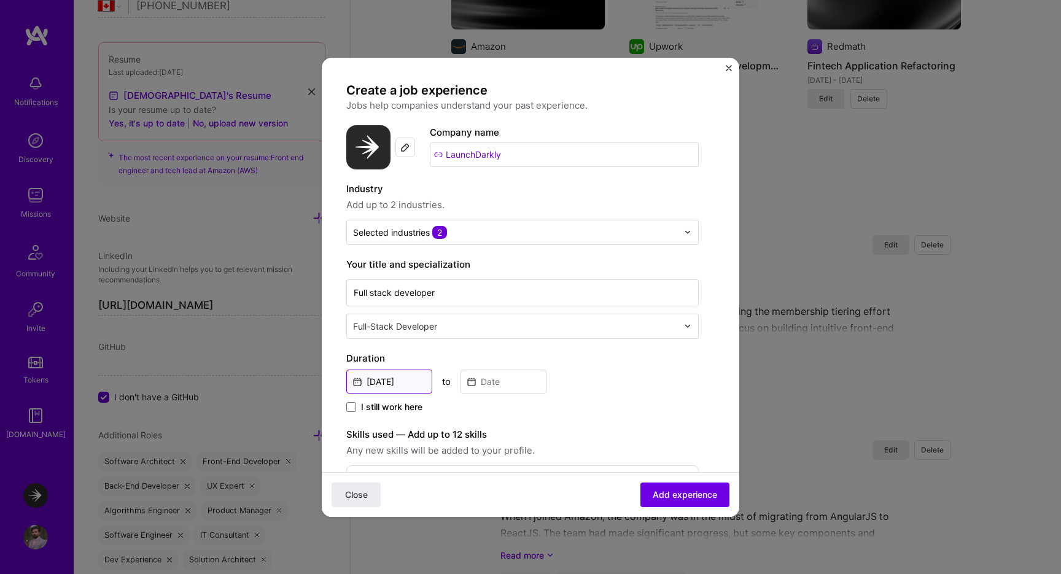
click at [396, 384] on input "[DATE]" at bounding box center [389, 382] width 86 height 24
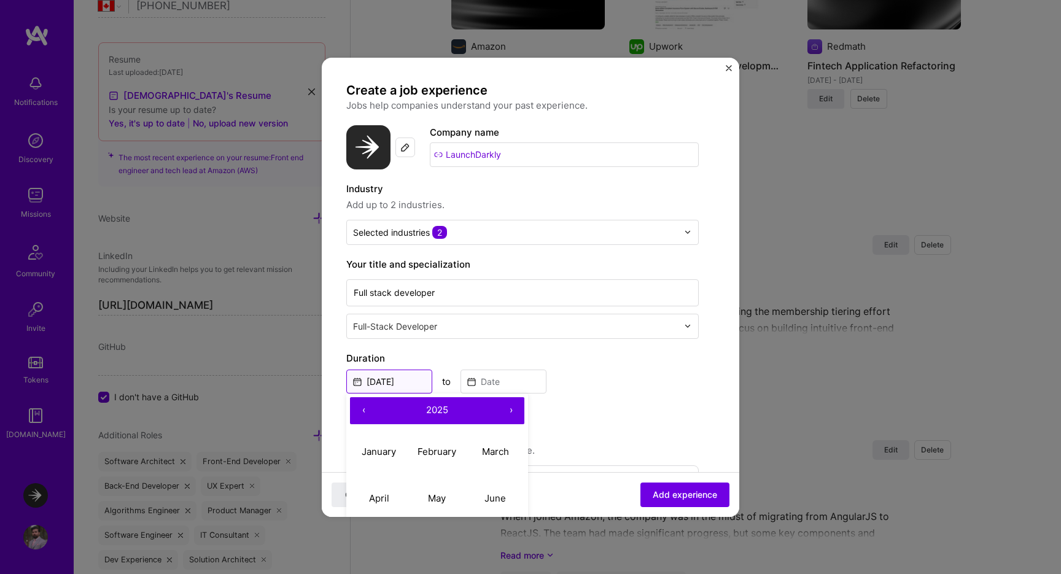
scroll to position [66, 0]
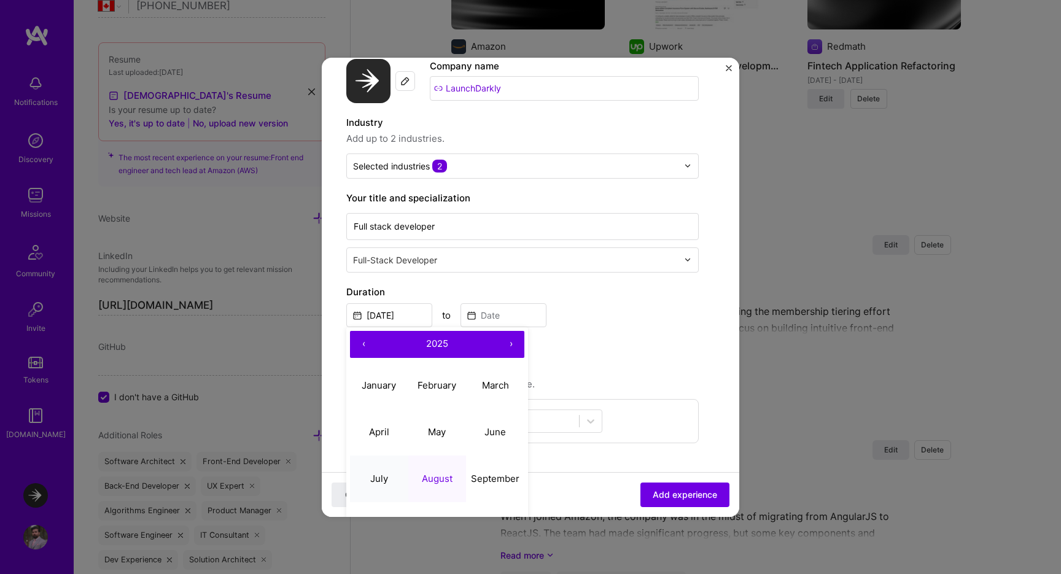
click at [371, 472] on button "July" at bounding box center [379, 479] width 58 height 47
type input "[DATE]"
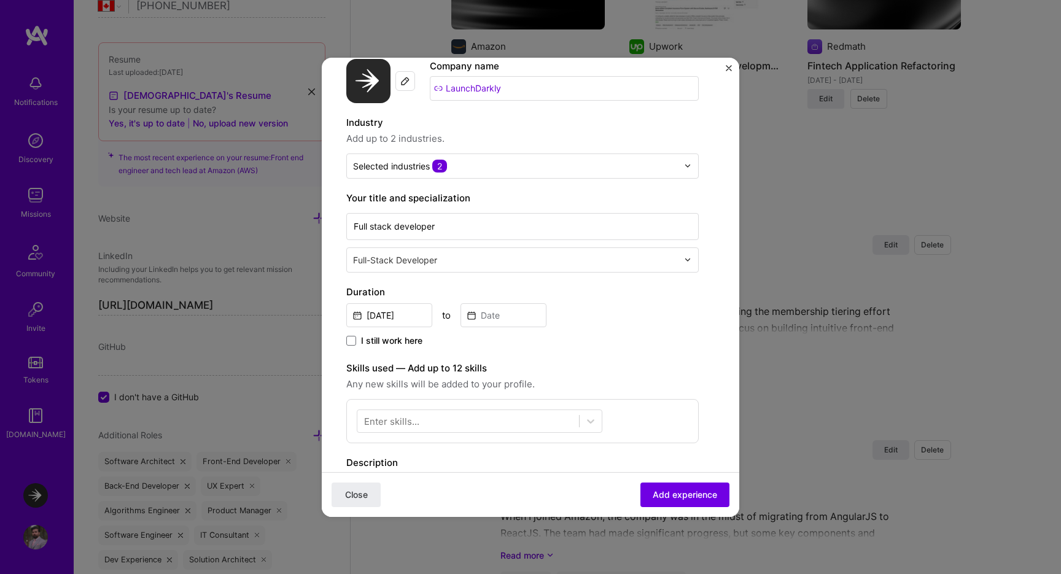
click at [392, 341] on span "I still work here" at bounding box center [391, 341] width 61 height 12
click at [0, 0] on input "I still work here" at bounding box center [0, 0] width 0 height 0
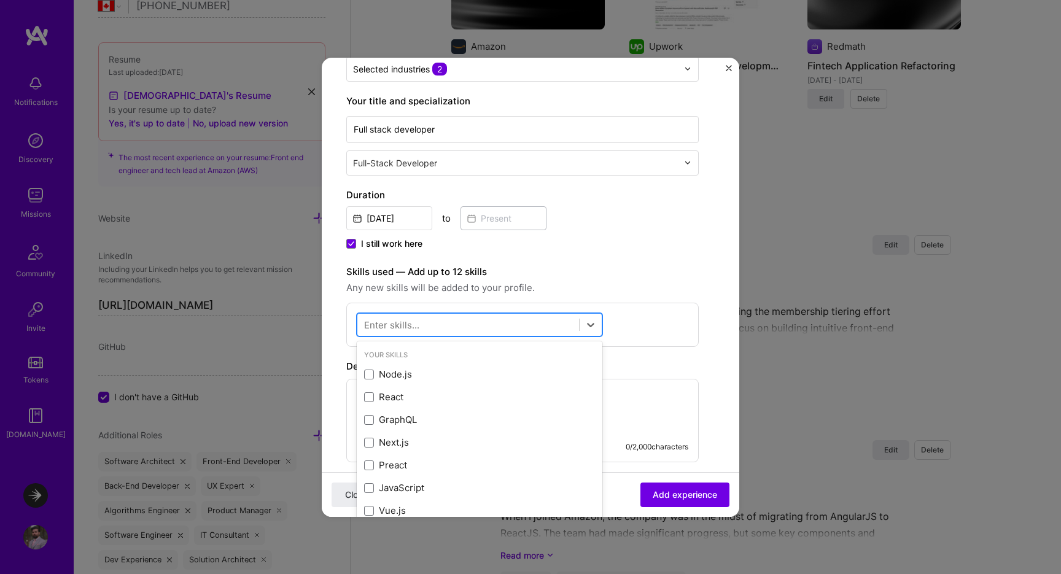
click at [508, 321] on div at bounding box center [468, 324] width 222 height 20
click at [416, 375] on div "Node.js" at bounding box center [479, 374] width 231 height 13
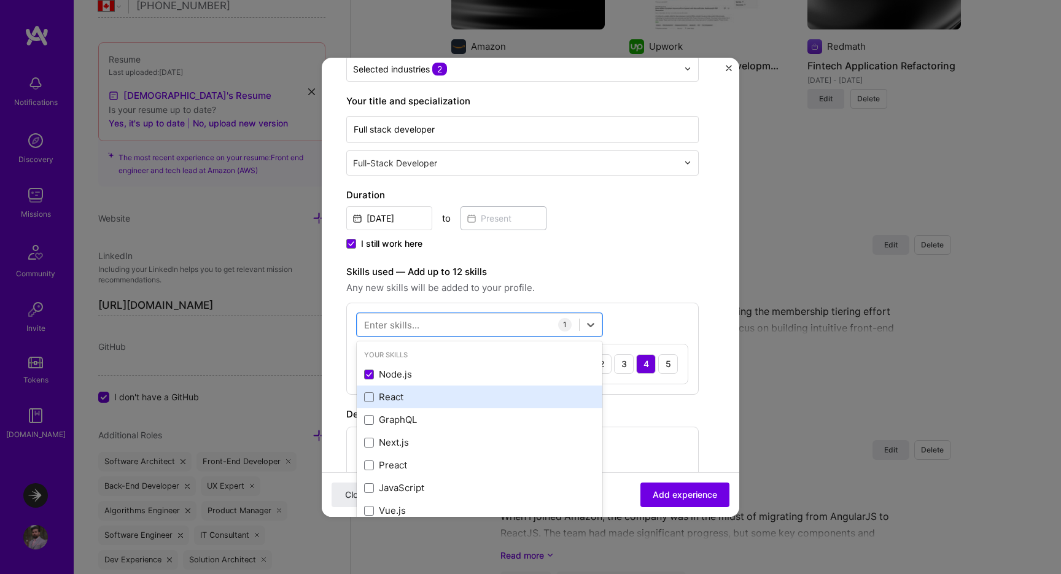
click at [410, 390] on div "React" at bounding box center [480, 397] width 246 height 23
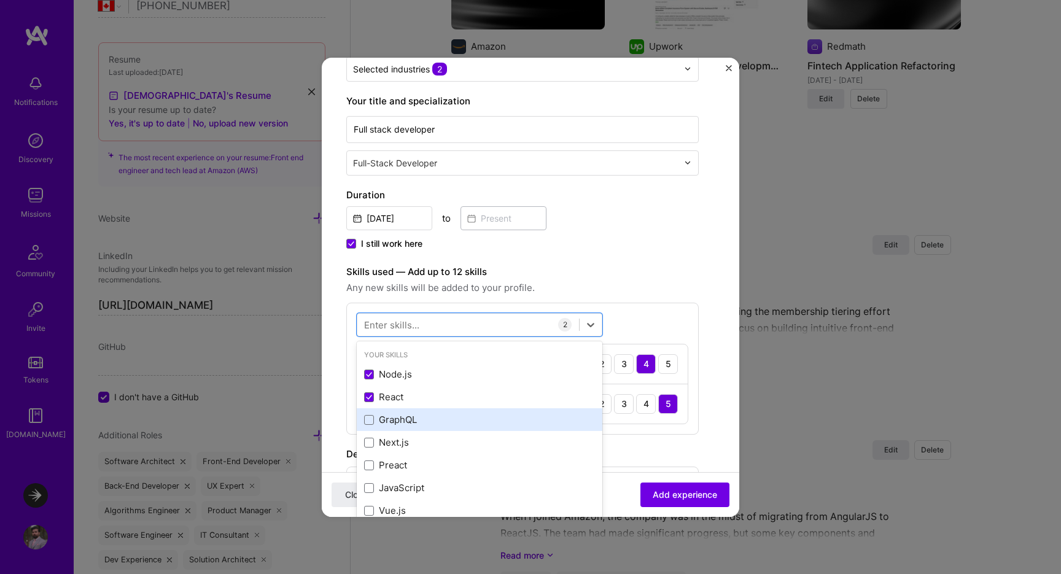
click at [407, 427] on div "GraphQL" at bounding box center [480, 419] width 246 height 23
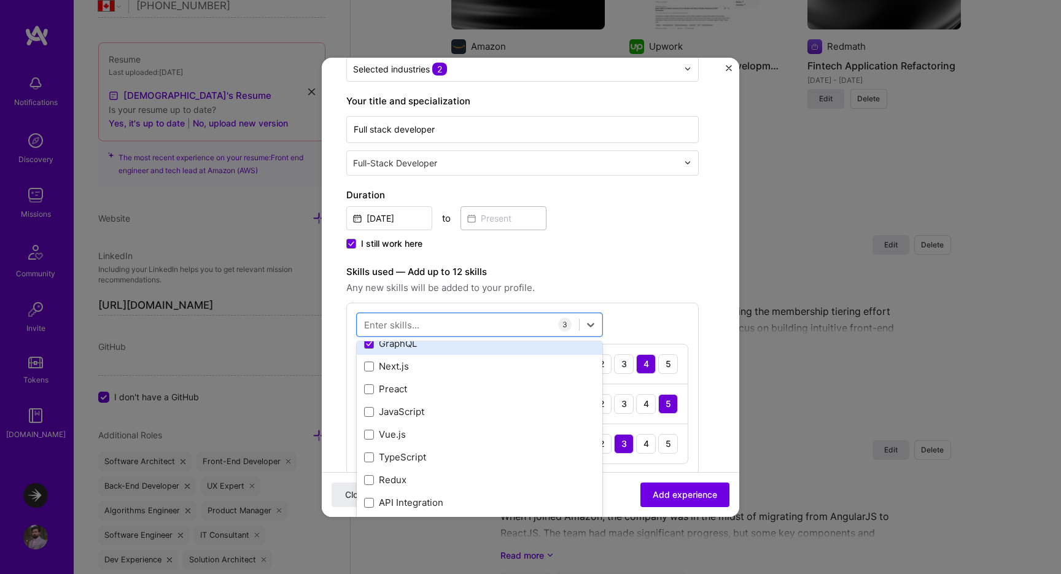
scroll to position [85, 0]
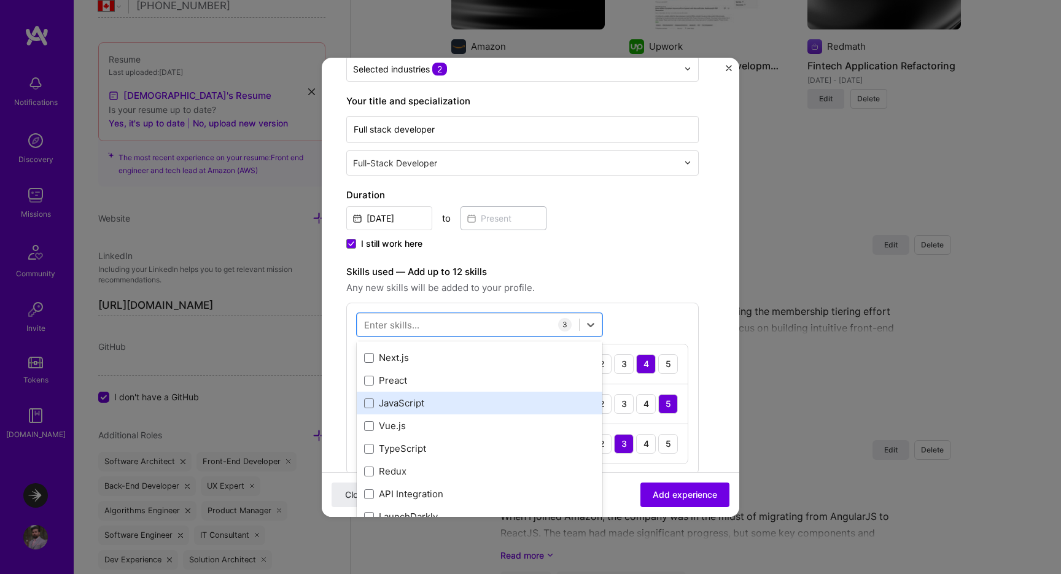
click at [418, 399] on div "JavaScript" at bounding box center [479, 403] width 231 height 13
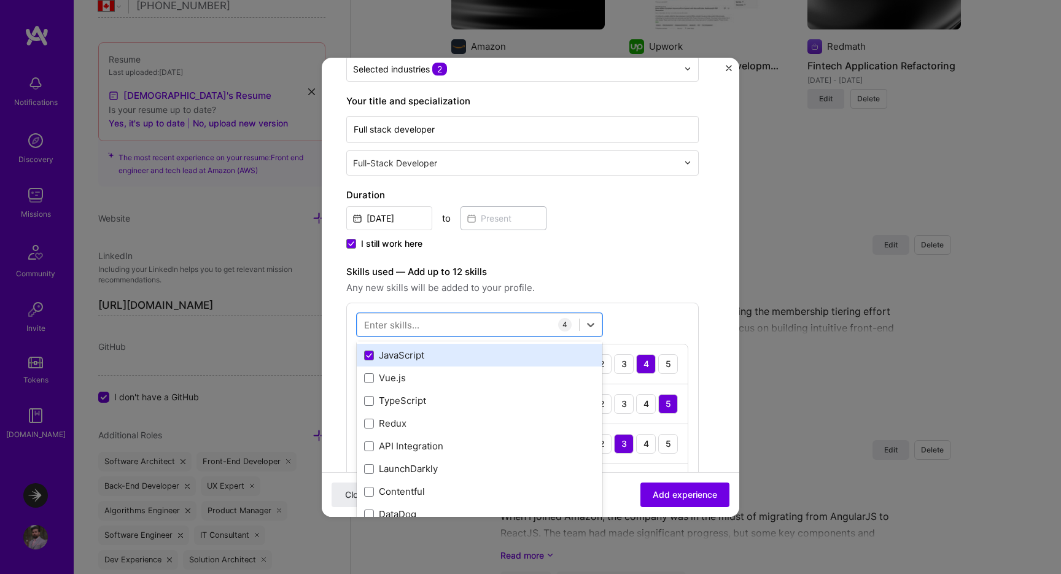
click at [418, 399] on div "TypeScript" at bounding box center [479, 400] width 231 height 13
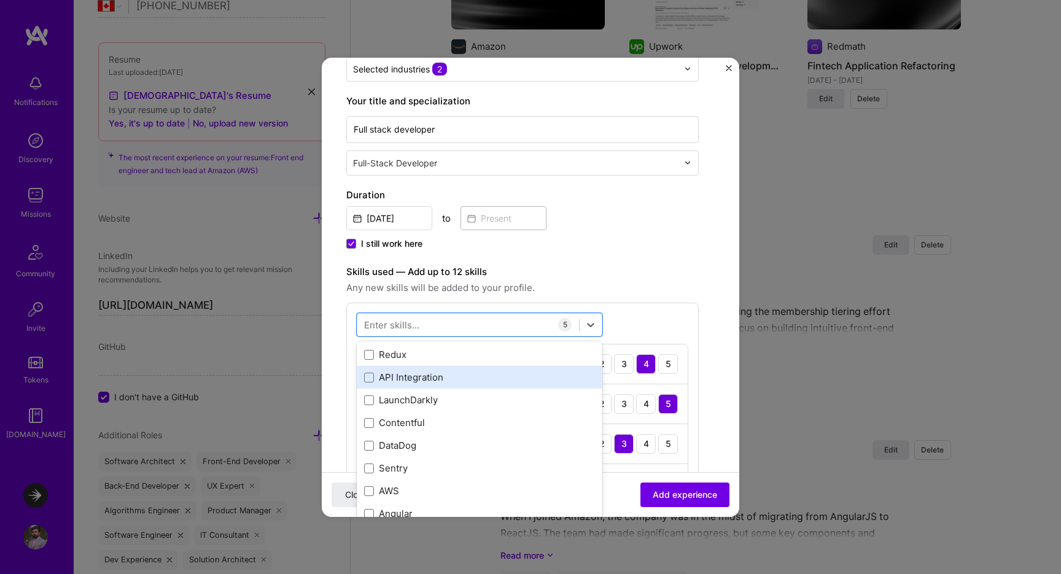
click at [427, 376] on div "API Integration" at bounding box center [479, 377] width 231 height 13
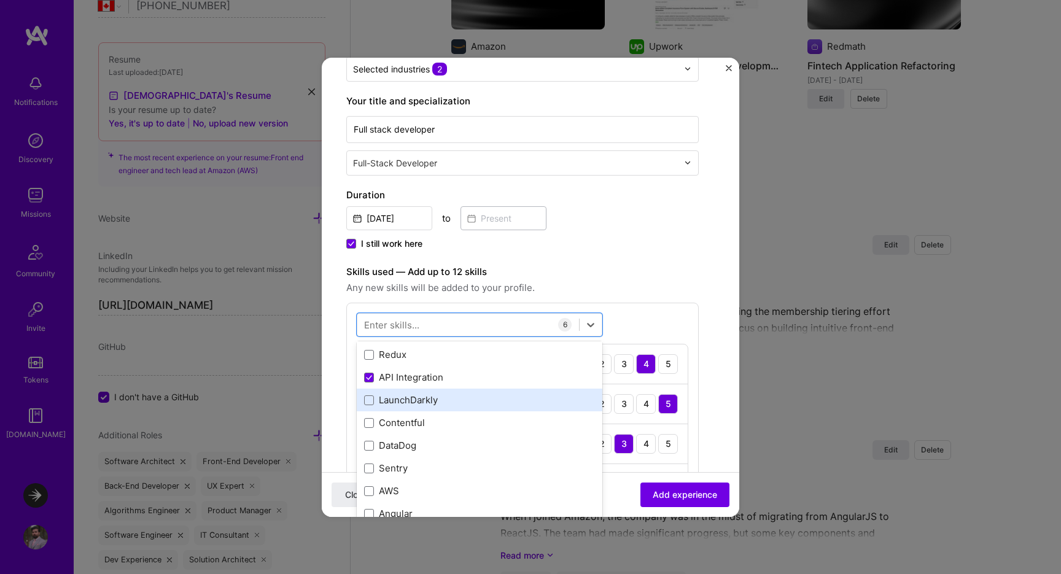
click at [427, 397] on div "LaunchDarkly" at bounding box center [479, 400] width 231 height 13
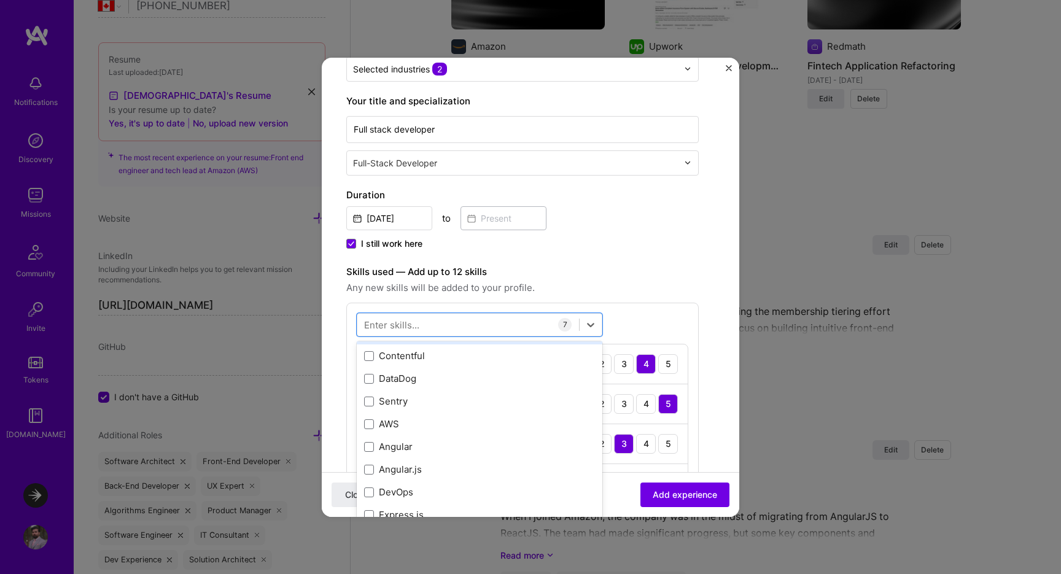
scroll to position [287, 0]
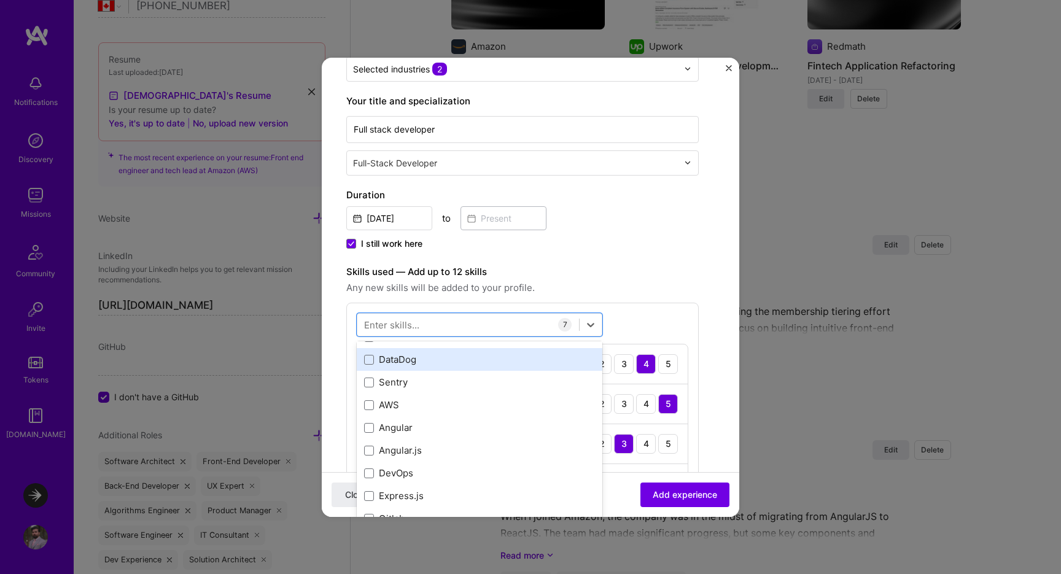
click at [423, 362] on div "DataDog" at bounding box center [479, 359] width 231 height 13
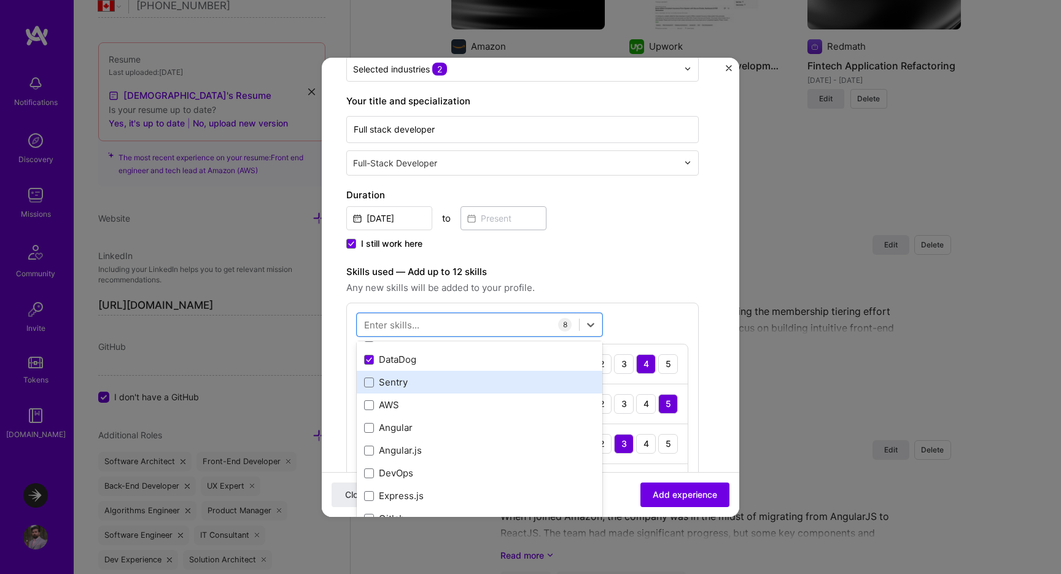
click at [421, 378] on div "Sentry" at bounding box center [479, 382] width 231 height 13
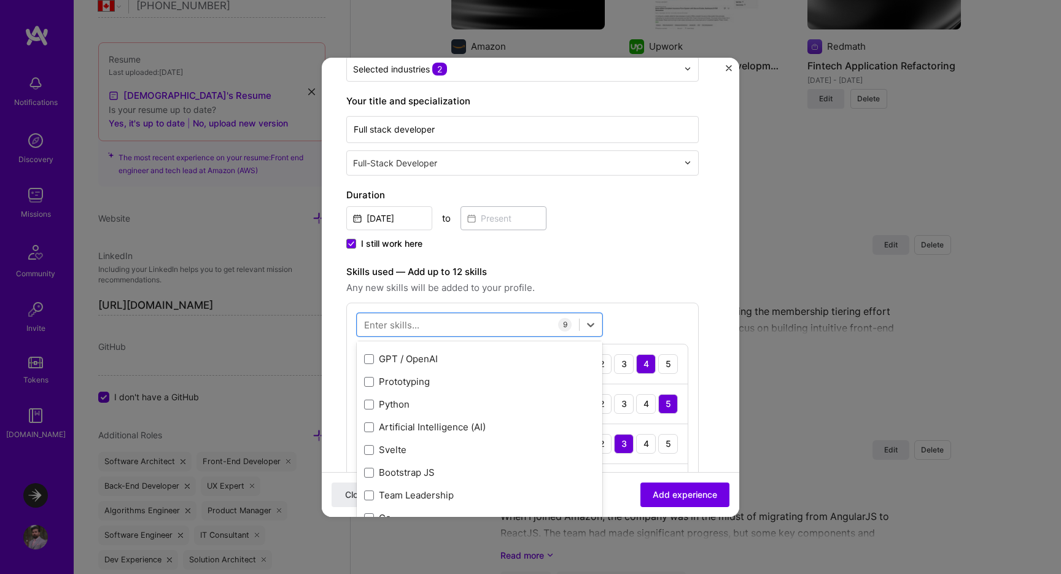
scroll to position [1040, 0]
click at [426, 353] on div "GPT / OpenAI" at bounding box center [479, 356] width 231 height 13
click at [418, 419] on div "Artificial Intelligence (AI)" at bounding box center [479, 424] width 231 height 13
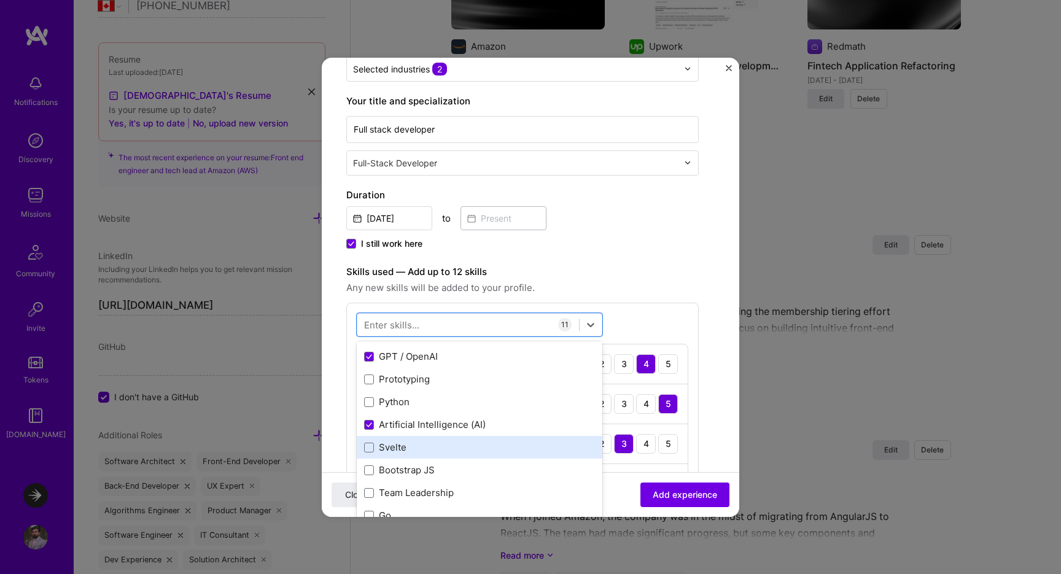
scroll to position [1152, 0]
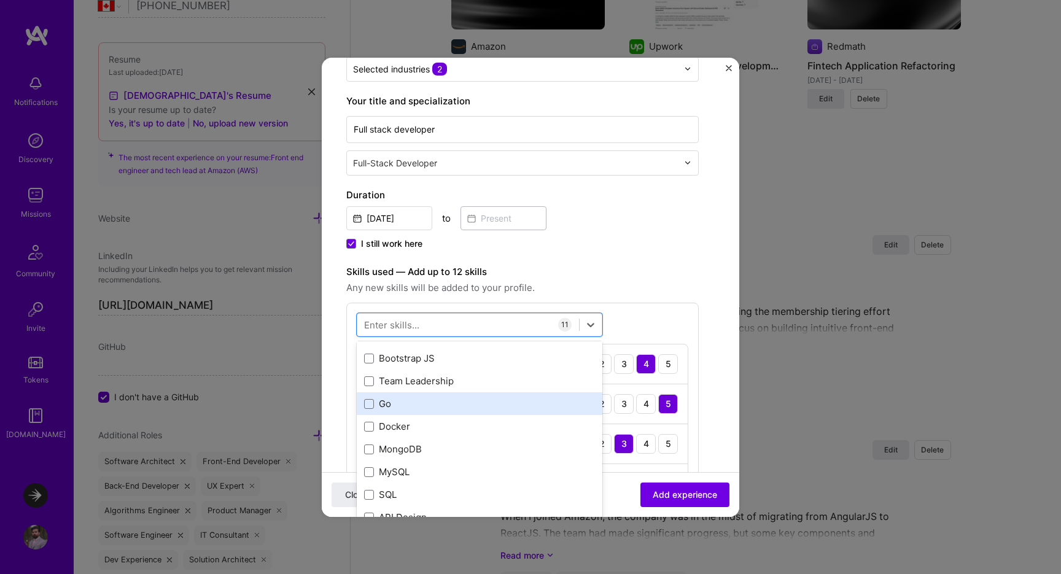
click at [439, 405] on div "Go" at bounding box center [479, 403] width 231 height 13
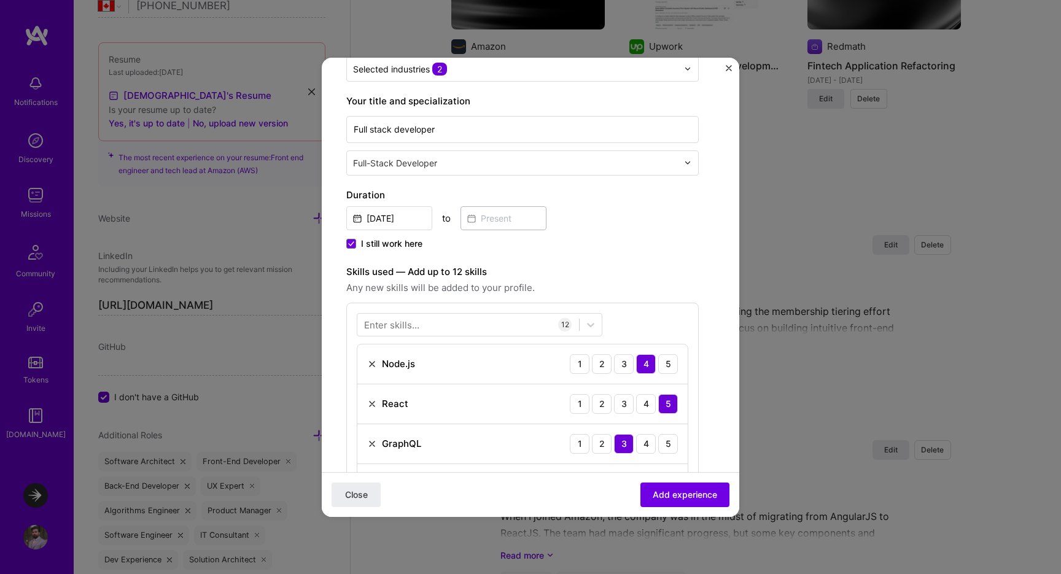
click at [657, 251] on div "I still work here" at bounding box center [522, 245] width 353 height 15
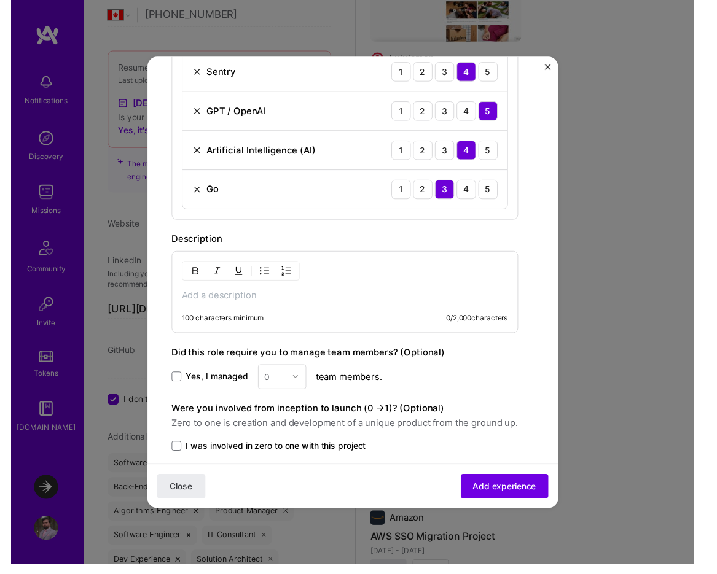
scroll to position [540, 0]
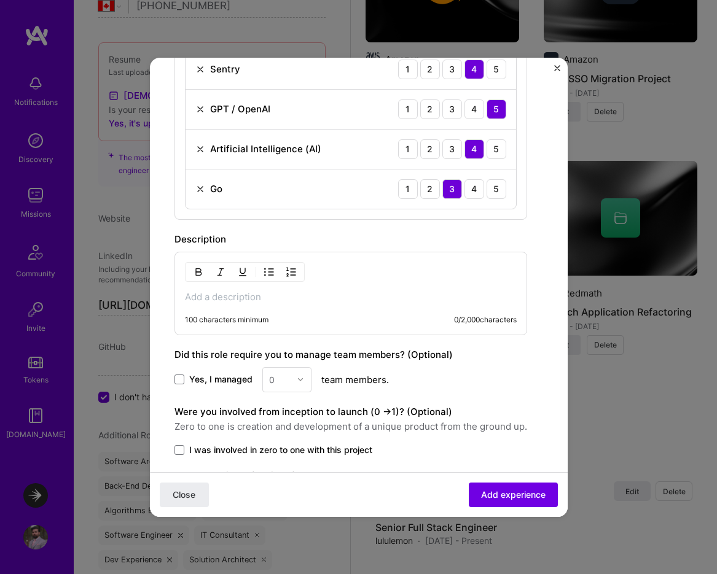
click at [206, 300] on p at bounding box center [351, 297] width 332 height 12
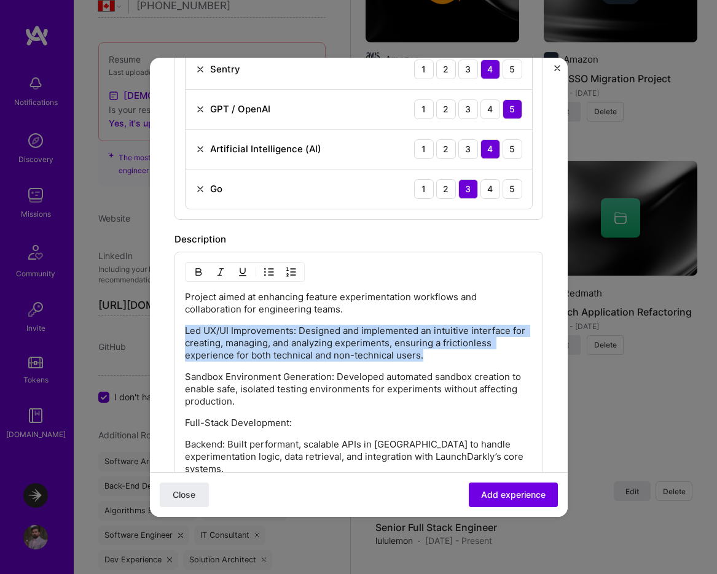
drag, startPoint x: 454, startPoint y: 359, endPoint x: 155, endPoint y: 332, distance: 300.9
click at [155, 332] on form "Create a job experience Jobs help companies understand your past experience. Co…" at bounding box center [359, 145] width 418 height 1680
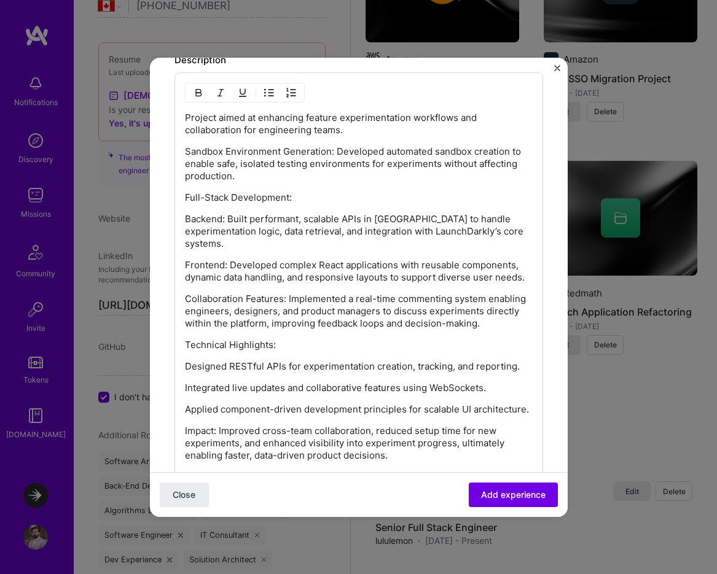
scroll to position [966, 0]
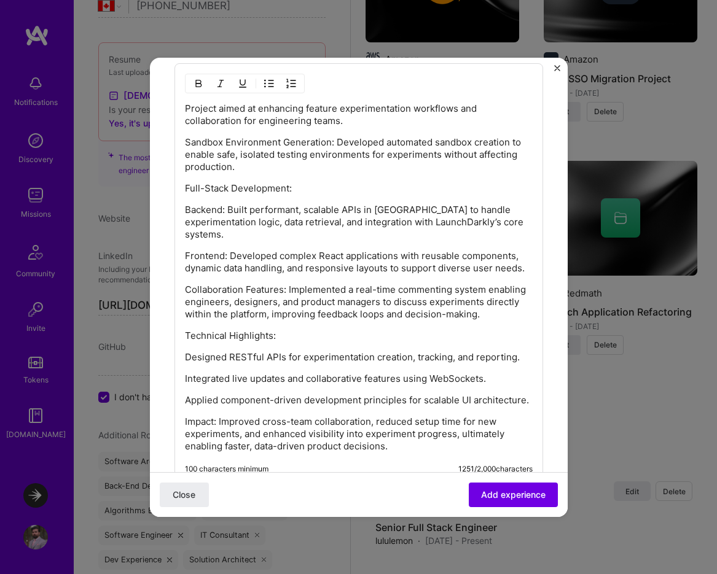
click at [189, 330] on p "Technical Highlights:" at bounding box center [359, 336] width 348 height 12
drag, startPoint x: 189, startPoint y: 327, endPoint x: 405, endPoint y: 435, distance: 241.7
click at [405, 435] on div "Project aimed at enhancing feature experimentation workflows and collaboration …" at bounding box center [359, 278] width 348 height 350
click at [397, 431] on p "Impact: Improved cross-team collaboration, reduced setup time for new experimen…" at bounding box center [359, 434] width 348 height 37
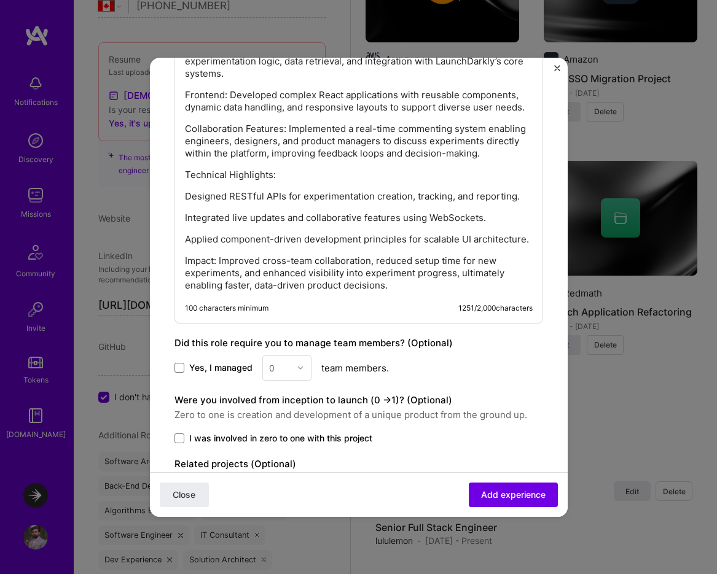
scroll to position [1187, 0]
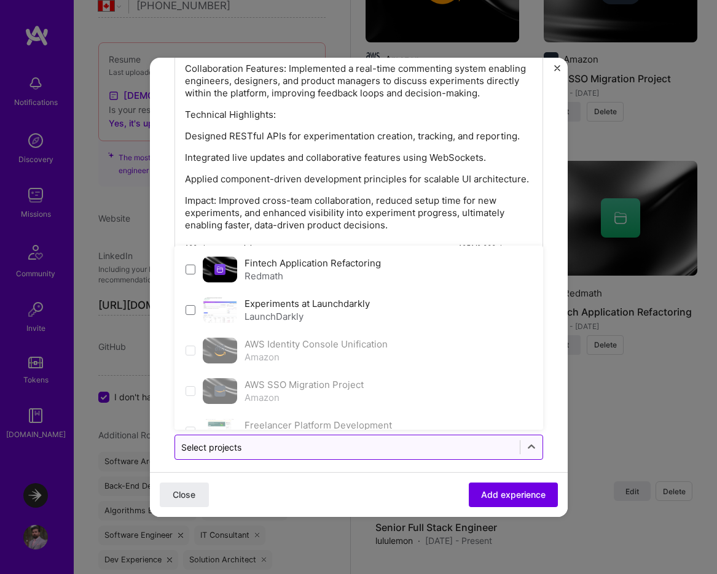
click at [375, 441] on input "text" at bounding box center [347, 447] width 332 height 13
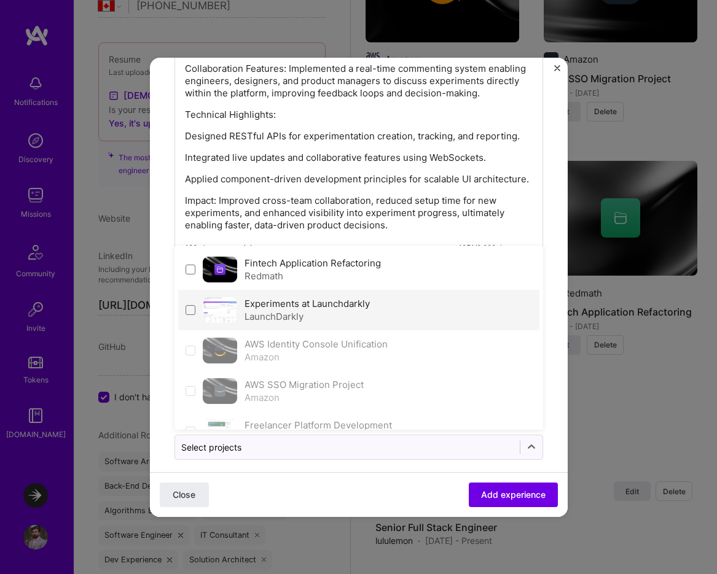
click at [321, 298] on label "Experiments at Launchdarkly" at bounding box center [306, 304] width 125 height 12
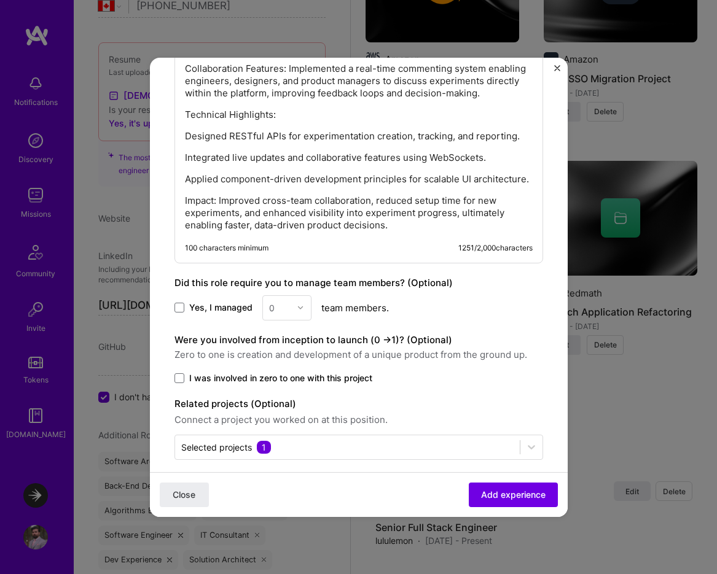
click at [515, 497] on span "Add experience" at bounding box center [513, 494] width 64 height 12
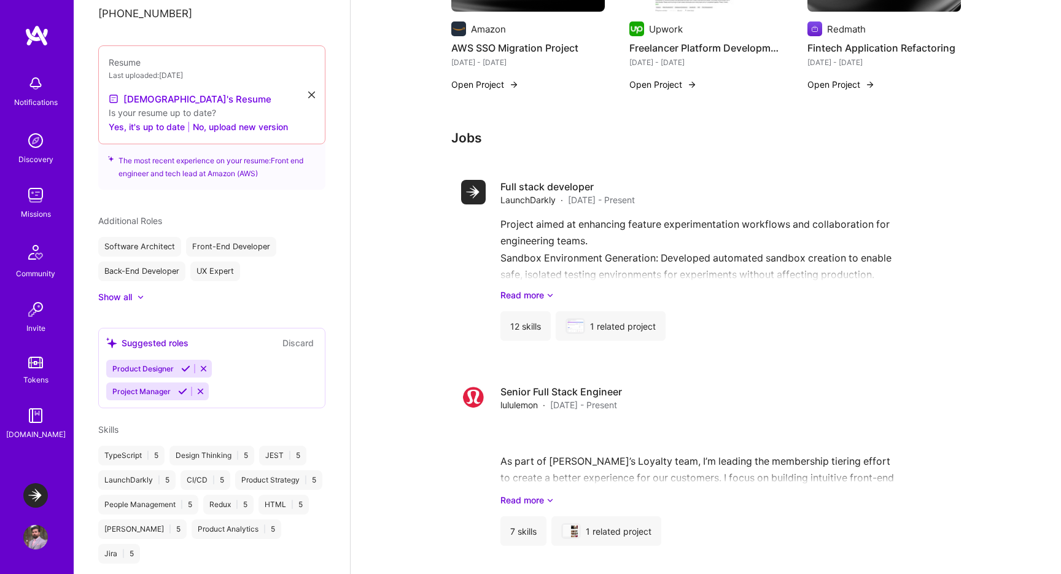
scroll to position [641, 0]
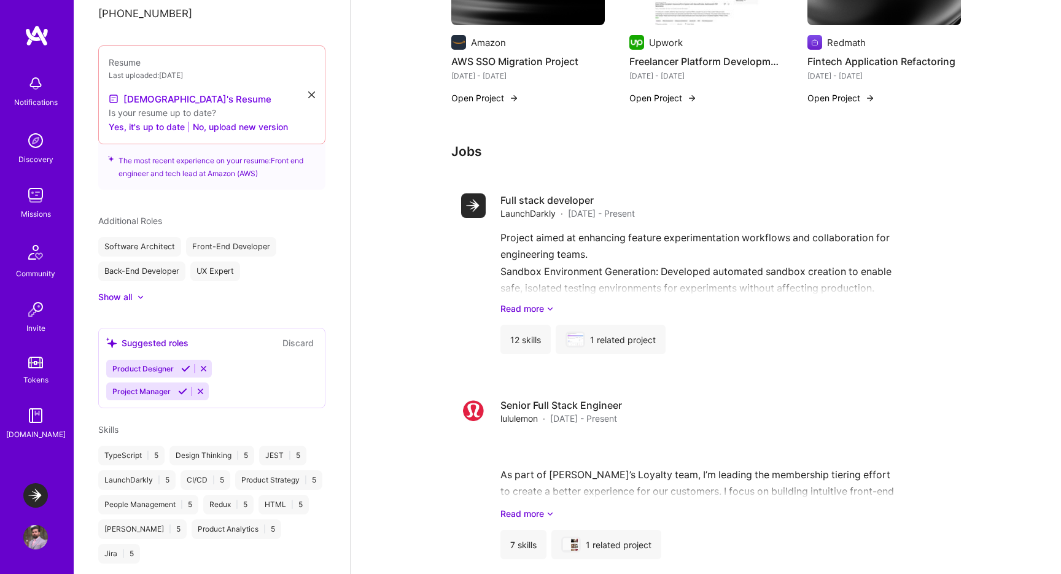
click at [30, 198] on img at bounding box center [35, 195] width 25 height 25
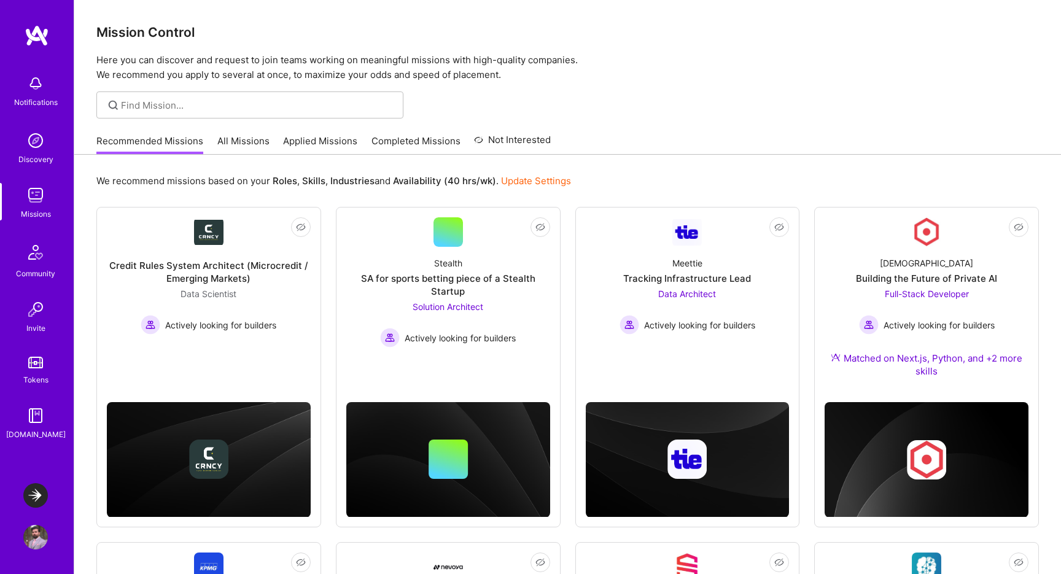
click at [41, 79] on img at bounding box center [35, 83] width 25 height 25
click at [33, 160] on div "Discovery" at bounding box center [35, 159] width 35 height 13
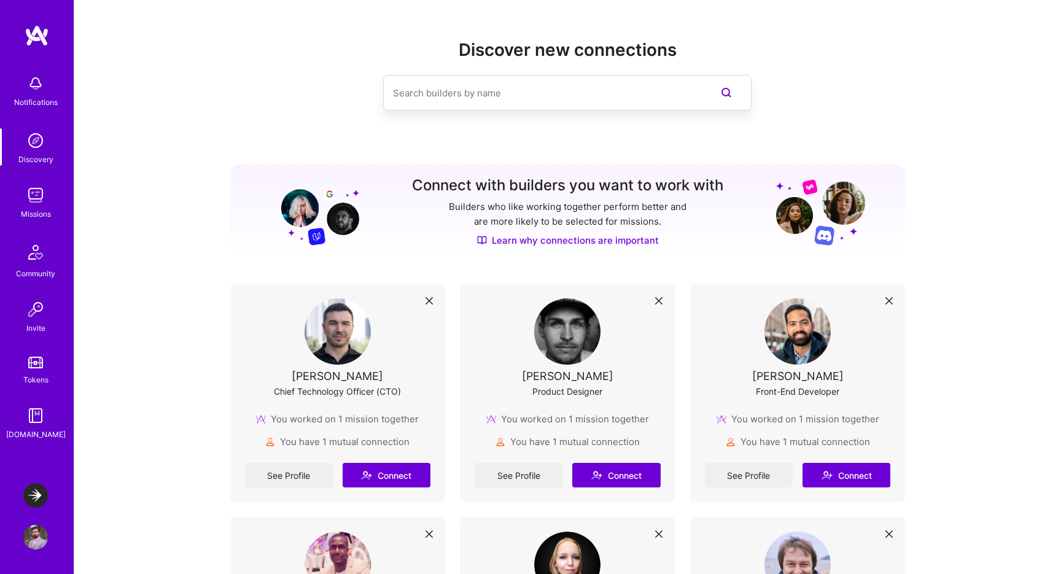
click at [39, 241] on img at bounding box center [35, 252] width 29 height 29
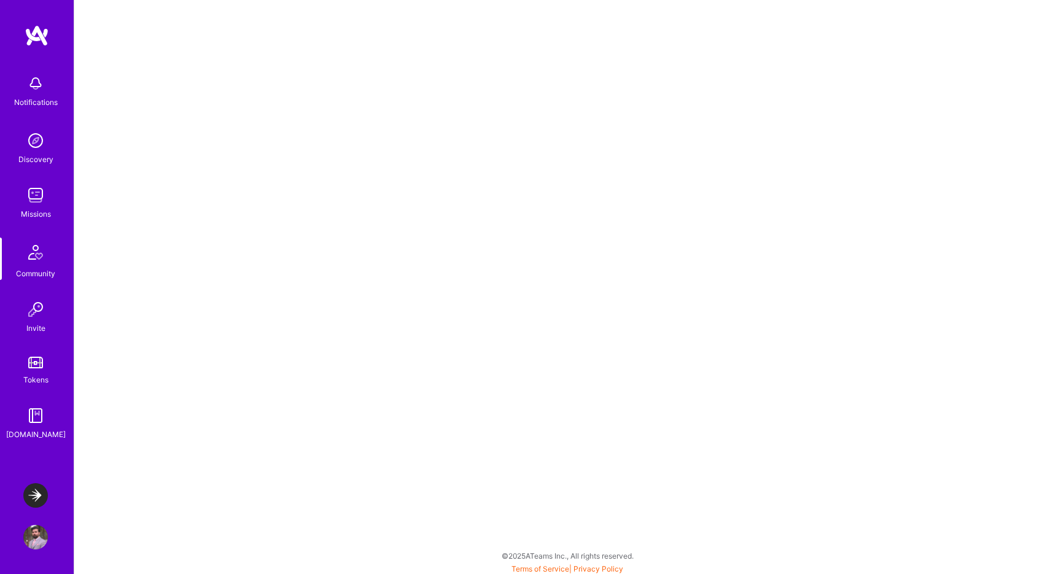
click at [20, 86] on div "Notifications" at bounding box center [36, 90] width 76 height 42
